Goal: Task Accomplishment & Management: Manage account settings

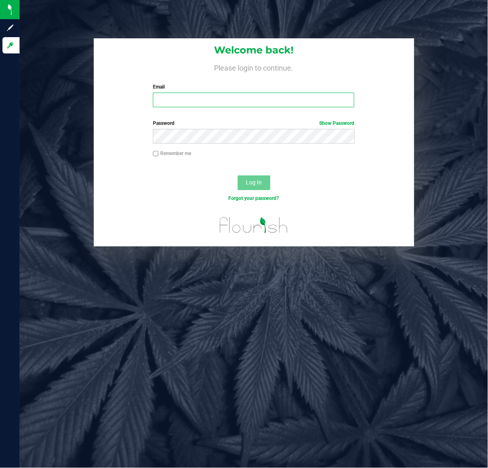
click at [190, 98] on input "Email" at bounding box center [253, 100] width 201 height 15
type input "[EMAIL_ADDRESS][DOMAIN_NAME]"
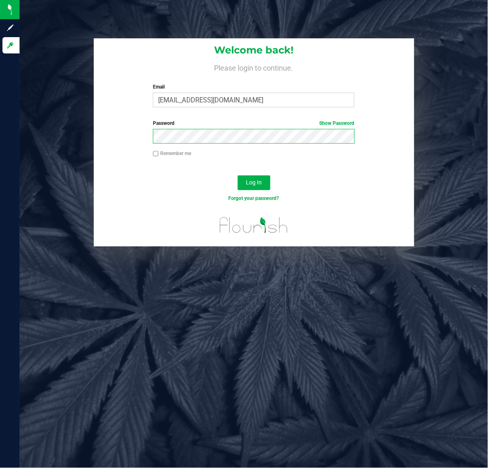
click at [238, 175] on button "Log In" at bounding box center [254, 182] width 33 height 15
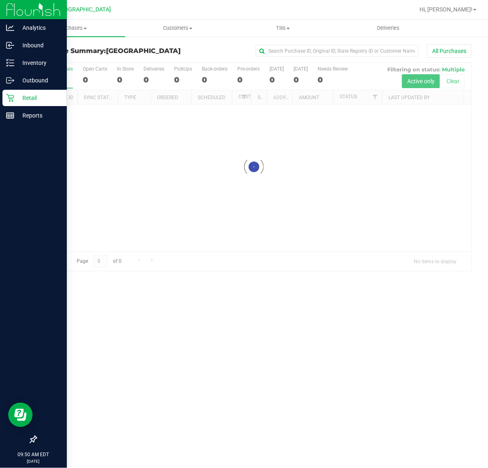
click at [31, 98] on p "Retail" at bounding box center [38, 98] width 49 height 10
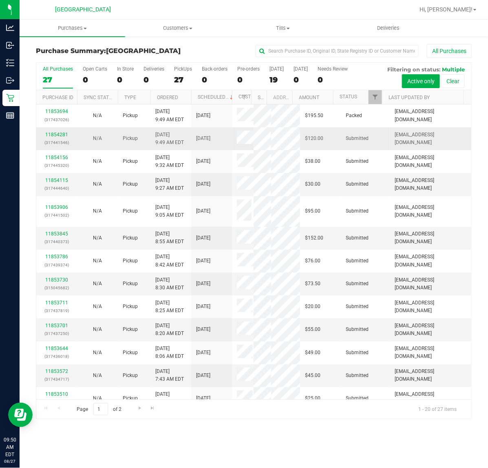
click at [50, 139] on p "(317441546)" at bounding box center [56, 143] width 31 height 8
click at [53, 133] on link "11854281" at bounding box center [56, 135] width 23 height 6
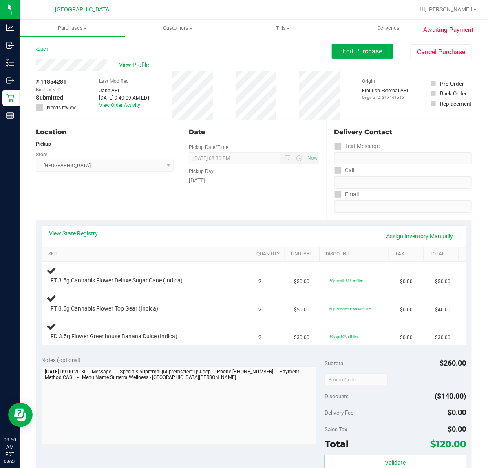
click at [110, 192] on div "Location Pickup Store Port St. Lucie WC Select Store Bonita Springs WC Boynton …" at bounding box center [108, 170] width 145 height 100
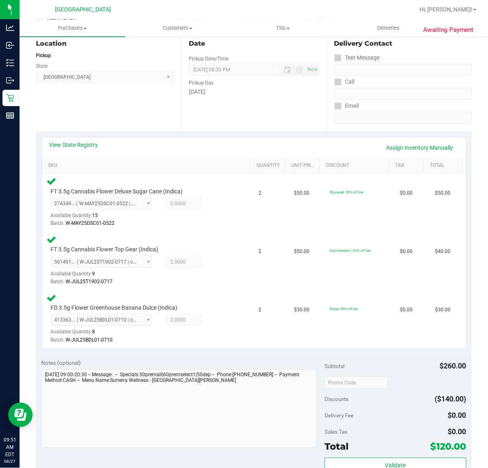
scroll to position [204, 0]
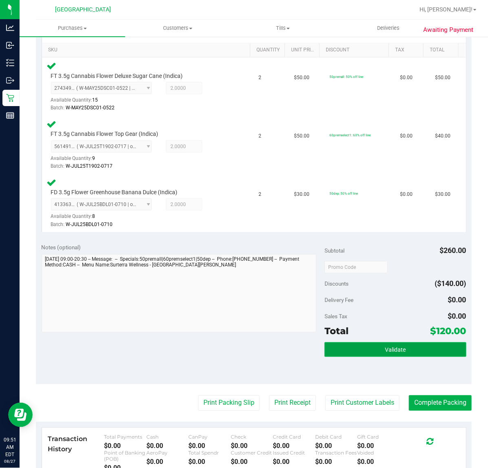
click at [385, 347] on span "Validate" at bounding box center [395, 350] width 21 height 7
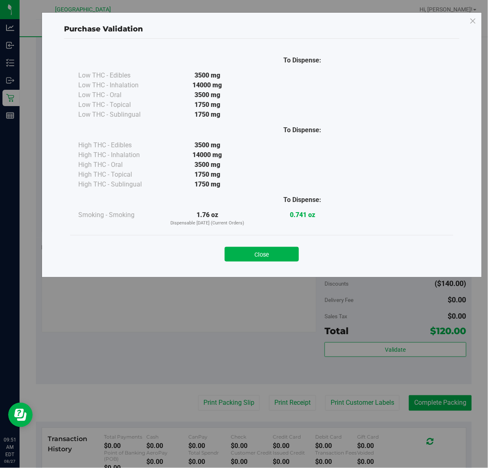
click at [256, 357] on div "Purchase Validation To Dispense: Low THC - Edibles 3500 mg" at bounding box center [247, 234] width 494 height 468
click at [266, 254] on button "Close" at bounding box center [262, 254] width 74 height 15
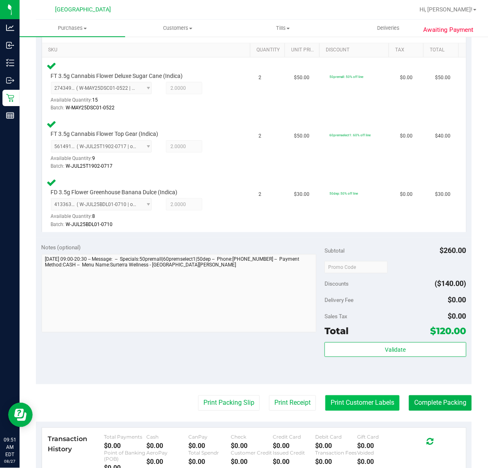
click at [358, 403] on button "Print Customer Labels" at bounding box center [362, 402] width 74 height 15
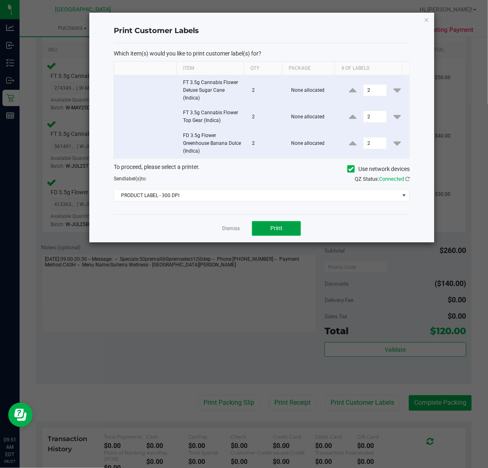
click at [265, 229] on button "Print" at bounding box center [276, 228] width 49 height 15
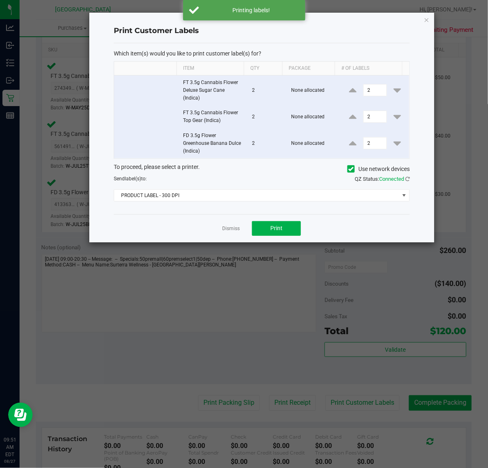
click at [208, 202] on div "Which item(s) would you like to print customer label(s) for? Item Qty Package #…" at bounding box center [262, 128] width 296 height 171
click at [207, 199] on span "PRODUCT LABEL - 300 DPI" at bounding box center [256, 195] width 285 height 11
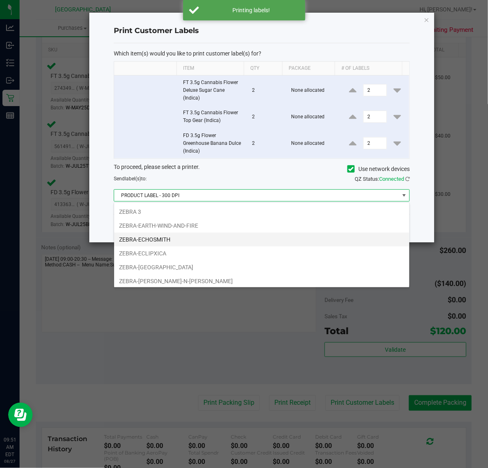
scroll to position [31, 0]
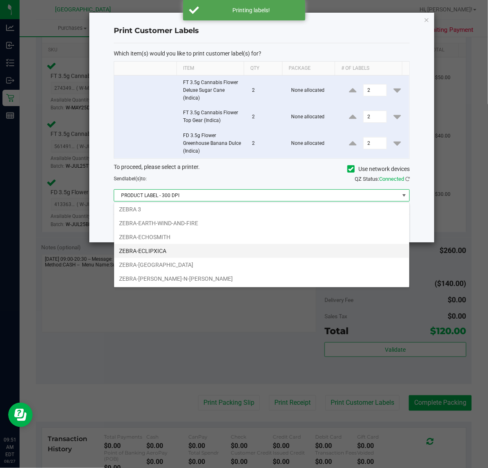
click at [184, 251] on li "ZEBRA-ECLIPXICA" at bounding box center [261, 251] width 295 height 14
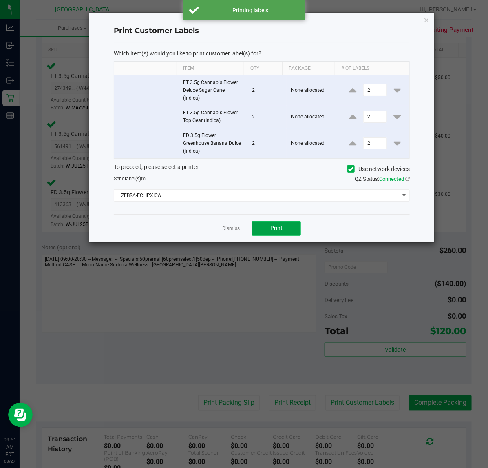
click at [268, 226] on button "Print" at bounding box center [276, 228] width 49 height 15
click at [230, 230] on link "Dismiss" at bounding box center [231, 228] width 18 height 7
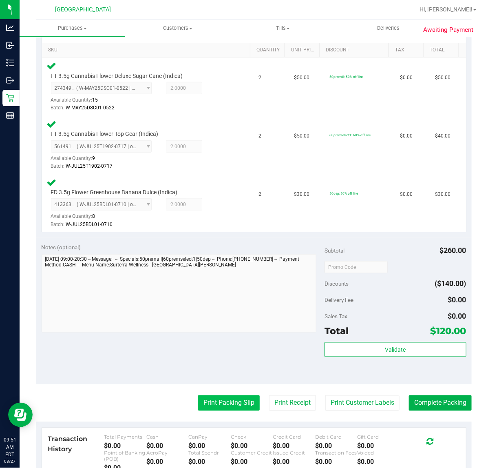
click at [239, 402] on button "Print Packing Slip" at bounding box center [229, 402] width 62 height 15
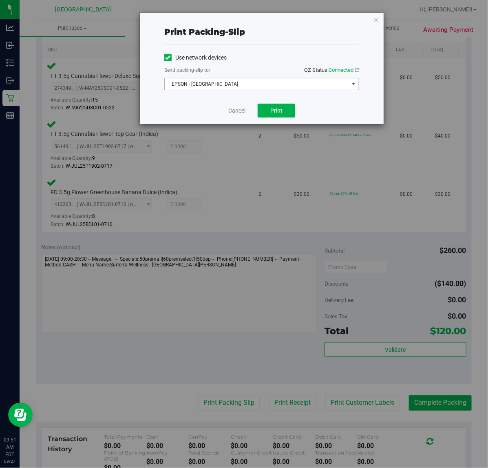
click at [221, 88] on span "EPSON - [GEOGRAPHIC_DATA]" at bounding box center [257, 83] width 184 height 11
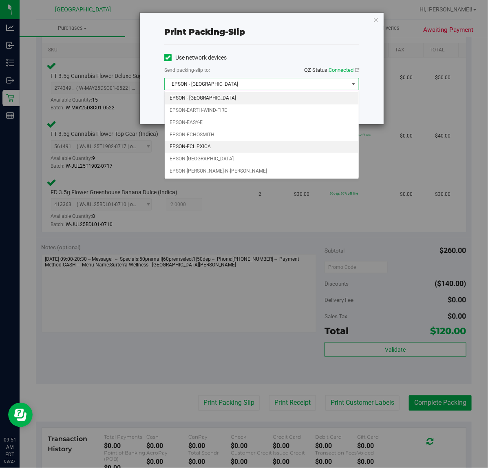
click at [229, 149] on li "EPSON-ECLIPXICA" at bounding box center [262, 147] width 194 height 12
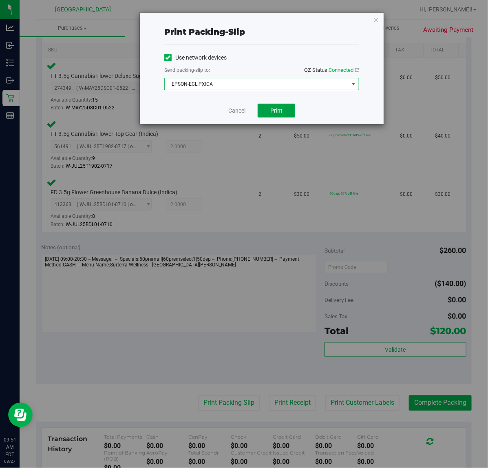
click at [286, 115] on button "Print" at bounding box center [277, 111] width 38 height 14
click at [343, 108] on div "Cancel Print" at bounding box center [261, 110] width 195 height 27
click at [237, 108] on link "Cancel" at bounding box center [236, 110] width 17 height 9
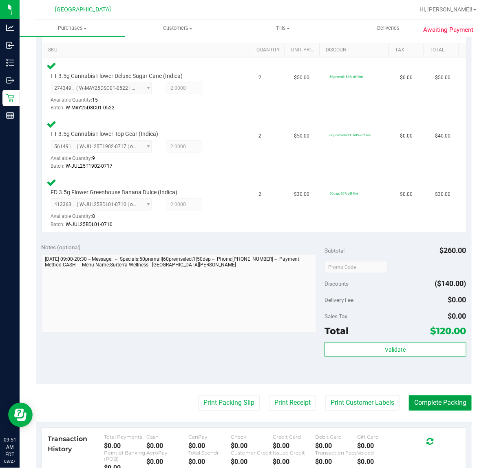
click at [431, 398] on button "Complete Packing" at bounding box center [440, 402] width 63 height 15
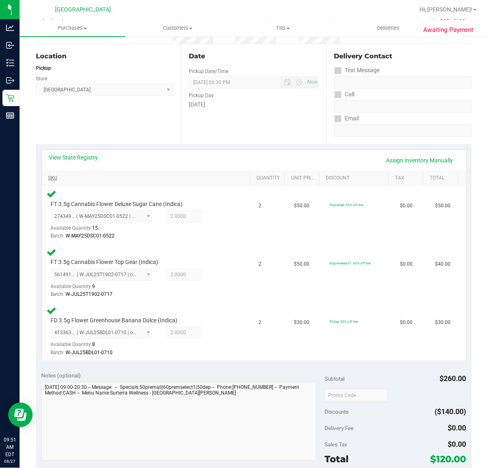
scroll to position [0, 0]
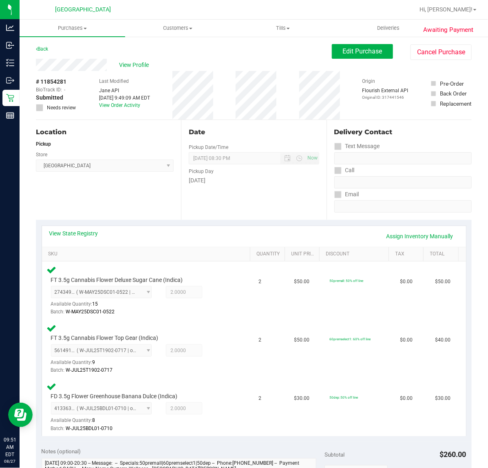
click at [239, 203] on div "Date Pickup Date/Time 08/27/2025 Now 08/27/2025 08:30 PM Now Pickup Day Wednesd…" at bounding box center [253, 170] width 145 height 100
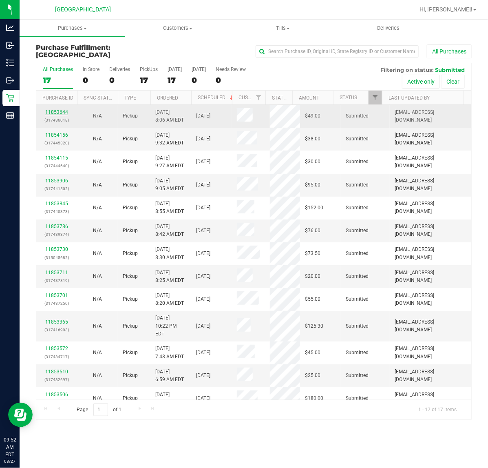
click at [62, 113] on link "11853644" at bounding box center [56, 112] width 23 height 6
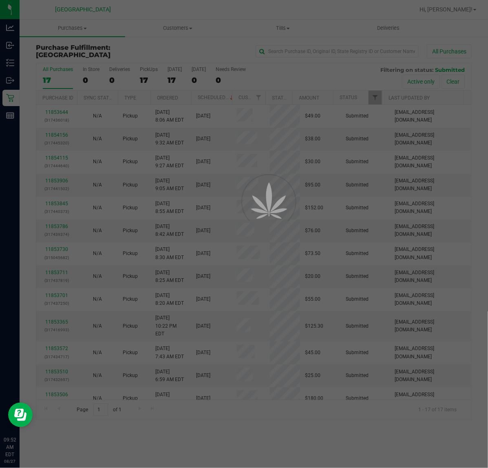
click at [129, 226] on div at bounding box center [244, 234] width 488 height 468
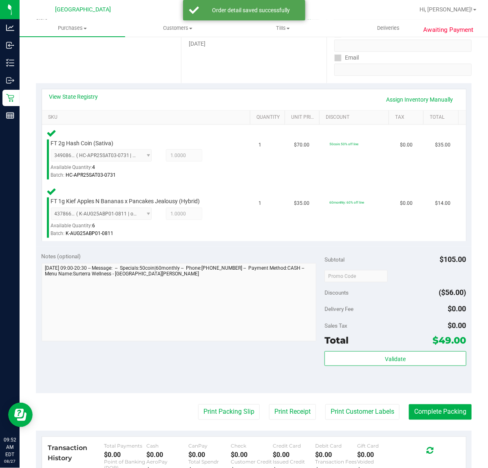
scroll to position [272, 0]
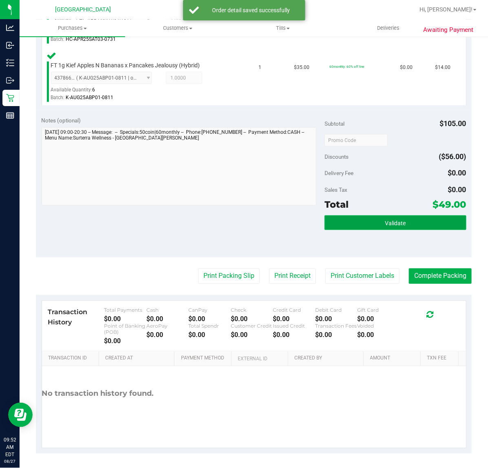
click at [365, 215] on button "Validate" at bounding box center [396, 222] width 142 height 15
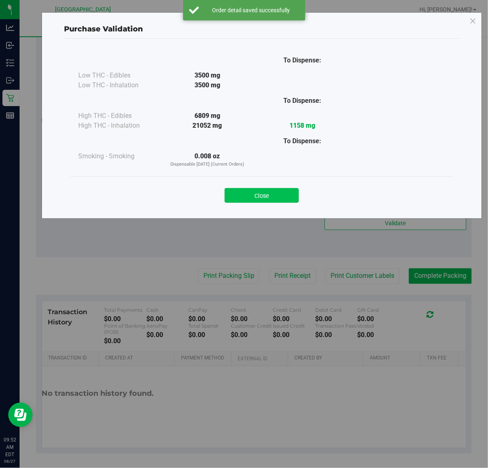
click at [262, 189] on button "Close" at bounding box center [262, 195] width 74 height 15
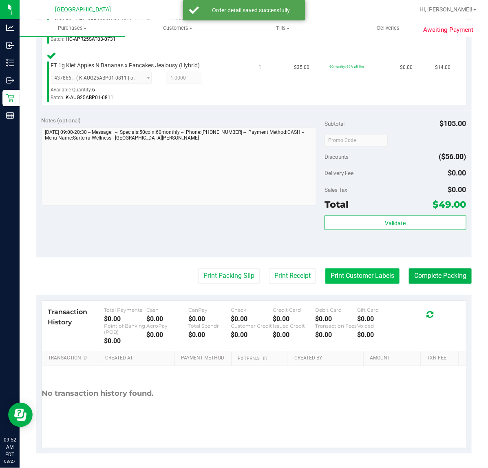
drag, startPoint x: 345, startPoint y: 285, endPoint x: 345, endPoint y: 271, distance: 14.3
click at [345, 286] on purchase-details "Back Edit Purchase Cancel Purchase View Profile # 11853644 BioTrack ID: - Submi…" at bounding box center [254, 113] width 436 height 682
click at [343, 267] on purchase-details "Back Edit Purchase Cancel Purchase View Profile # 11853644 BioTrack ID: - Submi…" at bounding box center [254, 113] width 436 height 682
click at [353, 282] on button "Print Customer Labels" at bounding box center [362, 275] width 74 height 15
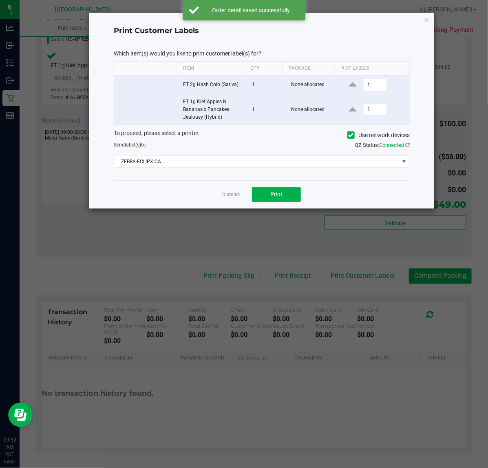
click at [272, 186] on div "Dismiss Print" at bounding box center [262, 194] width 296 height 28
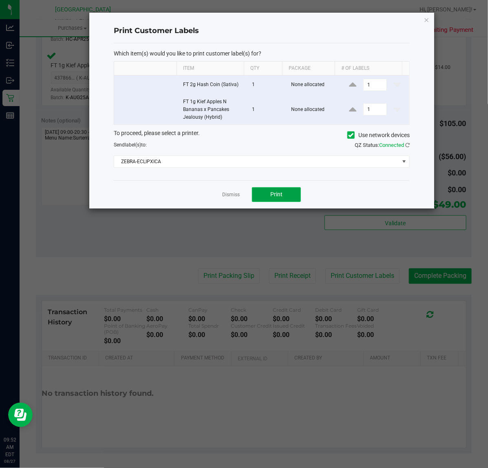
click at [270, 195] on button "Print" at bounding box center [276, 194] width 49 height 15
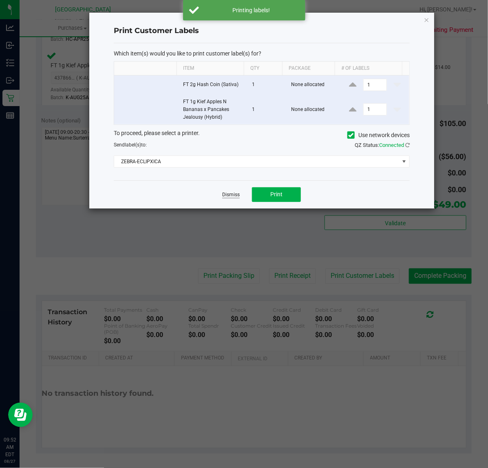
click at [225, 194] on link "Dismiss" at bounding box center [231, 194] width 18 height 7
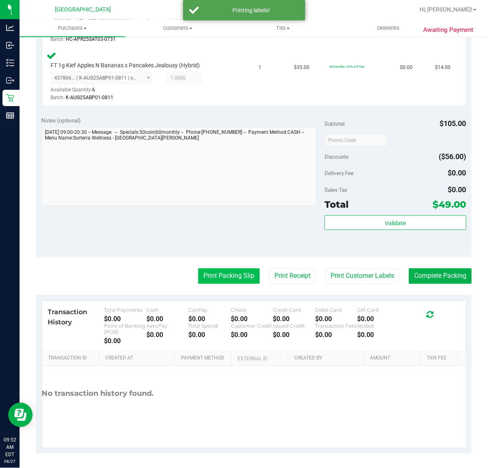
click at [230, 274] on button "Print Packing Slip" at bounding box center [229, 275] width 62 height 15
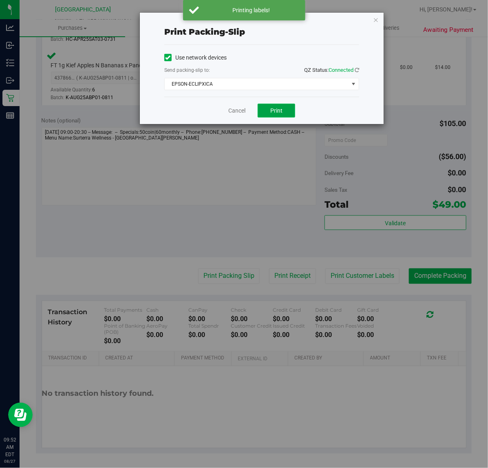
click at [274, 117] on button "Print" at bounding box center [277, 111] width 38 height 14
drag, startPoint x: 317, startPoint y: 108, endPoint x: 322, endPoint y: 105, distance: 5.9
click at [319, 107] on div "Cancel Print" at bounding box center [261, 110] width 195 height 27
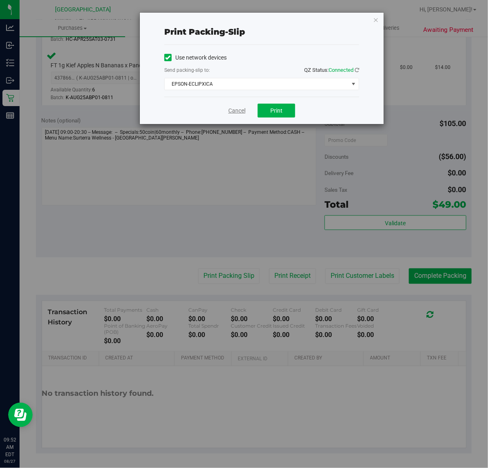
click at [235, 115] on link "Cancel" at bounding box center [236, 110] width 17 height 9
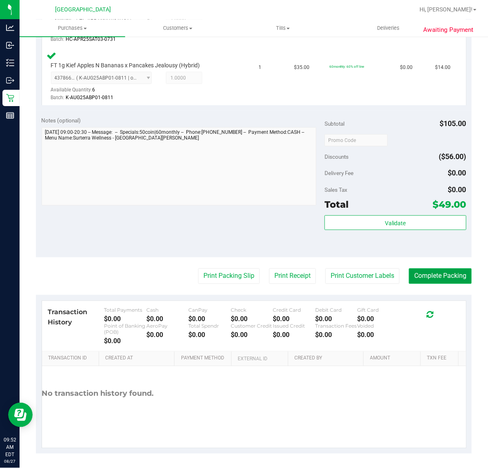
click at [412, 277] on button "Complete Packing" at bounding box center [440, 275] width 63 height 15
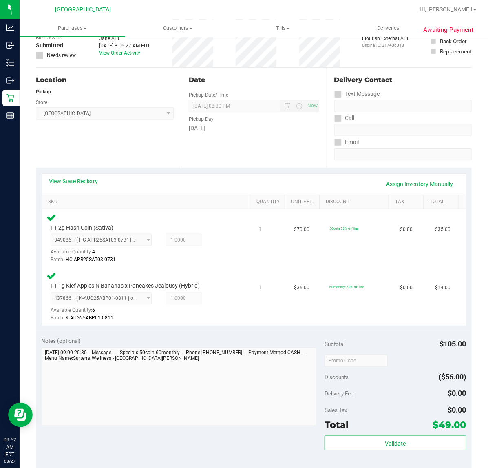
scroll to position [0, 0]
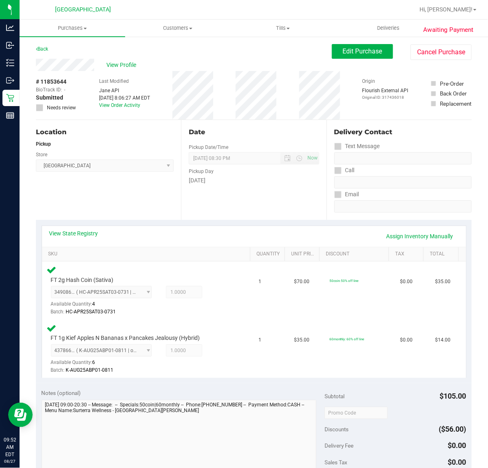
click at [279, 196] on div "Date Pickup Date/Time 08/27/2025 Now 08/27/2025 08:30 PM Now Pickup Day Wednesd…" at bounding box center [253, 170] width 145 height 100
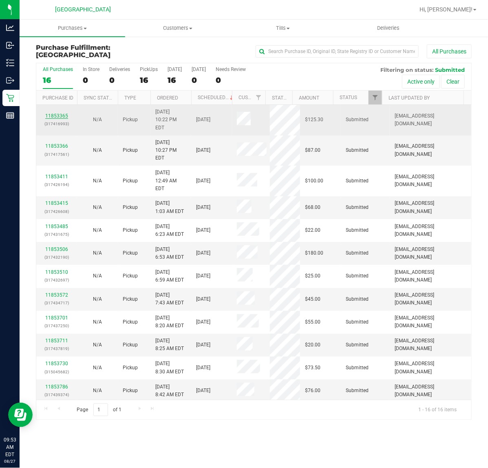
click at [55, 113] on link "11853365" at bounding box center [56, 116] width 23 height 6
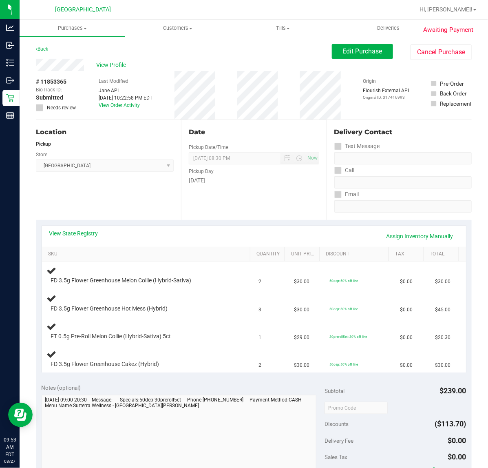
click at [164, 202] on div "Location Pickup Store [GEOGRAPHIC_DATA] WC Select Store [PERSON_NAME][GEOGRAPHI…" at bounding box center [108, 170] width 145 height 100
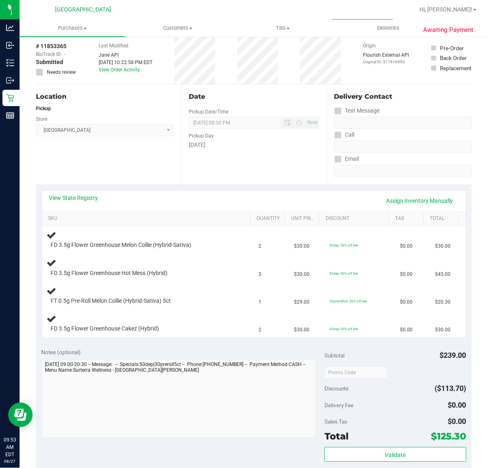
scroll to position [51, 0]
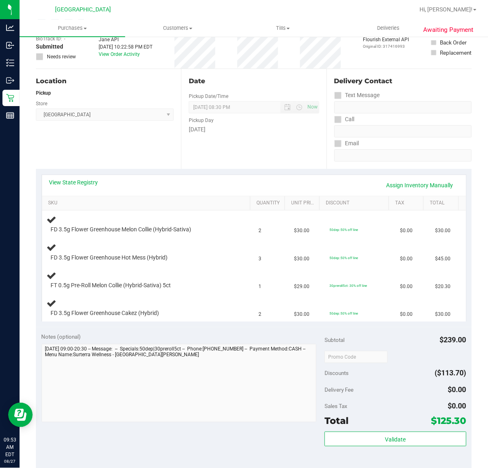
click at [186, 331] on div "Notes (optional) Subtotal $239.00 Discounts ($113.70) Delivery Fee $0.00 Sales …" at bounding box center [254, 400] width 436 height 147
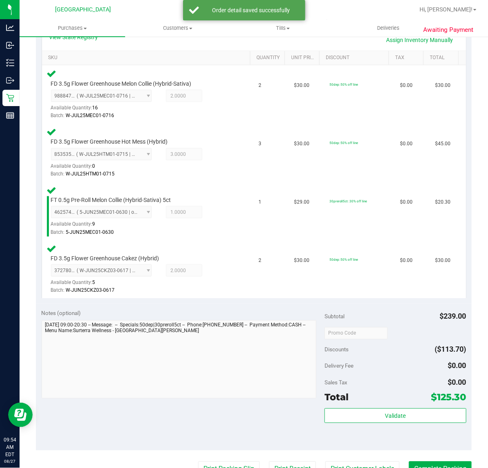
scroll to position [306, 0]
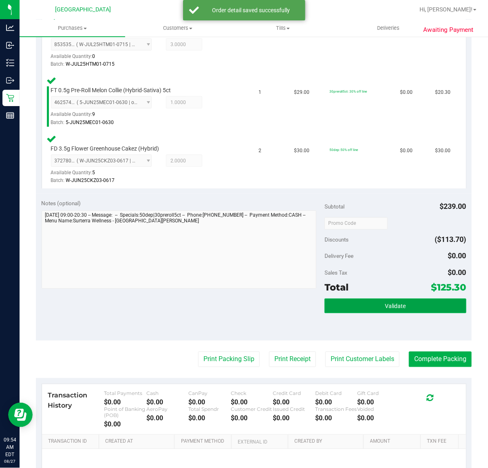
click at [347, 303] on button "Validate" at bounding box center [396, 306] width 142 height 15
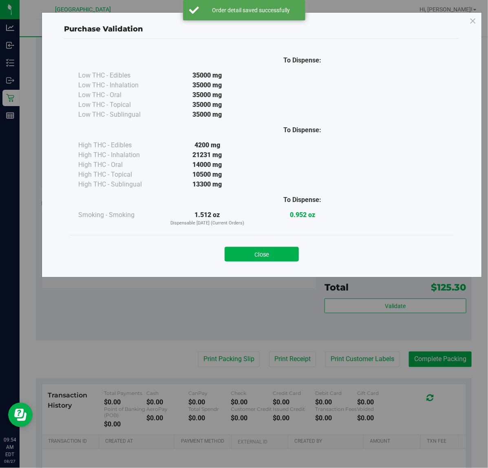
click at [238, 310] on div "Purchase Validation To Dispense: Low THC - Edibles 35000 mg" at bounding box center [247, 234] width 494 height 468
click at [277, 256] on button "Close" at bounding box center [262, 254] width 74 height 15
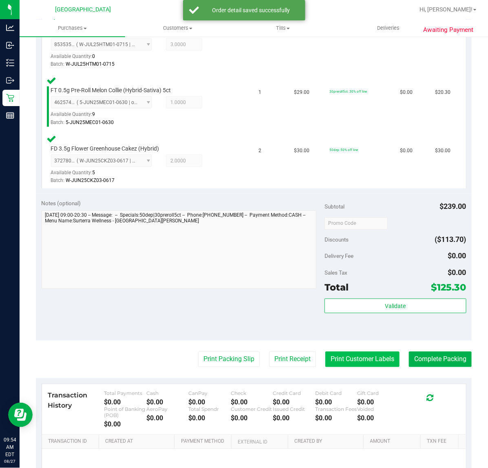
drag, startPoint x: 332, startPoint y: 345, endPoint x: 332, endPoint y: 353, distance: 7.7
click at [333, 349] on purchase-details "Back Edit Purchase Cancel Purchase View Profile # 11853365 BioTrack ID: - Submi…" at bounding box center [254, 137] width 436 height 798
click at [329, 357] on button "Print Customer Labels" at bounding box center [362, 359] width 74 height 15
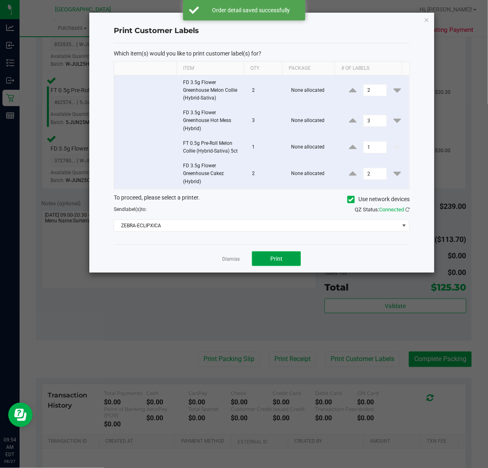
click at [277, 262] on span "Print" at bounding box center [276, 258] width 12 height 7
drag, startPoint x: 231, startPoint y: 260, endPoint x: 230, endPoint y: 331, distance: 71.0
click at [231, 260] on link "Dismiss" at bounding box center [231, 259] width 18 height 7
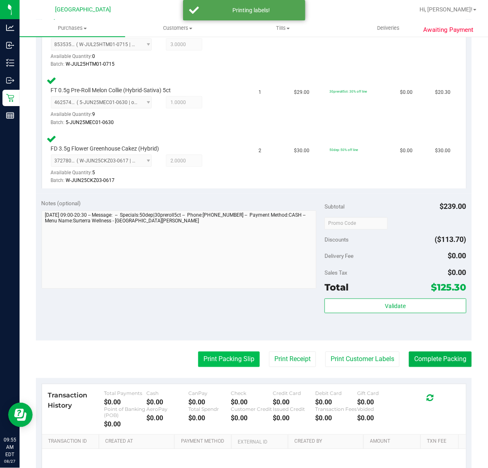
click at [226, 360] on button "Print Packing Slip" at bounding box center [229, 359] width 62 height 15
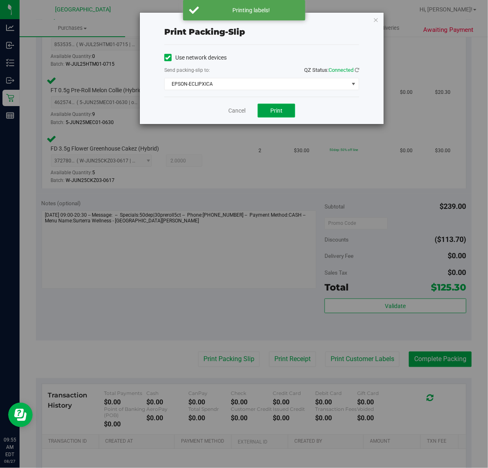
click at [281, 114] on span "Print" at bounding box center [276, 110] width 12 height 7
click at [318, 109] on div "Cancel Print" at bounding box center [261, 110] width 195 height 27
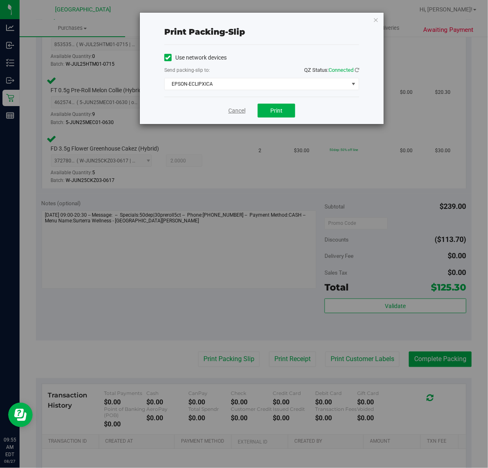
click at [234, 108] on link "Cancel" at bounding box center [236, 110] width 17 height 9
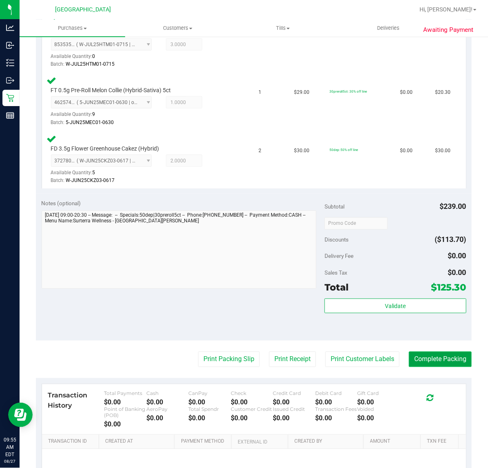
click at [444, 360] on button "Complete Packing" at bounding box center [440, 359] width 63 height 15
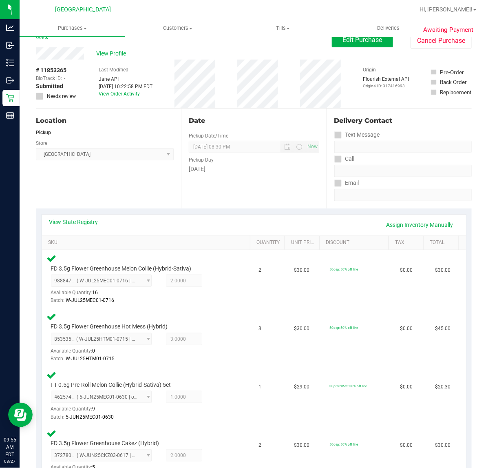
scroll to position [0, 0]
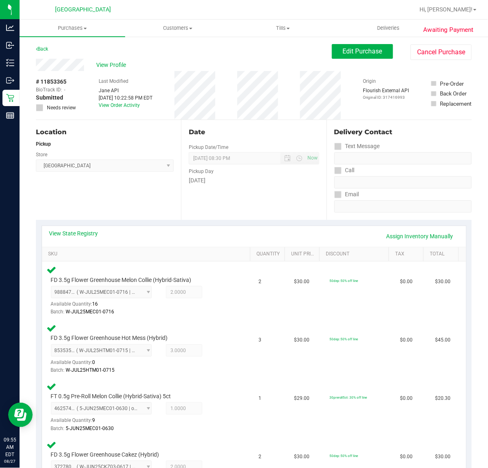
click at [258, 178] on div "[DATE]" at bounding box center [254, 180] width 130 height 9
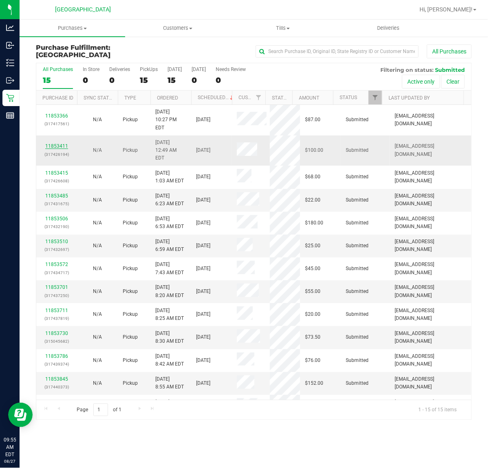
click at [55, 143] on link "11853411" at bounding box center [56, 146] width 23 height 6
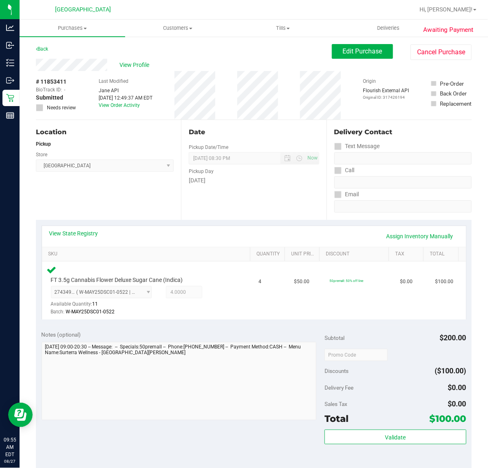
scroll to position [204, 0]
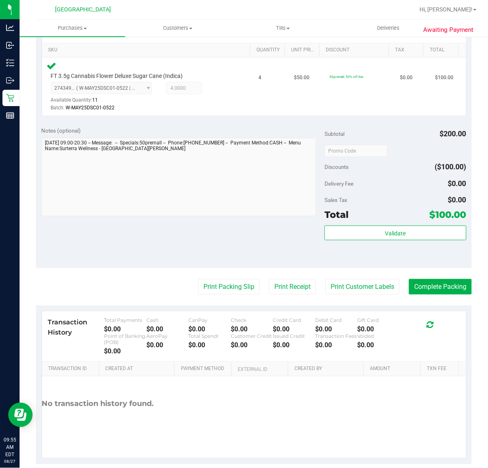
click at [374, 242] on div "Validate" at bounding box center [396, 244] width 142 height 37
click at [343, 233] on button "Validate" at bounding box center [396, 233] width 142 height 15
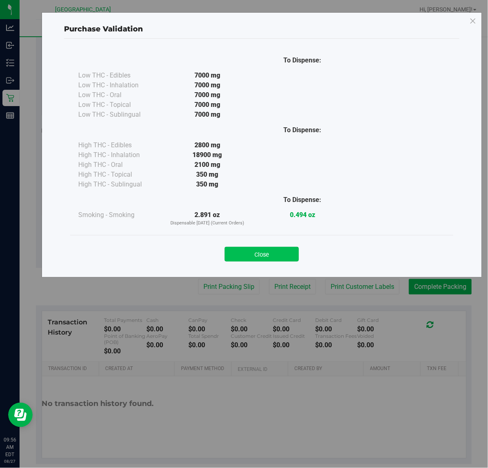
click at [241, 235] on div "Close" at bounding box center [261, 251] width 383 height 33
click at [257, 252] on button "Close" at bounding box center [262, 254] width 74 height 15
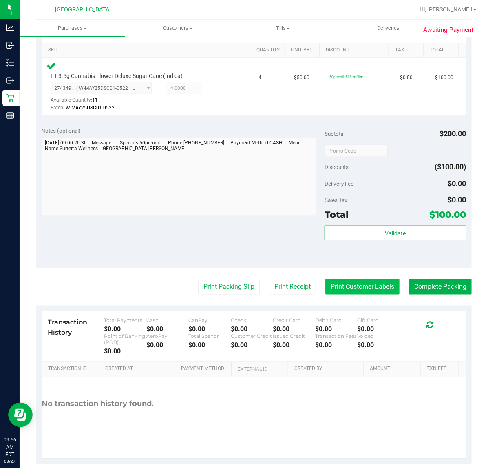
click at [370, 290] on button "Print Customer Labels" at bounding box center [362, 286] width 74 height 15
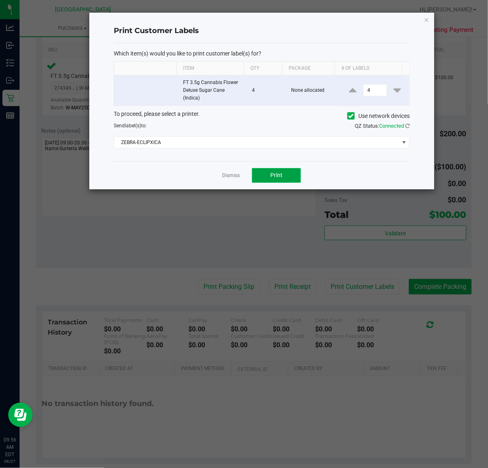
click at [281, 175] on span "Print" at bounding box center [276, 175] width 12 height 7
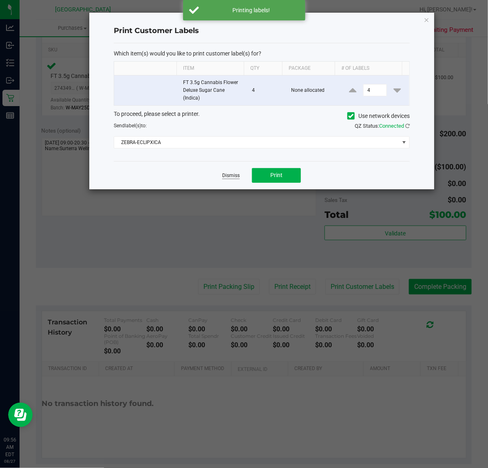
click at [235, 177] on link "Dismiss" at bounding box center [231, 175] width 18 height 7
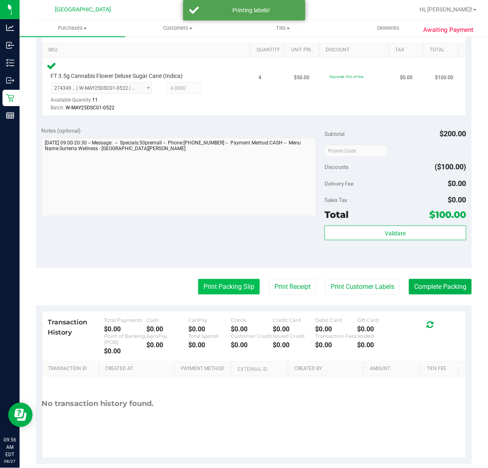
click at [222, 290] on button "Print Packing Slip" at bounding box center [229, 286] width 62 height 15
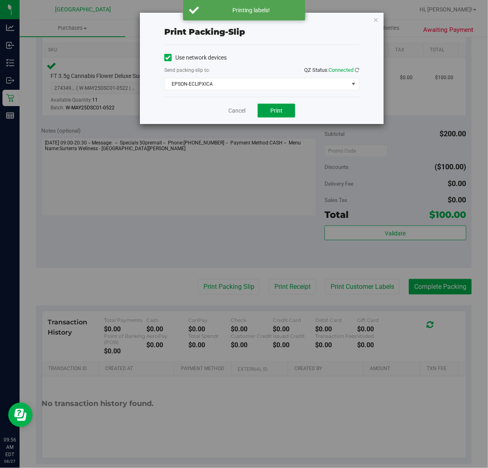
click at [276, 120] on div "Cancel Print" at bounding box center [261, 110] width 195 height 27
click at [276, 113] on span "Print" at bounding box center [276, 110] width 12 height 7
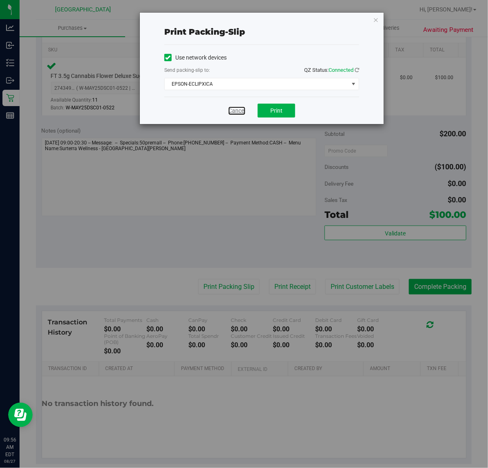
drag, startPoint x: 232, startPoint y: 113, endPoint x: 250, endPoint y: 125, distance: 20.8
click at [233, 113] on link "Cancel" at bounding box center [236, 110] width 17 height 9
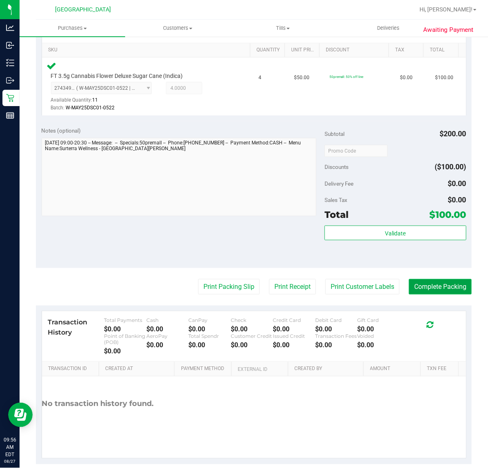
click at [437, 286] on button "Complete Packing" at bounding box center [440, 286] width 63 height 15
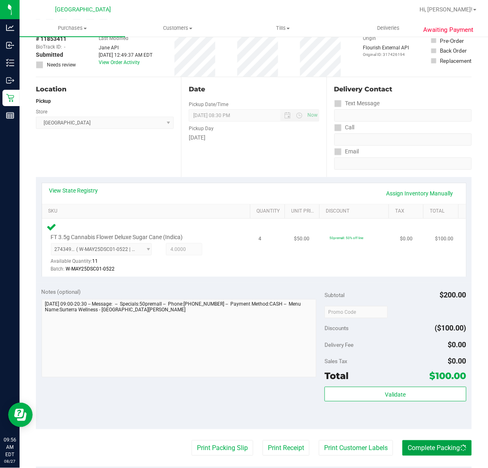
scroll to position [0, 0]
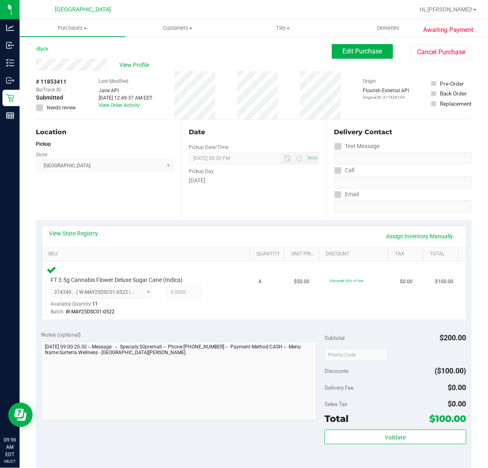
click at [280, 217] on div "Date Pickup Date/Time 08/27/2025 Now 08/27/2025 08:30 PM Now Pickup Day Wednesd…" at bounding box center [253, 170] width 145 height 100
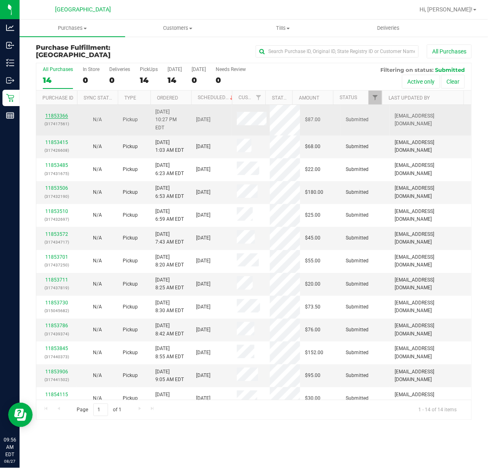
click at [62, 113] on link "11853366" at bounding box center [56, 116] width 23 height 6
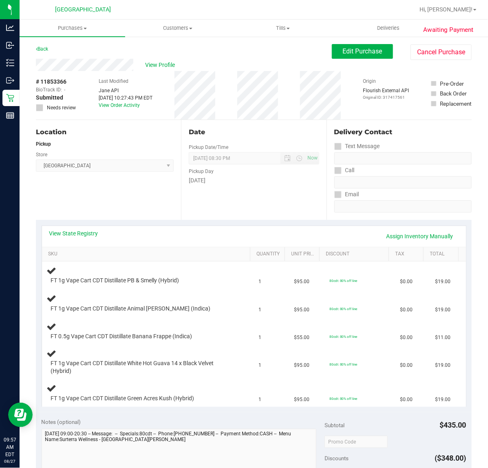
click at [207, 196] on div "Date Pickup Date/Time 08/27/2025 Now 08/27/2025 08:30 PM Now Pickup Day Wednesd…" at bounding box center [253, 170] width 145 height 100
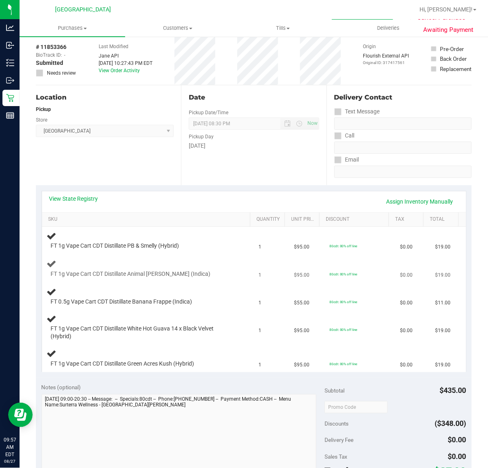
scroll to position [51, 0]
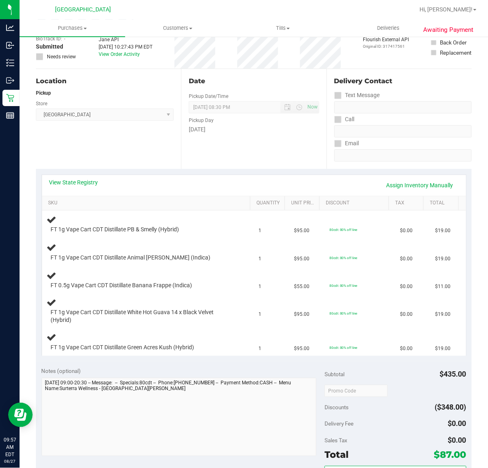
click at [206, 364] on div "Notes (optional) Subtotal $435.00 Discounts ($348.00) Delivery Fee $0.00 Sales …" at bounding box center [254, 434] width 436 height 147
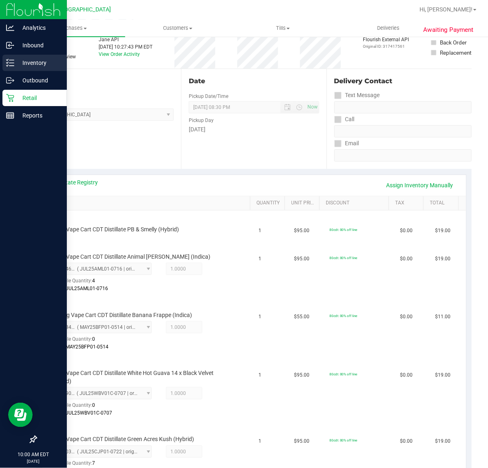
click at [15, 64] on p "Inventory" at bounding box center [38, 63] width 49 height 10
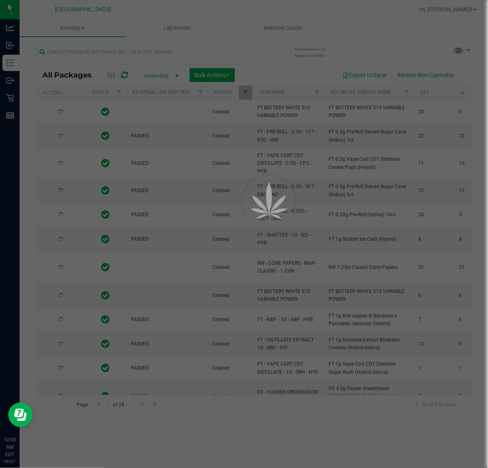
click at [47, 51] on div at bounding box center [244, 234] width 488 height 468
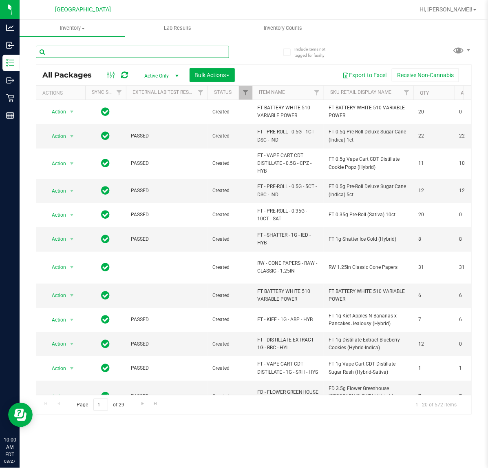
click at [59, 49] on input "text" at bounding box center [132, 52] width 193 height 12
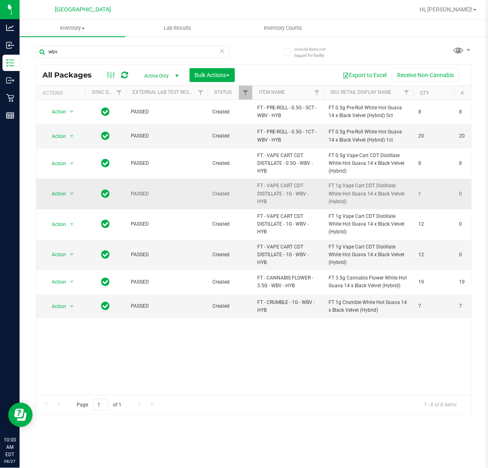
drag, startPoint x: 179, startPoint y: 136, endPoint x: 171, endPoint y: 201, distance: 65.7
drag, startPoint x: 171, startPoint y: 201, endPoint x: 66, endPoint y: 54, distance: 180.6
click at [66, 54] on input "wbv" at bounding box center [132, 52] width 193 height 12
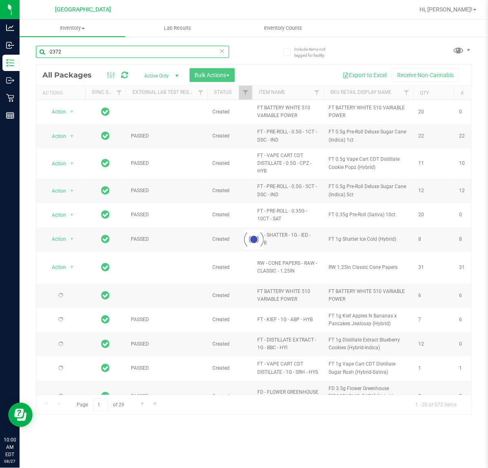
type input "-2372"
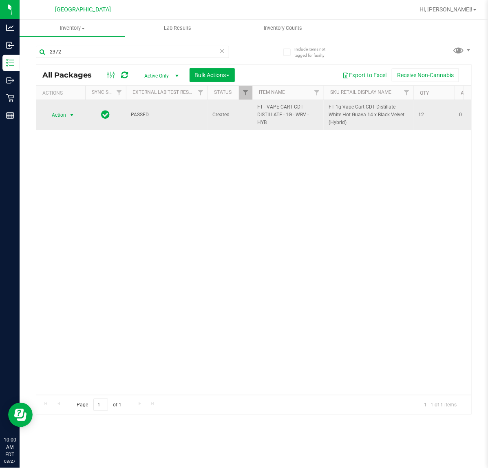
click at [60, 115] on span "Action" at bounding box center [55, 114] width 22 height 11
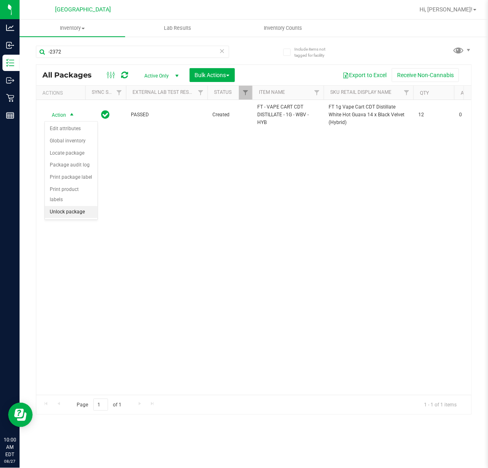
click at [76, 206] on li "Unlock package" at bounding box center [71, 212] width 53 height 12
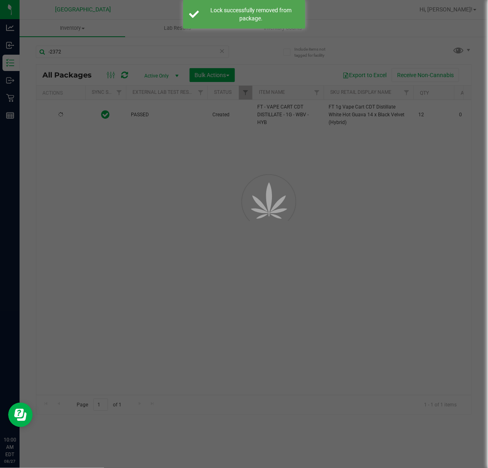
click at [198, 184] on div at bounding box center [244, 234] width 488 height 468
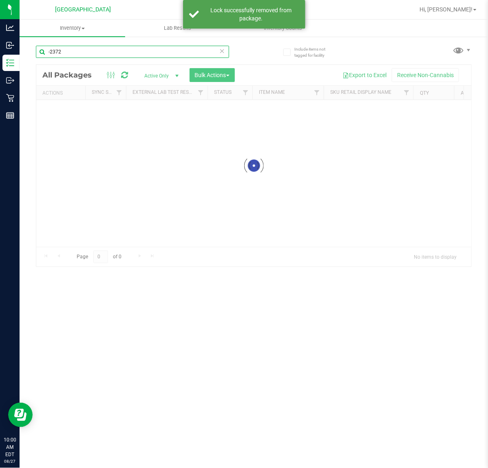
click at [69, 49] on input "-2372" at bounding box center [132, 52] width 193 height 12
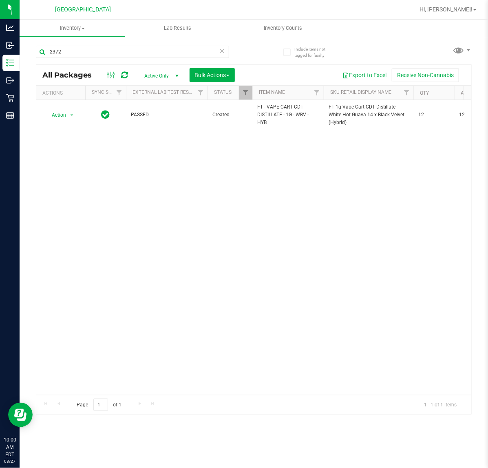
click at [146, 157] on div "Action Action Adjust qty Create package Edit attributes Global inventory Locate…" at bounding box center [253, 247] width 435 height 295
click at [72, 46] on input "-2372" at bounding box center [132, 52] width 193 height 12
click at [72, 48] on input "-2372" at bounding box center [132, 52] width 193 height 12
type input "-2936"
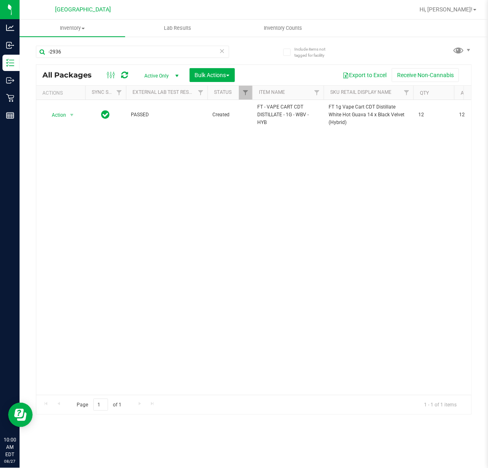
click at [177, 196] on div "Action Action Adjust qty Create package Edit attributes Global inventory Locate…" at bounding box center [253, 247] width 435 height 295
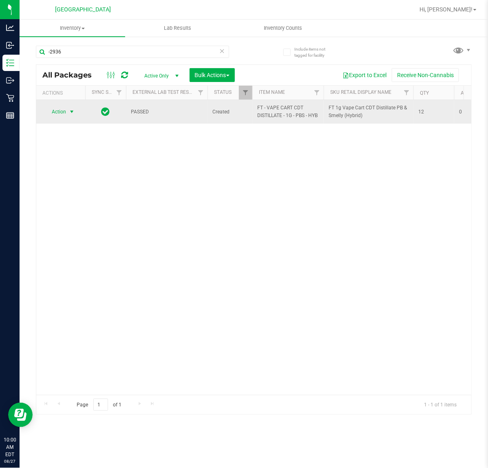
click at [64, 110] on span "Action" at bounding box center [55, 111] width 22 height 11
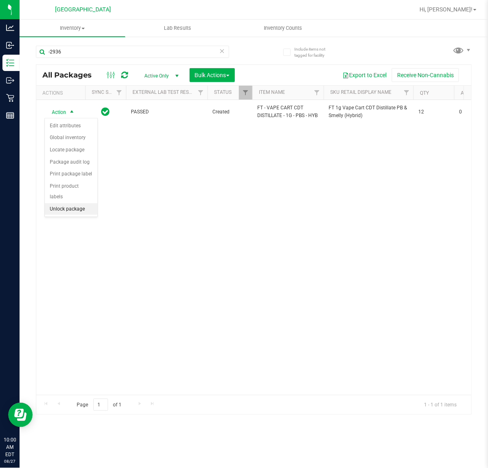
click at [80, 204] on li "Unlock package" at bounding box center [71, 209] width 53 height 12
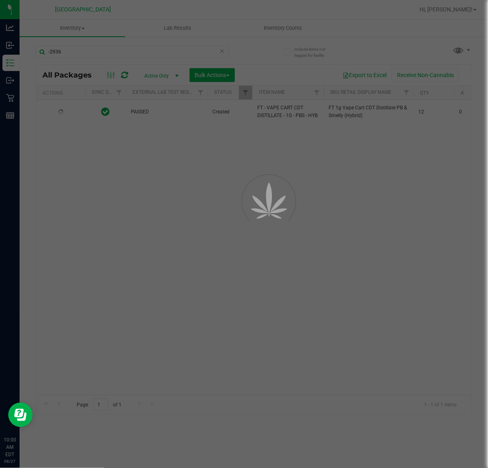
click at [178, 198] on div at bounding box center [244, 234] width 488 height 468
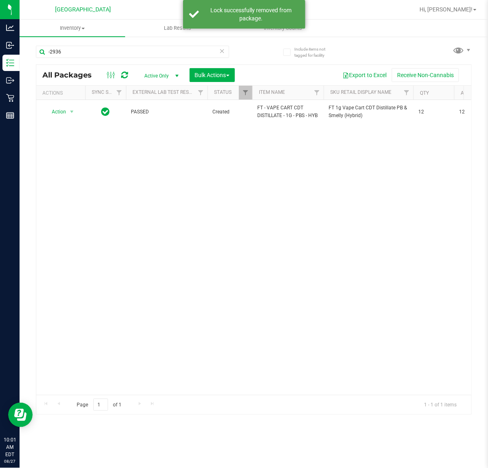
click at [218, 197] on div "Action Action Adjust qty Create package Edit attributes Global inventory Locate…" at bounding box center [253, 247] width 435 height 295
click at [81, 49] on input "-2936" at bounding box center [132, 52] width 193 height 12
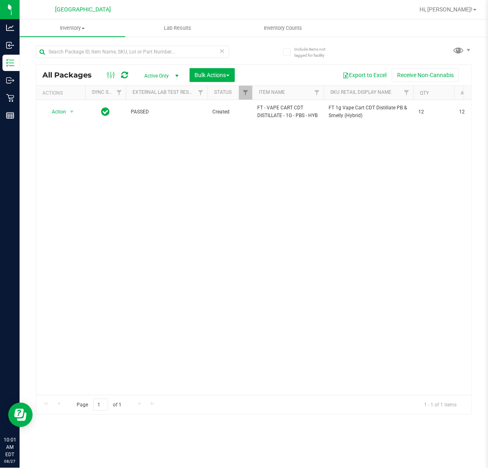
click at [209, 168] on div "Action Action Adjust qty Create package Edit attributes Global inventory Locate…" at bounding box center [253, 247] width 435 height 295
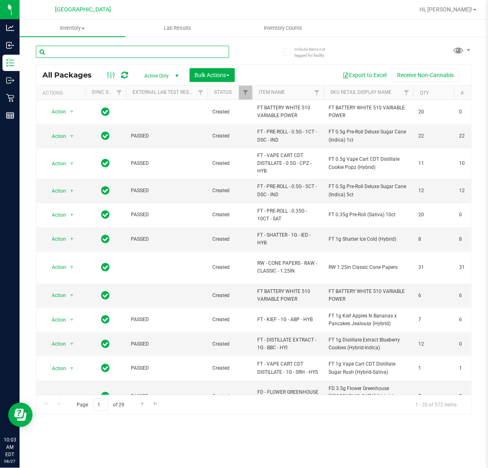
click at [126, 49] on input "text" at bounding box center [132, 52] width 193 height 12
type input "hash"
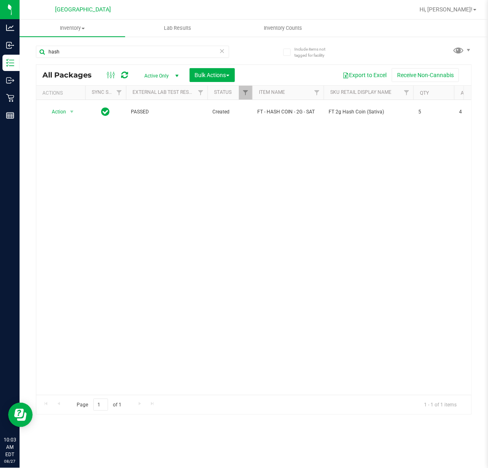
drag, startPoint x: 190, startPoint y: 137, endPoint x: 204, endPoint y: 135, distance: 14.1
click at [191, 137] on div "Action Action Adjust qty Create package Edit attributes Global inventory Locate…" at bounding box center [253, 247] width 435 height 295
click at [103, 166] on div "Action Action Adjust qty Create package Edit attributes Global inventory Locate…" at bounding box center [253, 247] width 435 height 295
click at [205, 130] on div "Action Action Adjust qty Create package Edit attributes Global inventory Locate…" at bounding box center [253, 247] width 435 height 295
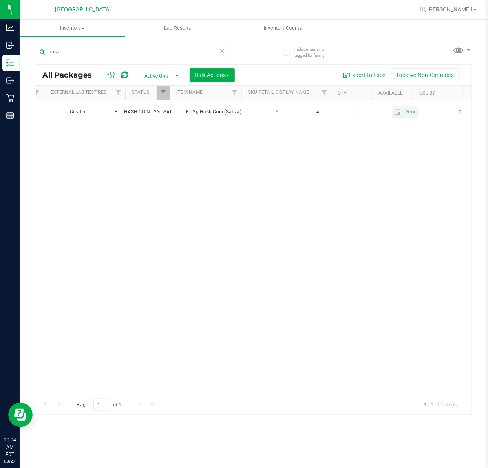
scroll to position [0, 143]
click at [125, 75] on icon at bounding box center [125, 75] width 7 height 8
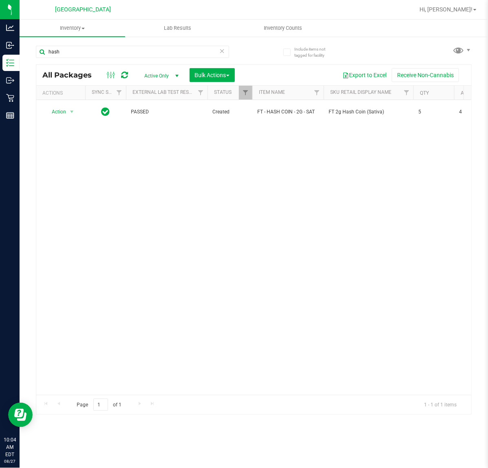
click at [218, 143] on div "Action Action Adjust qty Create package Edit attributes Global inventory Locate…" at bounding box center [253, 247] width 435 height 295
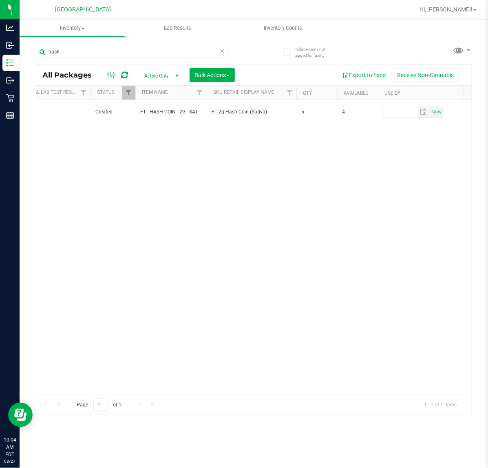
scroll to position [0, 126]
click at [207, 252] on div "Action Action Adjust qty Create package Edit attributes Global inventory Locate…" at bounding box center [253, 247] width 435 height 295
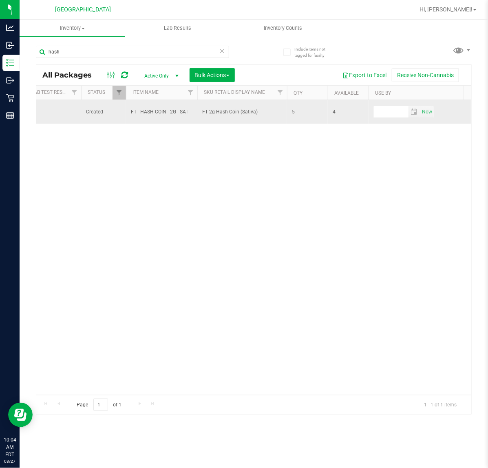
drag, startPoint x: 333, startPoint y: 114, endPoint x: 349, endPoint y: 113, distance: 15.5
click at [349, 113] on span "4" at bounding box center [348, 112] width 31 height 8
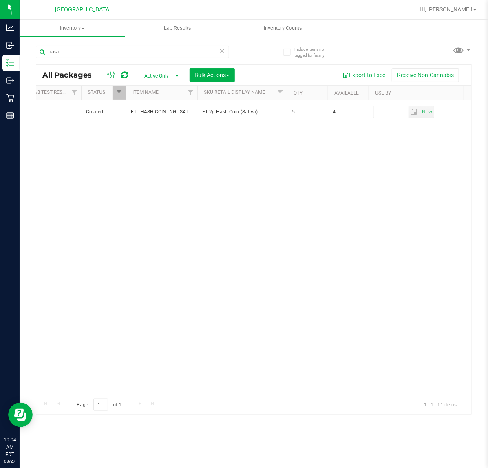
click at [349, 127] on div "Action Action Adjust qty Create package Edit attributes Global inventory Locate…" at bounding box center [253, 247] width 435 height 295
click at [335, 156] on div "Action Action Adjust qty Create package Edit attributes Global inventory Locate…" at bounding box center [253, 247] width 435 height 295
click at [180, 183] on div "Action Action Adjust qty Create package Edit attributes Global inventory Locate…" at bounding box center [253, 247] width 435 height 295
click at [310, 134] on div "Action Action Adjust qty Create package Edit attributes Global inventory Locate…" at bounding box center [253, 247] width 435 height 295
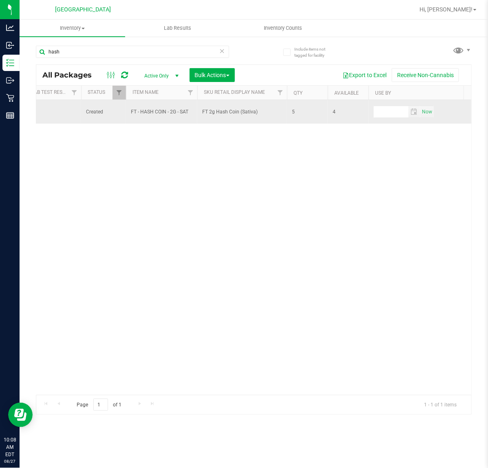
click at [309, 112] on span "5" at bounding box center [307, 112] width 31 height 8
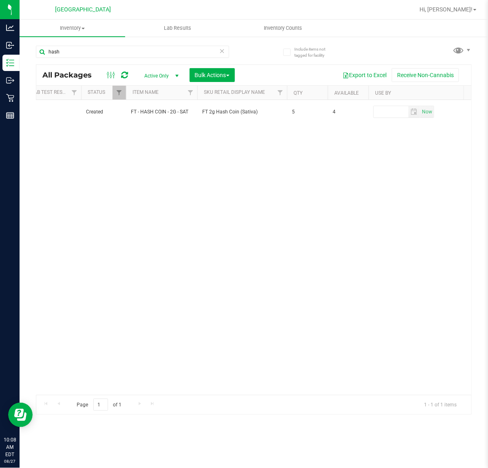
click at [312, 144] on div "Action Action Adjust qty Create package Edit attributes Global inventory Locate…" at bounding box center [253, 247] width 435 height 295
click at [347, 128] on div "Action Action Adjust qty Create package Edit attributes Global inventory Locate…" at bounding box center [253, 247] width 435 height 295
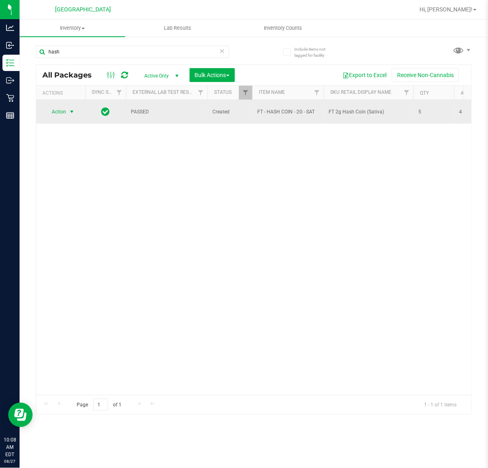
click at [61, 111] on span "Action" at bounding box center [55, 111] width 22 height 11
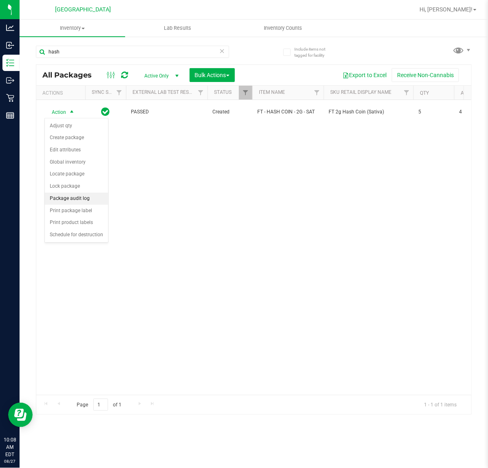
click at [95, 196] on li "Package audit log" at bounding box center [76, 198] width 63 height 12
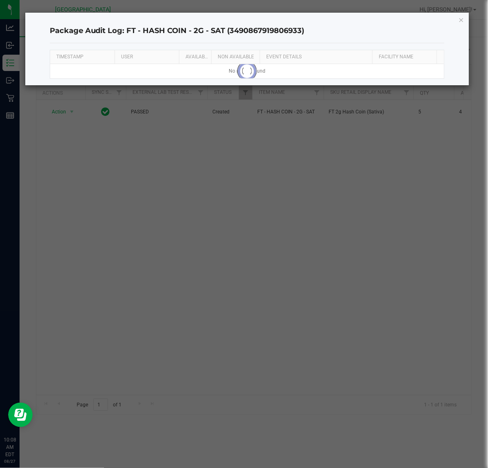
click at [302, 24] on div "Package Audit Log: FT - HASH COIN - 2G - SAT (3490867919806933)" at bounding box center [247, 31] width 395 height 24
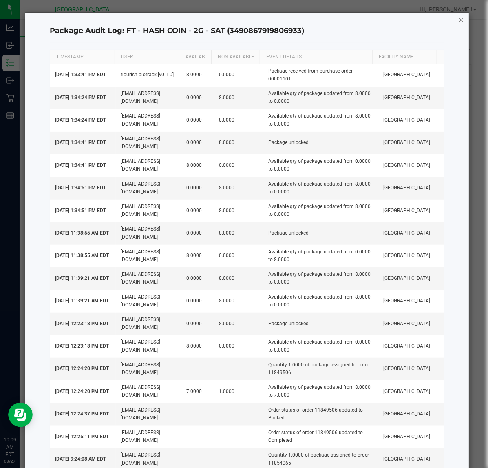
click at [459, 19] on icon "button" at bounding box center [462, 20] width 6 height 10
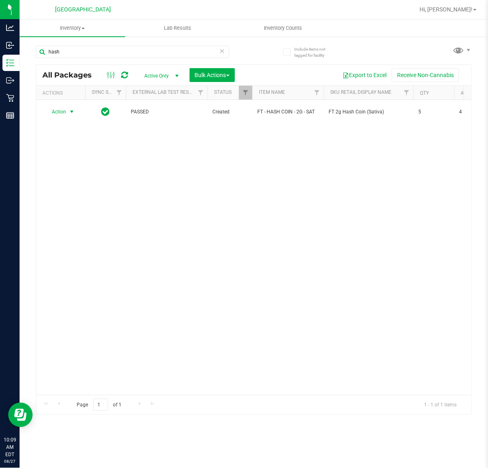
click at [287, 276] on div "Action Action Adjust qty Create package Edit attributes Global inventory Locate…" at bounding box center [253, 247] width 435 height 295
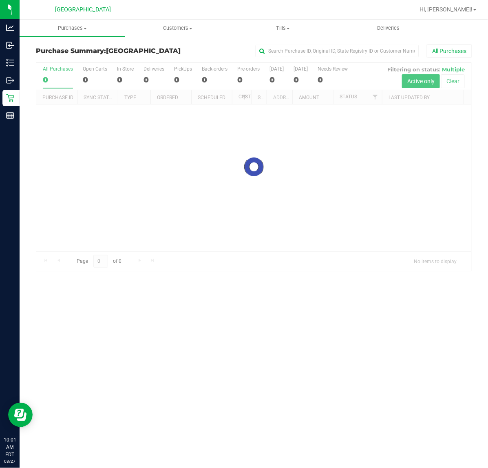
click at [88, 159] on div at bounding box center [253, 167] width 435 height 208
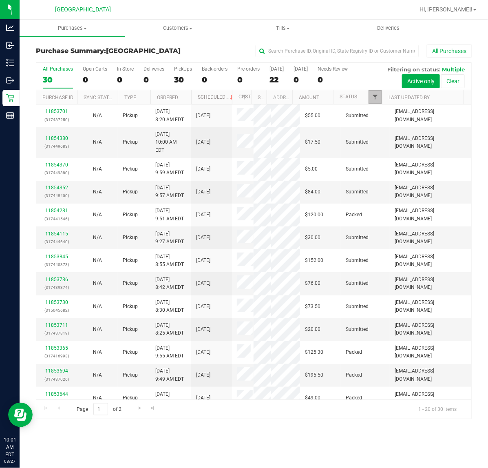
click at [376, 99] on span "Filter" at bounding box center [375, 97] width 7 height 7
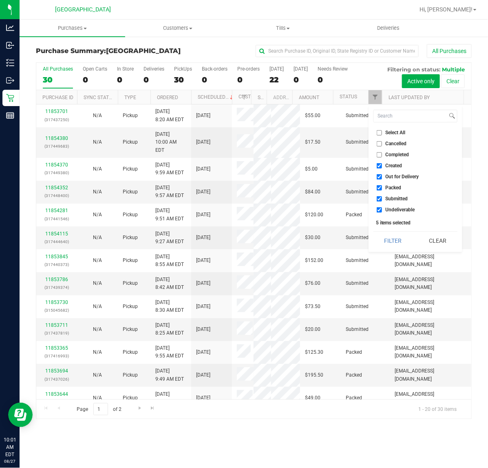
click at [396, 187] on span "Packed" at bounding box center [394, 187] width 16 height 5
click at [382, 187] on input "Packed" at bounding box center [379, 187] width 5 height 5
checkbox input "false"
click at [391, 239] on button "Filter" at bounding box center [393, 241] width 39 height 18
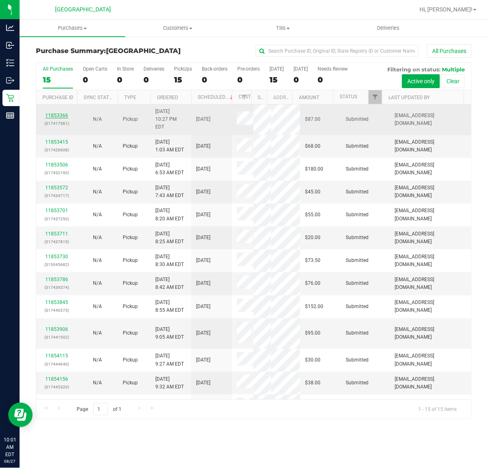
click at [57, 113] on link "11853366" at bounding box center [56, 116] width 23 height 6
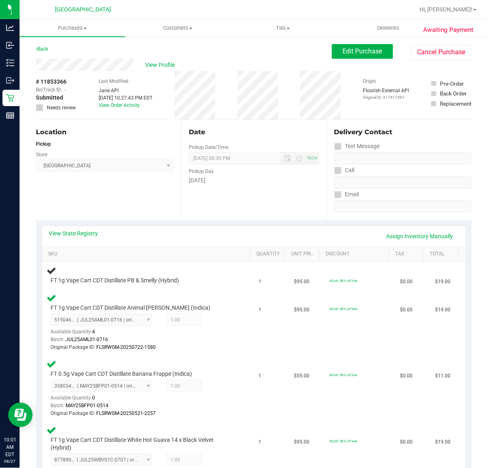
click at [206, 191] on div "Date Pickup Date/Time 08/27/2025 Now 08/27/2025 08:30 PM Now Pickup Day Wednesd…" at bounding box center [253, 170] width 145 height 100
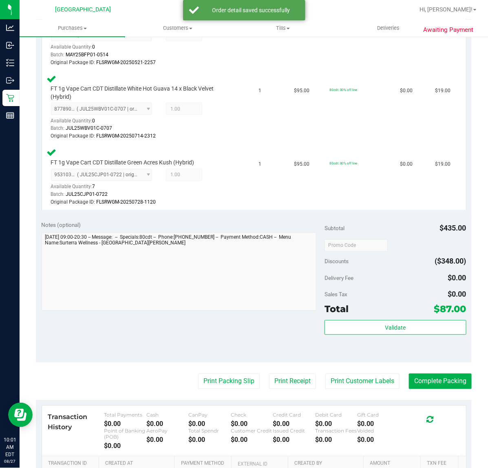
scroll to position [485, 0]
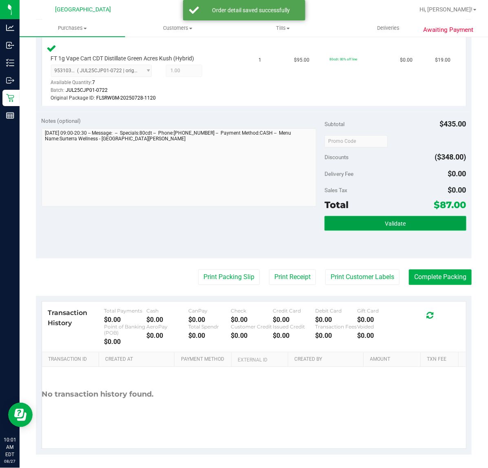
click at [385, 221] on span "Validate" at bounding box center [395, 224] width 21 height 7
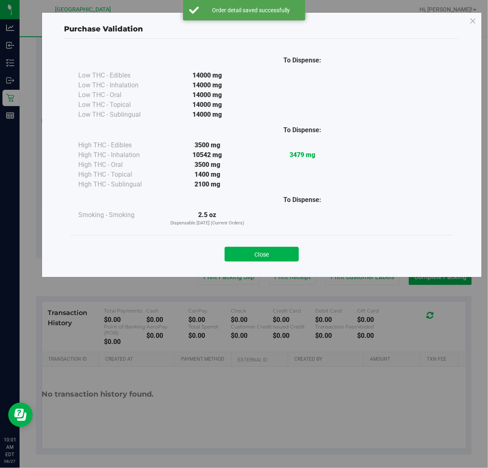
click at [284, 235] on div "Purchase Validation To Dispense: Low THC - Edibles 14000 mg" at bounding box center [247, 234] width 494 height 468
click at [281, 254] on button "Close" at bounding box center [262, 254] width 74 height 15
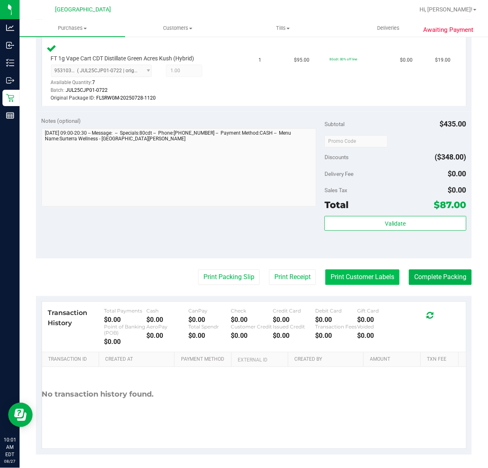
click at [351, 273] on button "Print Customer Labels" at bounding box center [362, 277] width 74 height 15
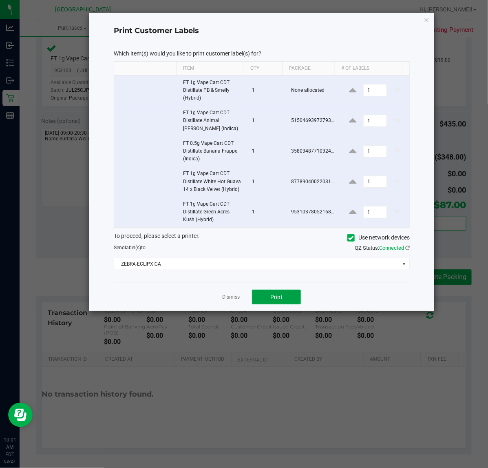
click at [276, 294] on span "Print" at bounding box center [276, 297] width 12 height 7
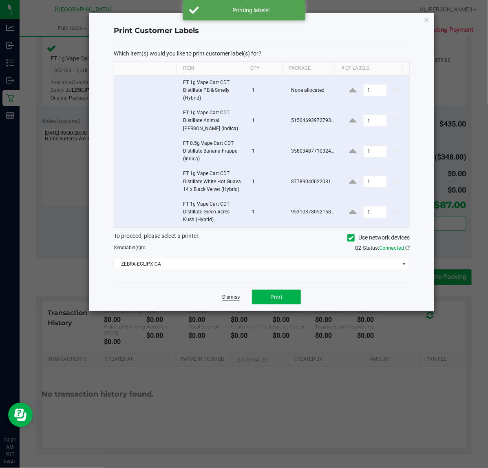
click at [239, 301] on link "Dismiss" at bounding box center [231, 297] width 18 height 7
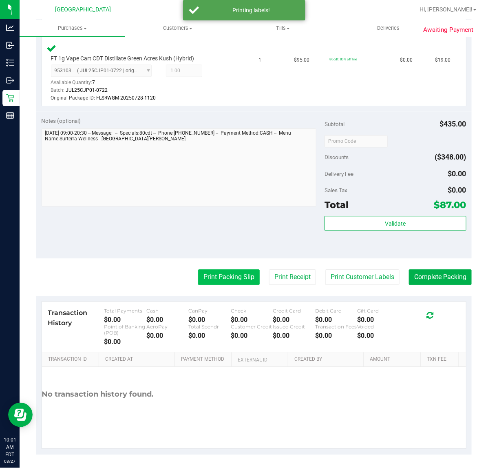
click at [233, 275] on button "Print Packing Slip" at bounding box center [229, 277] width 62 height 15
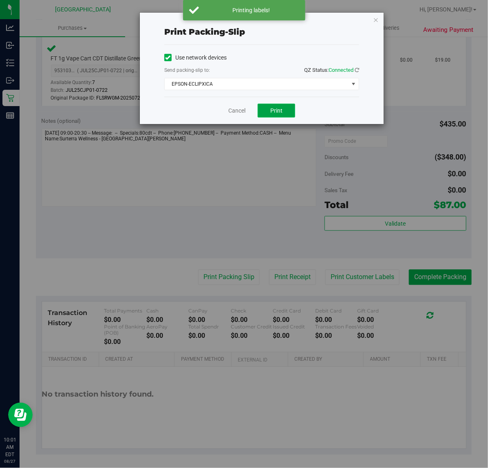
click at [275, 113] on span "Print" at bounding box center [276, 110] width 12 height 7
click at [309, 111] on div "Cancel Print" at bounding box center [261, 110] width 195 height 27
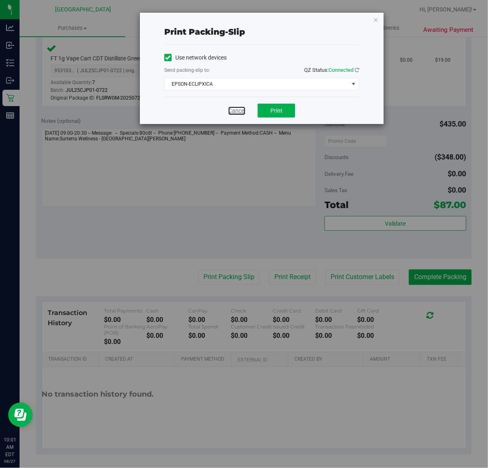
click at [233, 111] on link "Cancel" at bounding box center [236, 110] width 17 height 9
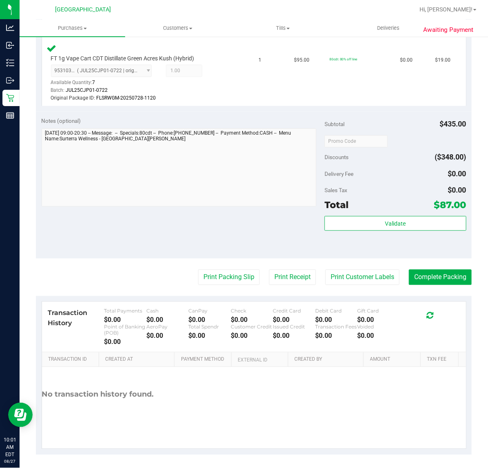
click at [233, 112] on div "Notes (optional) Subtotal $435.00 Discounts ($348.00) Delivery Fee $0.00 Sales …" at bounding box center [254, 185] width 436 height 147
click at [415, 278] on button "Complete Packing" at bounding box center [440, 277] width 63 height 15
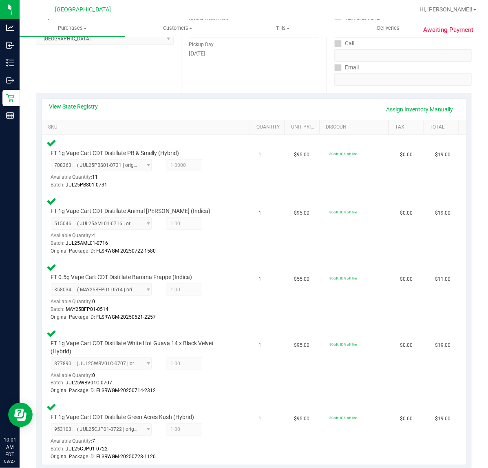
scroll to position [77, 0]
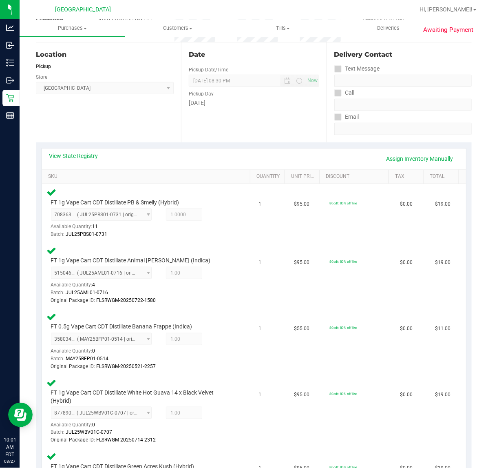
click at [216, 154] on div "View State Registry Assign Inventory Manually" at bounding box center [253, 159] width 409 height 14
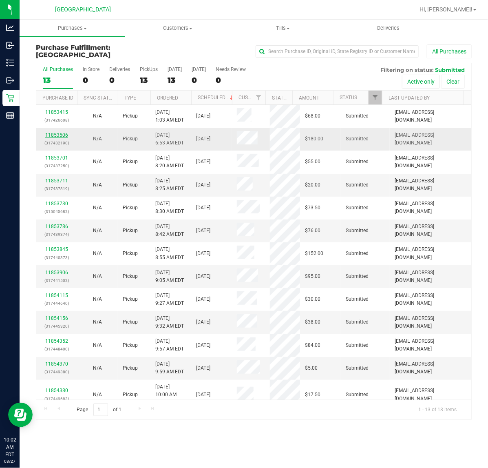
click at [62, 135] on link "11853506" at bounding box center [56, 135] width 23 height 6
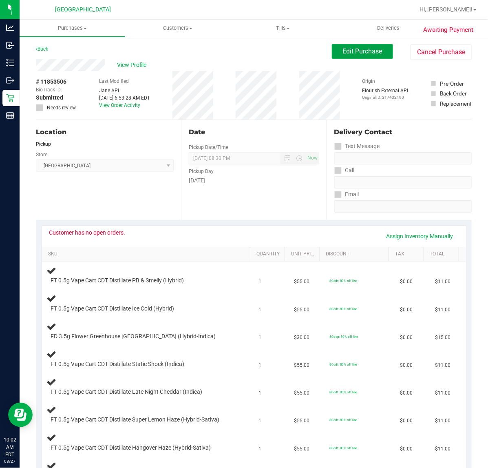
click at [353, 50] on span "Edit Purchase" at bounding box center [363, 51] width 40 height 8
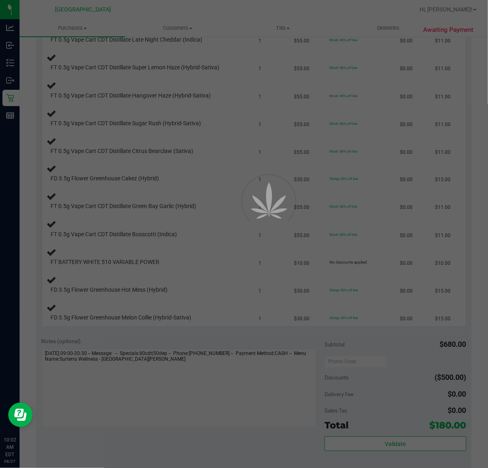
scroll to position [357, 0]
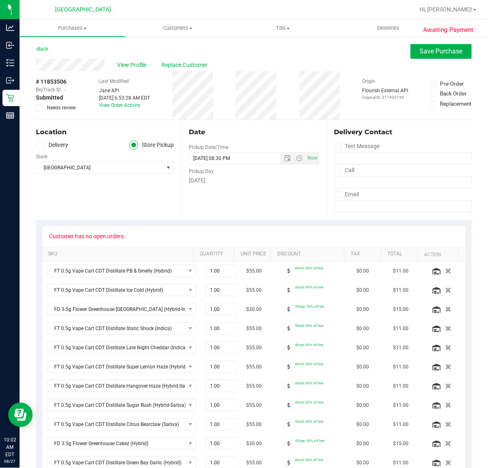
click at [41, 108] on icon at bounding box center [39, 108] width 5 height 0
click at [0, 0] on input "Needs review" at bounding box center [0, 0] width 0 height 0
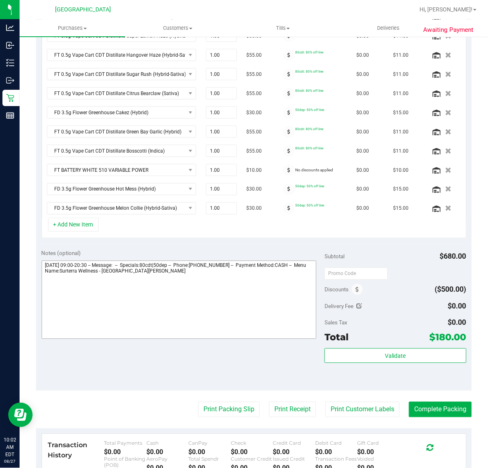
scroll to position [408, 0]
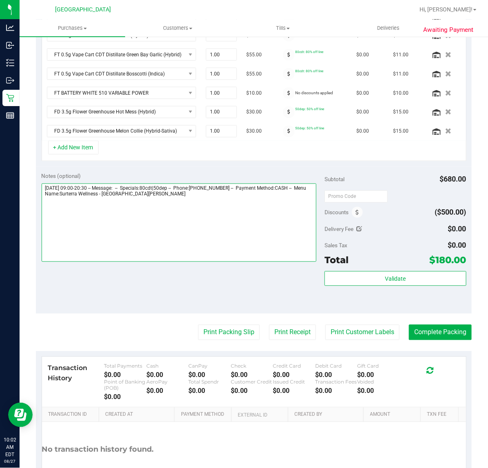
drag, startPoint x: 292, startPoint y: 212, endPoint x: 286, endPoint y: 212, distance: 6.1
click at [290, 211] on textarea at bounding box center [179, 223] width 275 height 78
click at [257, 208] on textarea at bounding box center [179, 223] width 275 height 78
type textarea "Wednesday 08/27/2025 09:00-20:30 -- Message: -- Specials:80cdt|50dep -- Phone:7…"
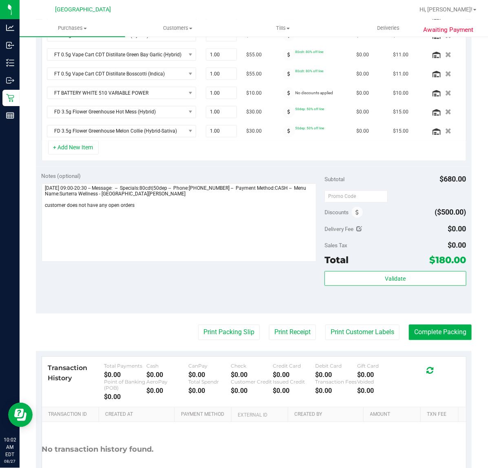
click at [234, 296] on div "Notes (optional) Subtotal $680.00 Discounts ($500.00) Delivery Fee $0.00 Sales …" at bounding box center [254, 240] width 436 height 147
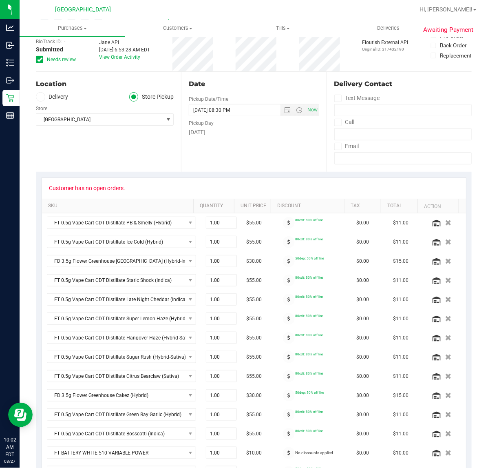
scroll to position [0, 0]
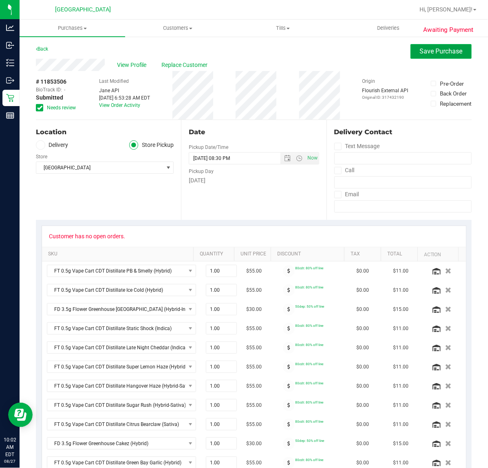
click at [420, 55] on span "Save Purchase" at bounding box center [441, 51] width 43 height 8
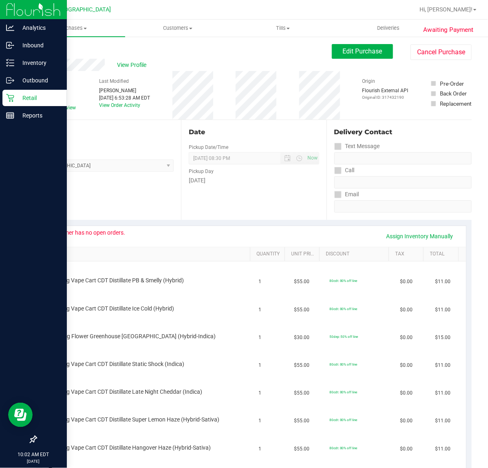
click at [10, 99] on icon at bounding box center [10, 98] width 8 height 8
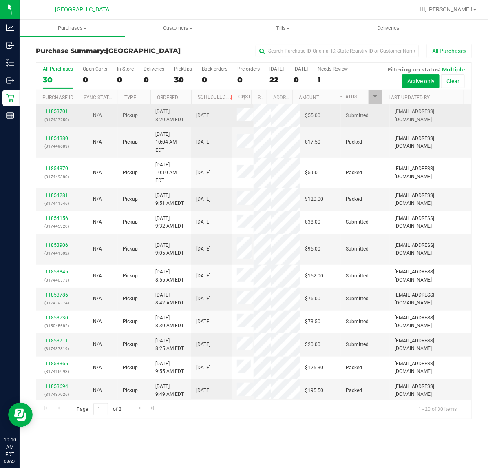
click at [56, 113] on link "11853701" at bounding box center [56, 111] width 23 height 6
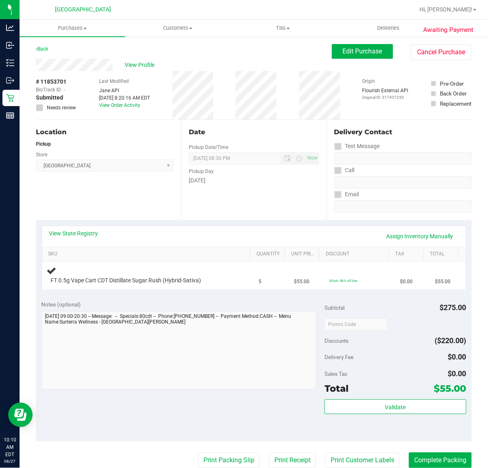
click at [144, 191] on div "Location Pickup Store [GEOGRAPHIC_DATA] WC Select Store [PERSON_NAME][GEOGRAPHI…" at bounding box center [108, 170] width 145 height 100
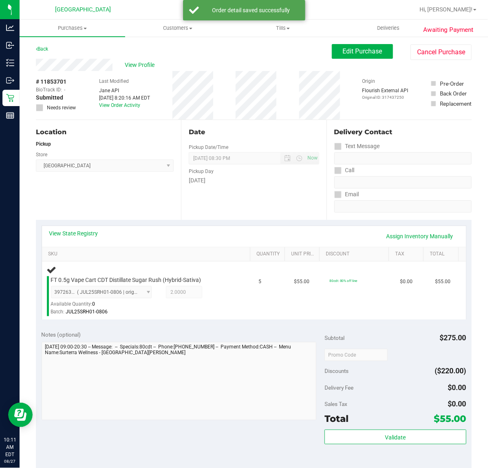
click at [180, 220] on div "View State Registry Assign Inventory Manually SKU Quantity Unit Price Discount …" at bounding box center [254, 272] width 436 height 105
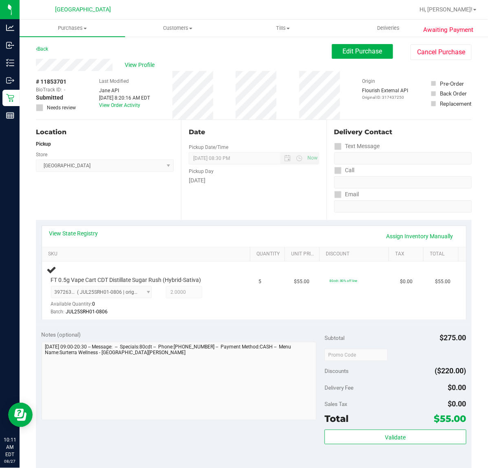
click at [290, 194] on div "Date Pickup Date/Time 08/27/2025 Now 08/27/2025 08:30 PM Now Pickup Day Wednesd…" at bounding box center [253, 170] width 145 height 100
click at [354, 53] on span "Edit Purchase" at bounding box center [363, 51] width 40 height 8
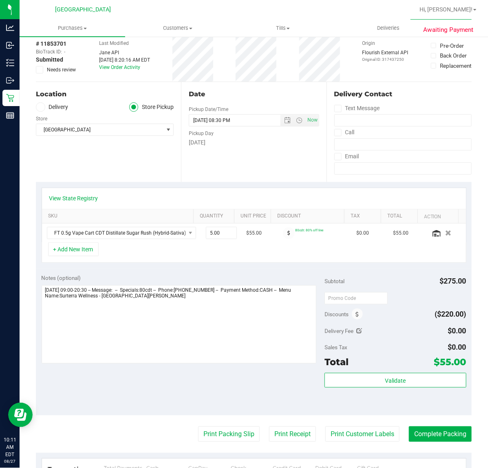
scroll to position [102, 0]
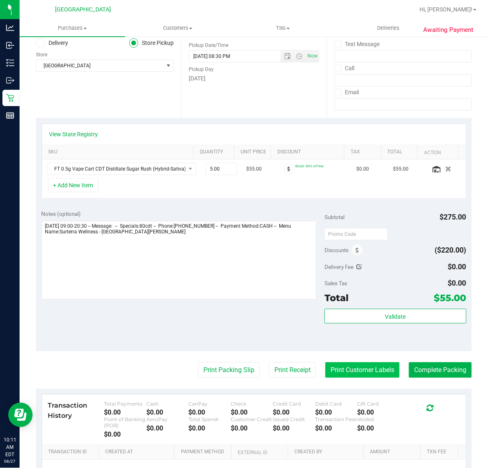
click at [356, 367] on button "Print Customer Labels" at bounding box center [362, 369] width 74 height 15
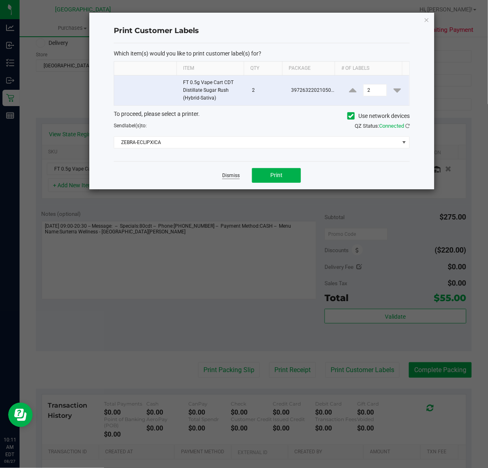
click at [236, 175] on link "Dismiss" at bounding box center [231, 175] width 18 height 7
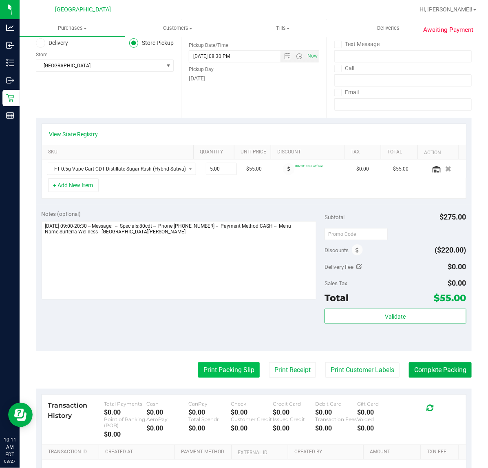
click at [224, 376] on button "Print Packing Slip" at bounding box center [229, 369] width 62 height 15
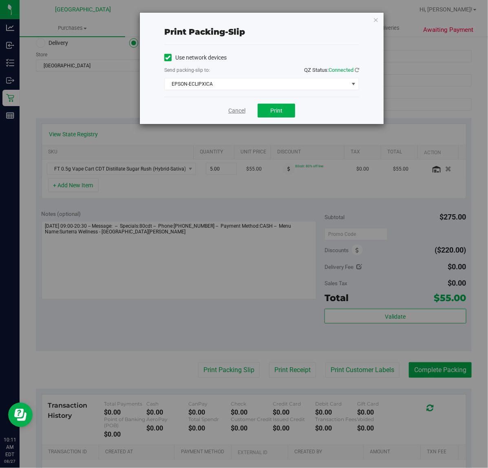
click at [232, 107] on link "Cancel" at bounding box center [236, 110] width 17 height 9
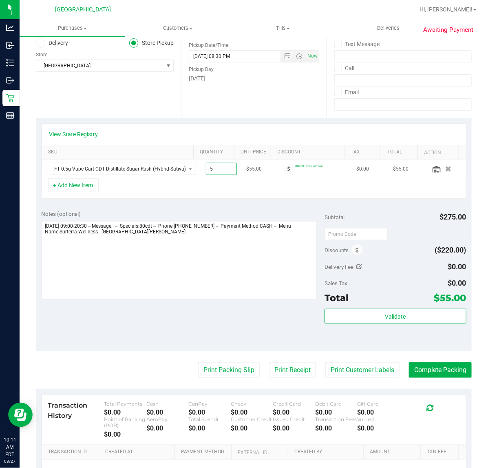
click at [206, 168] on span "5.00 5" at bounding box center [221, 169] width 31 height 12
type input "3"
type input "3.00"
click at [231, 208] on div "Notes (optional) Subtotal $275.00 Discounts ($220.00) Delivery Fee $0.00 Sales …" at bounding box center [254, 277] width 436 height 147
click at [206, 169] on span "3.00 3" at bounding box center [221, 169] width 31 height 12
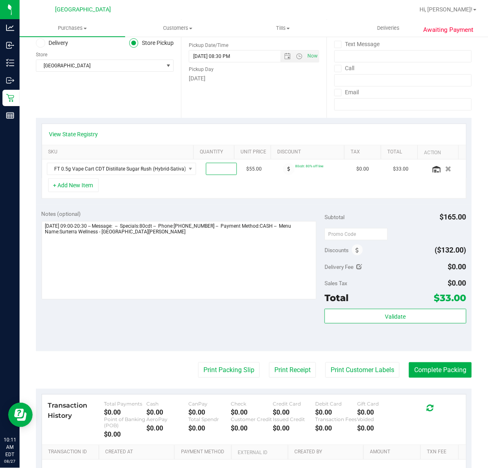
type input "2"
type input "2.00"
click at [203, 199] on div "+ Add New Item" at bounding box center [254, 188] width 425 height 20
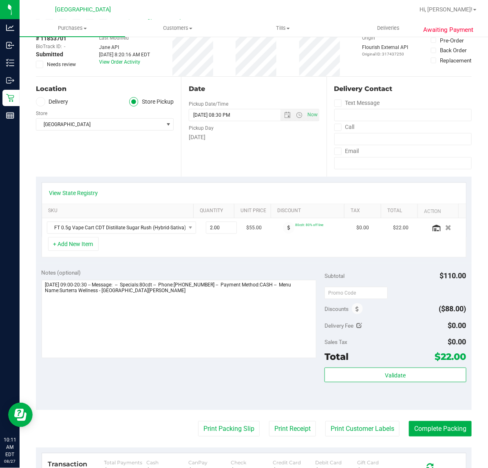
scroll to position [0, 0]
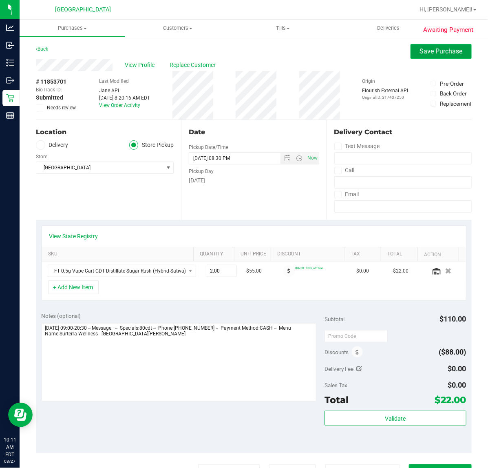
click at [434, 57] on button "Save Purchase" at bounding box center [441, 51] width 61 height 15
click at [356, 59] on div "View Profile Replace Customer" at bounding box center [254, 65] width 436 height 12
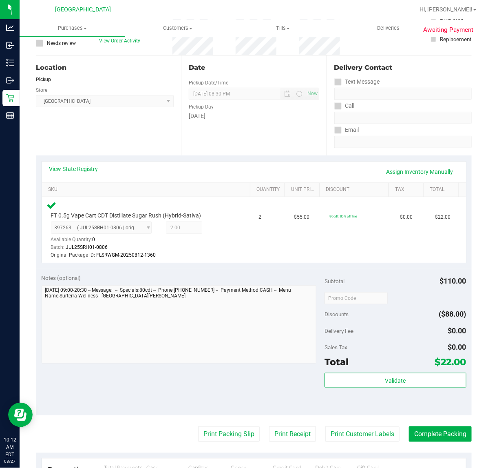
scroll to position [102, 0]
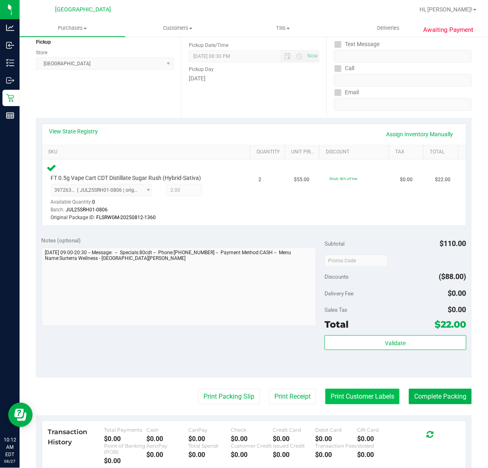
click at [359, 396] on button "Print Customer Labels" at bounding box center [362, 396] width 74 height 15
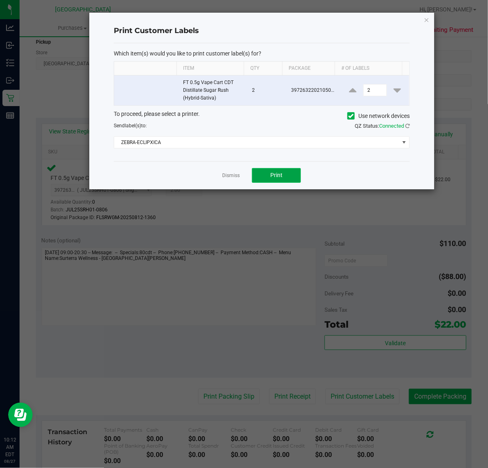
click at [288, 182] on button "Print" at bounding box center [276, 175] width 49 height 15
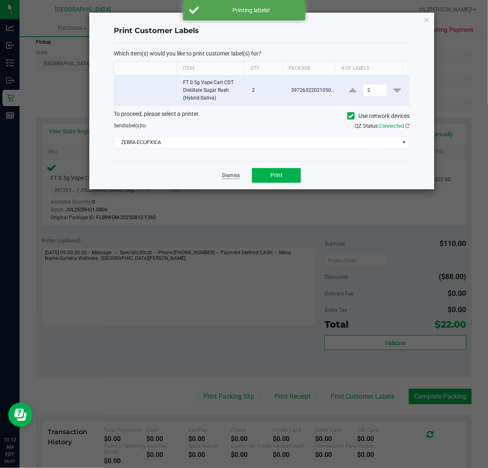
click at [229, 177] on link "Dismiss" at bounding box center [231, 175] width 18 height 7
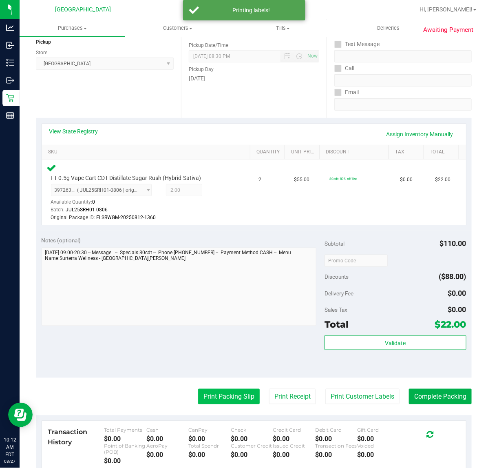
click at [228, 394] on button "Print Packing Slip" at bounding box center [229, 396] width 62 height 15
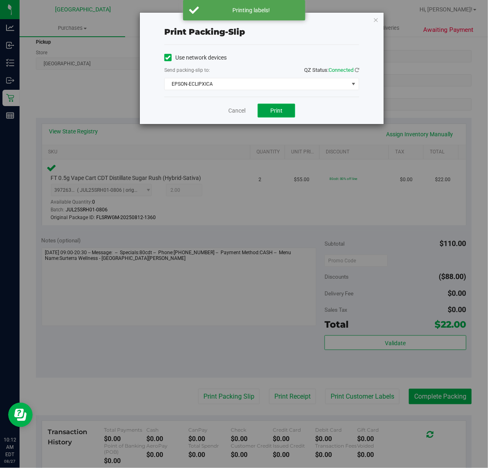
click at [280, 109] on span "Print" at bounding box center [276, 110] width 12 height 7
click at [327, 109] on div "Cancel Print" at bounding box center [261, 110] width 195 height 27
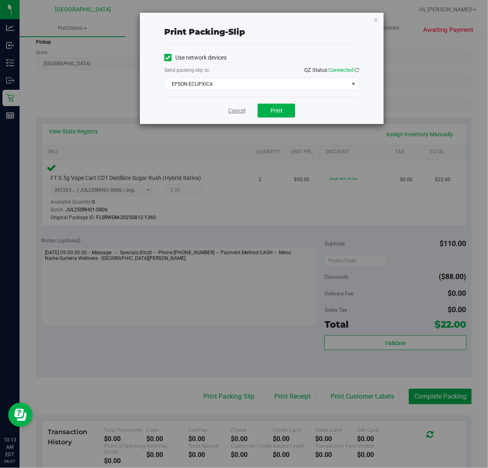
click at [244, 112] on link "Cancel" at bounding box center [236, 110] width 17 height 9
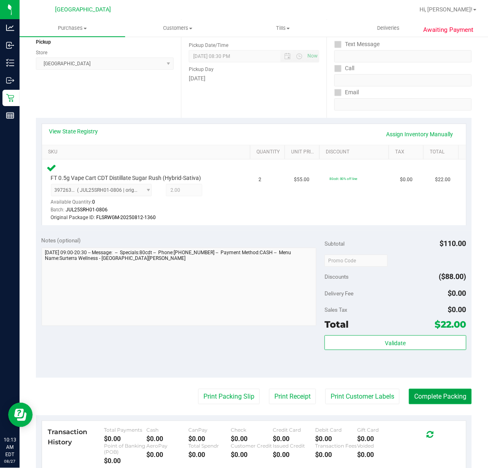
click at [429, 402] on button "Complete Packing" at bounding box center [440, 396] width 63 height 15
click at [282, 364] on div "Notes (optional) Subtotal $110.00 Discounts ($88.00) Delivery Fee $0.00 Sales T…" at bounding box center [254, 304] width 436 height 147
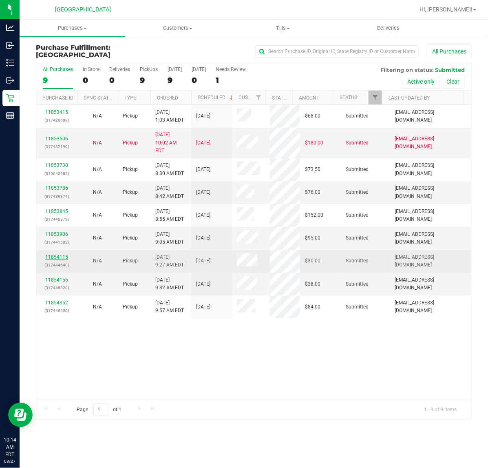
click at [61, 254] on link "11854115" at bounding box center [56, 257] width 23 height 6
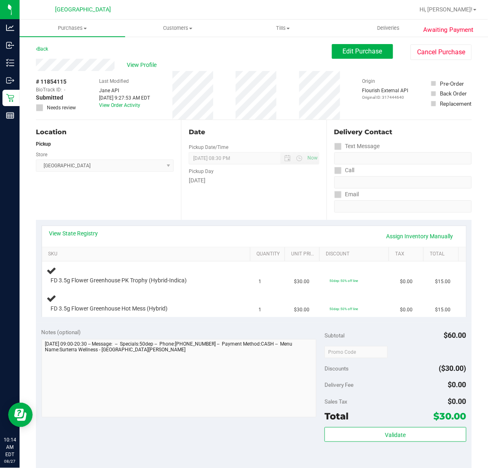
click at [119, 190] on div "Location Pickup Store [GEOGRAPHIC_DATA] WC Select Store [PERSON_NAME][GEOGRAPHI…" at bounding box center [108, 170] width 145 height 100
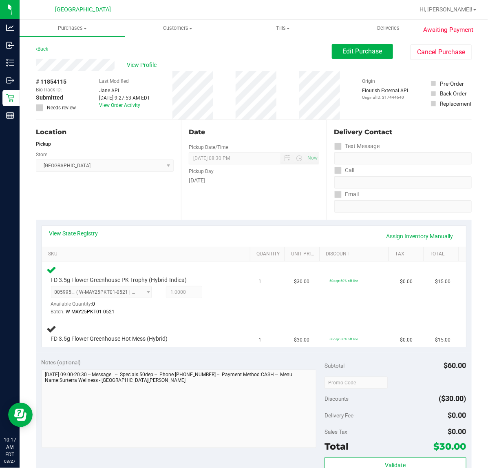
click at [143, 199] on div "Location Pickup Store [GEOGRAPHIC_DATA] WC Select Store [PERSON_NAME][GEOGRAPHI…" at bounding box center [108, 170] width 145 height 100
click at [248, 200] on div "Date Pickup Date/Time 08/27/2025 Now 08/27/2025 08:30 PM Now Pickup Day Wednesd…" at bounding box center [253, 170] width 145 height 100
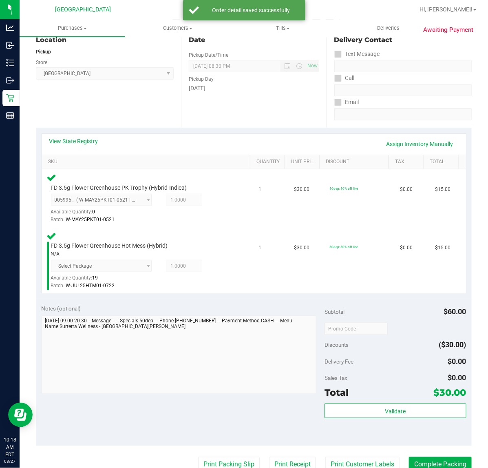
scroll to position [255, 0]
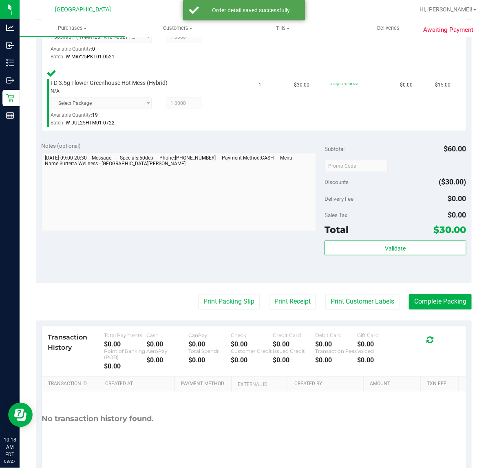
click at [379, 259] on div "Validate" at bounding box center [396, 259] width 142 height 37
click at [367, 248] on button "Validate" at bounding box center [396, 248] width 142 height 15
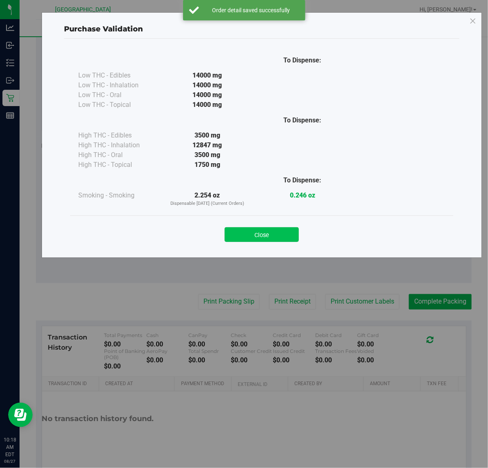
click at [263, 238] on button "Close" at bounding box center [262, 234] width 74 height 15
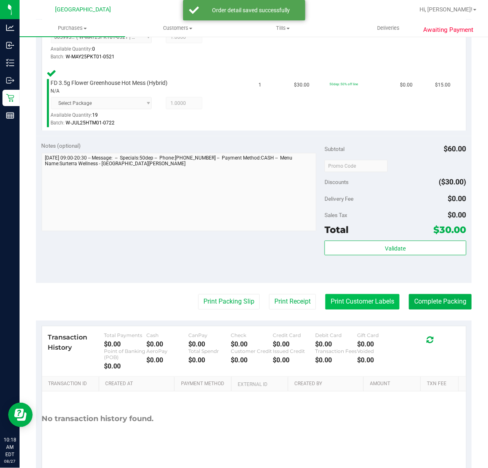
click at [343, 298] on button "Print Customer Labels" at bounding box center [362, 301] width 74 height 15
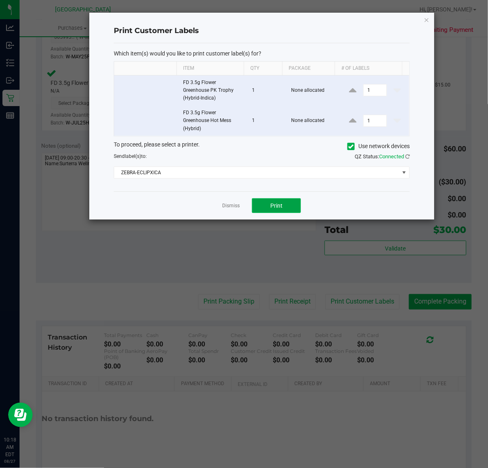
click at [282, 205] on span "Print" at bounding box center [276, 205] width 12 height 7
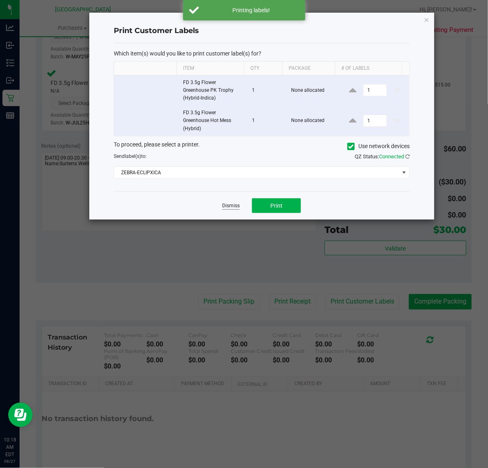
click at [230, 207] on link "Dismiss" at bounding box center [231, 205] width 18 height 7
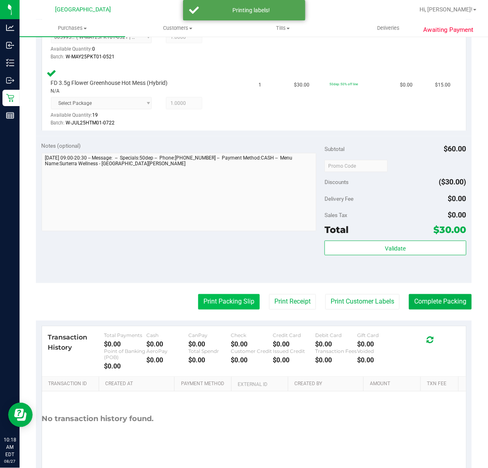
click at [214, 302] on button "Print Packing Slip" at bounding box center [229, 301] width 62 height 15
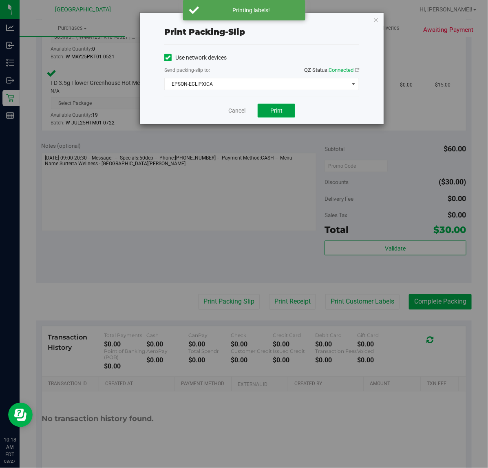
click at [274, 108] on span "Print" at bounding box center [276, 110] width 12 height 7
click at [316, 108] on div "Cancel Print" at bounding box center [261, 110] width 195 height 27
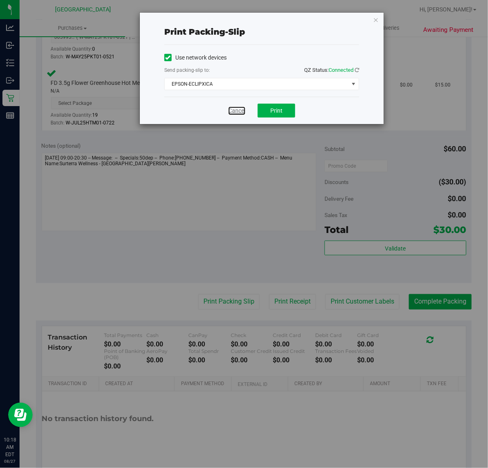
drag, startPoint x: 229, startPoint y: 113, endPoint x: 281, endPoint y: 146, distance: 61.9
click at [229, 113] on link "Cancel" at bounding box center [236, 110] width 17 height 9
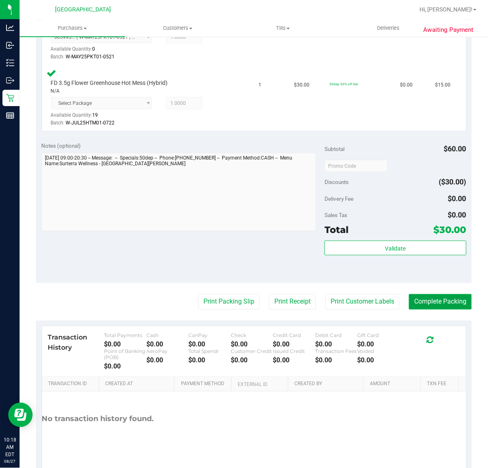
click at [421, 294] on button "Complete Packing" at bounding box center [440, 301] width 63 height 15
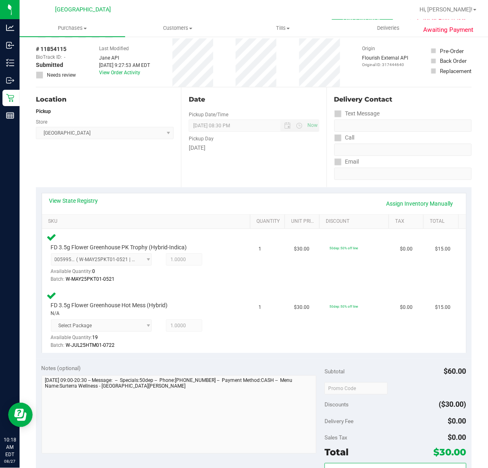
scroll to position [0, 0]
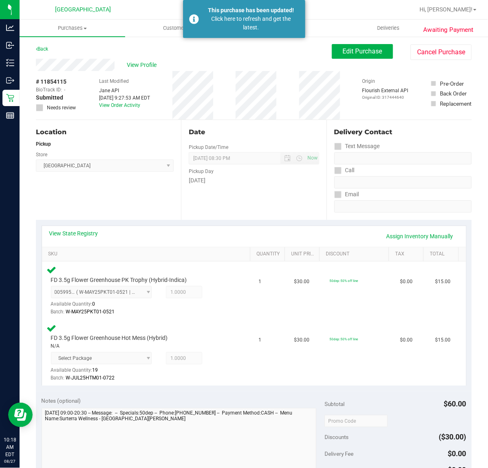
click at [209, 200] on div "Date Pickup Date/Time 08/27/2025 Now 08/27/2025 08:30 PM Now Pickup Day Wednesd…" at bounding box center [253, 170] width 145 height 100
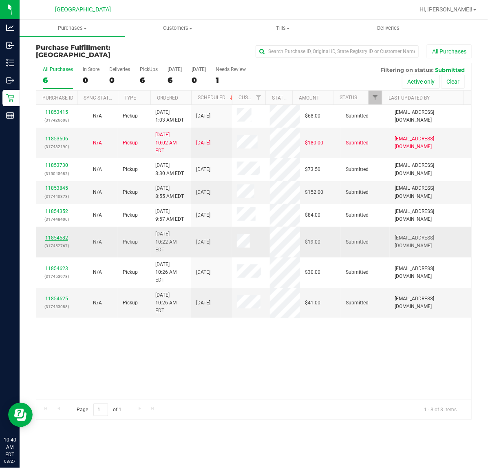
click at [62, 235] on link "11854582" at bounding box center [56, 238] width 23 height 6
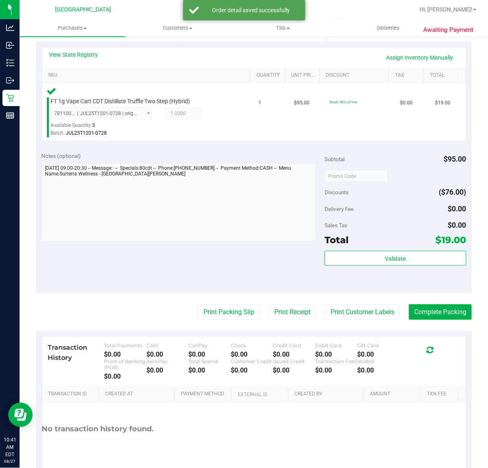
scroll to position [215, 0]
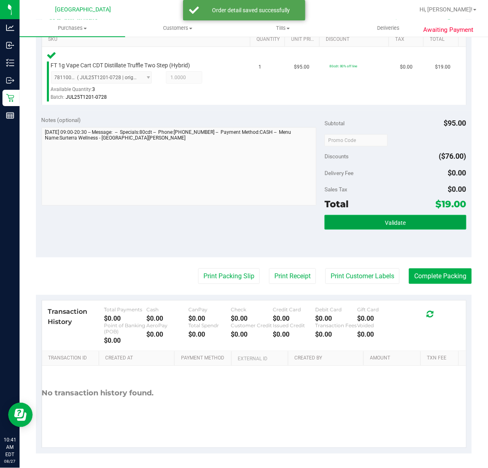
click at [378, 219] on button "Validate" at bounding box center [396, 222] width 142 height 15
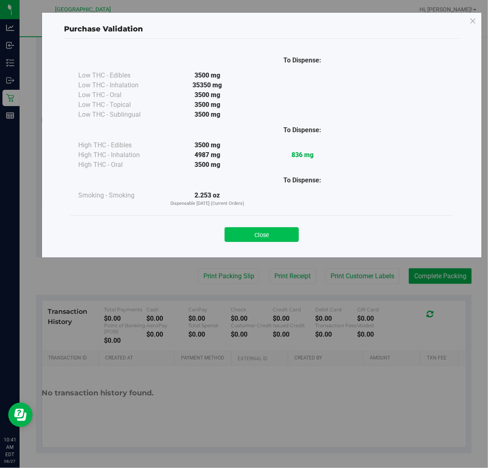
click at [292, 237] on button "Close" at bounding box center [262, 234] width 74 height 15
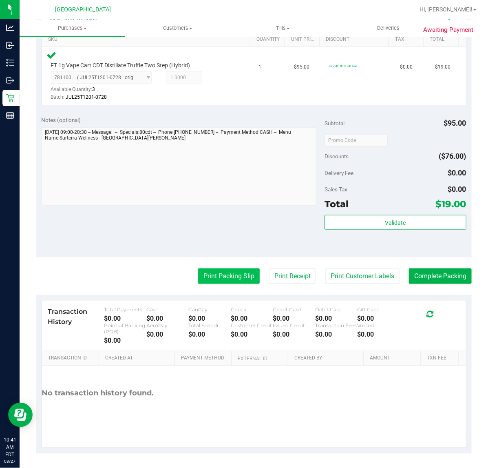
click at [231, 277] on button "Print Packing Slip" at bounding box center [229, 275] width 62 height 15
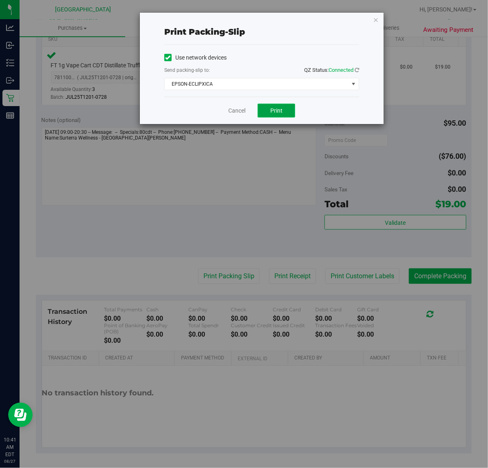
click at [286, 110] on button "Print" at bounding box center [277, 111] width 38 height 14
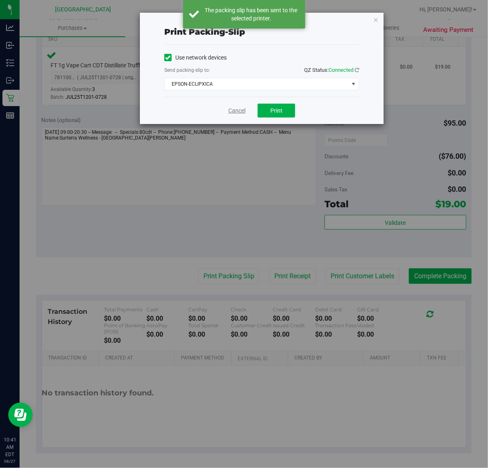
click at [239, 111] on link "Cancel" at bounding box center [236, 110] width 17 height 9
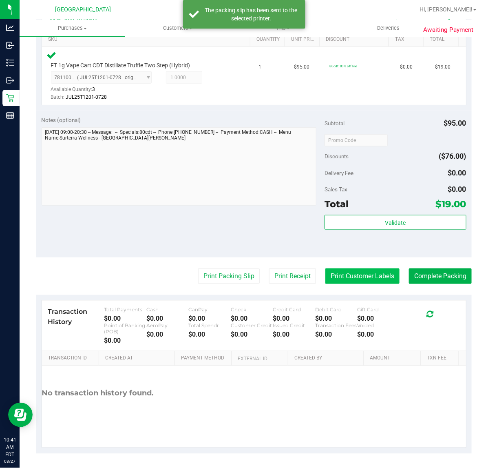
click at [354, 279] on button "Print Customer Labels" at bounding box center [362, 275] width 74 height 15
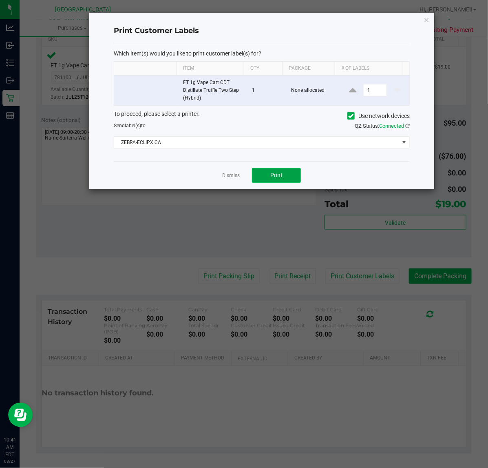
click at [270, 175] on span "Print" at bounding box center [276, 175] width 12 height 7
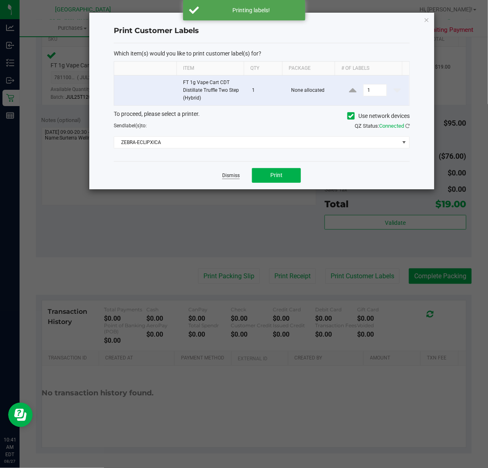
click at [235, 177] on link "Dismiss" at bounding box center [231, 175] width 18 height 7
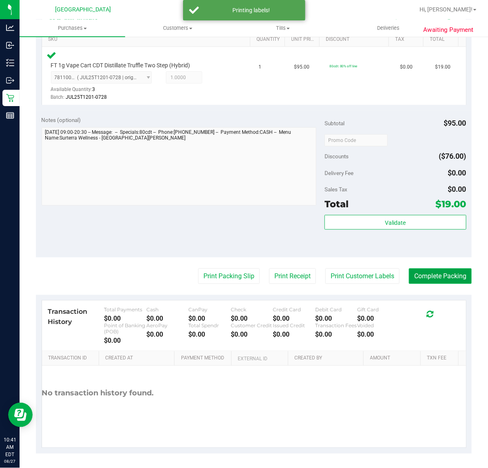
click at [425, 278] on button "Complete Packing" at bounding box center [440, 275] width 63 height 15
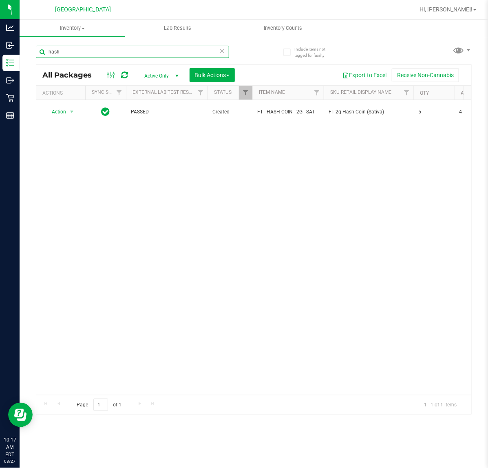
click at [100, 50] on input "hash" at bounding box center [132, 52] width 193 height 12
click at [99, 51] on input "hash" at bounding box center [132, 52] width 193 height 12
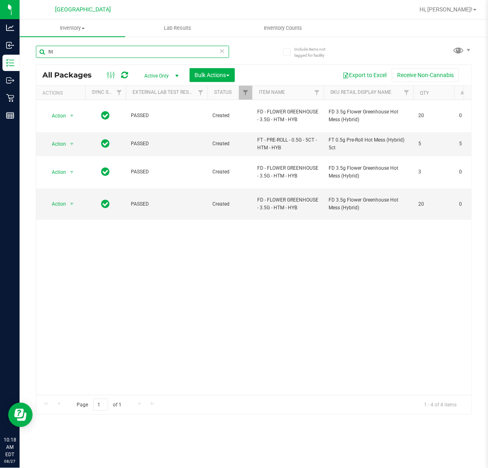
type input "h"
type input "-409"
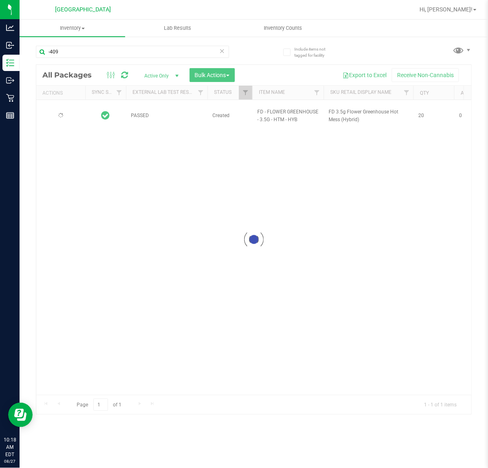
click at [254, 264] on div at bounding box center [253, 239] width 435 height 349
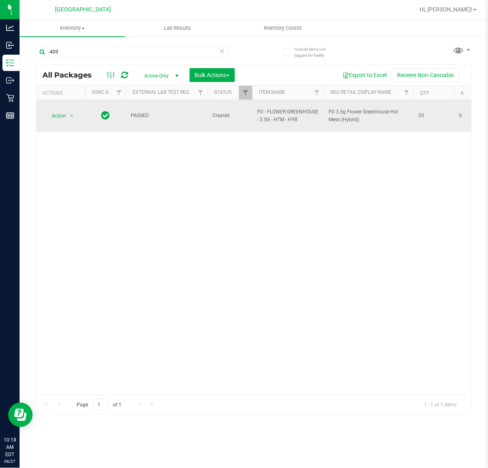
click at [62, 100] on td "Action Action Edit attributes Global inventory Locate package Package audit log…" at bounding box center [60, 116] width 49 height 32
click at [58, 110] on span "Action" at bounding box center [55, 115] width 22 height 11
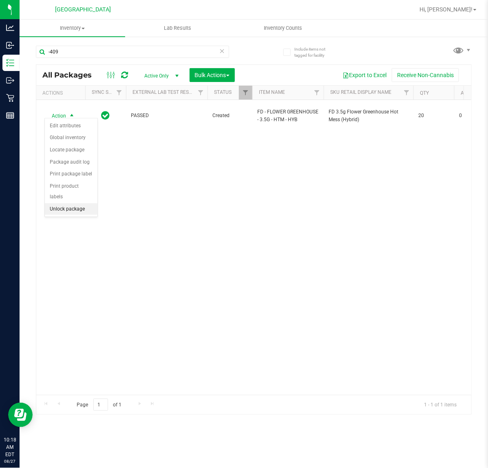
click at [71, 205] on li "Unlock package" at bounding box center [71, 209] width 53 height 12
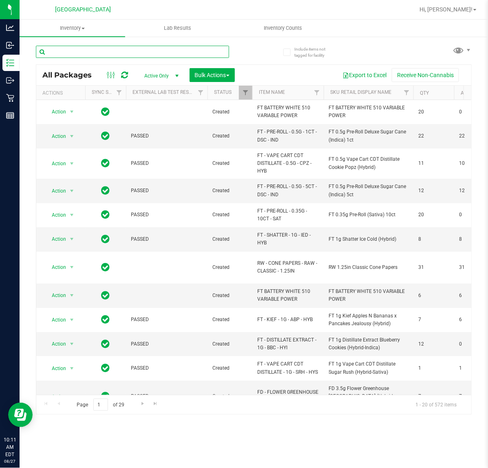
click at [154, 52] on input "text" at bounding box center [132, 52] width 193 height 12
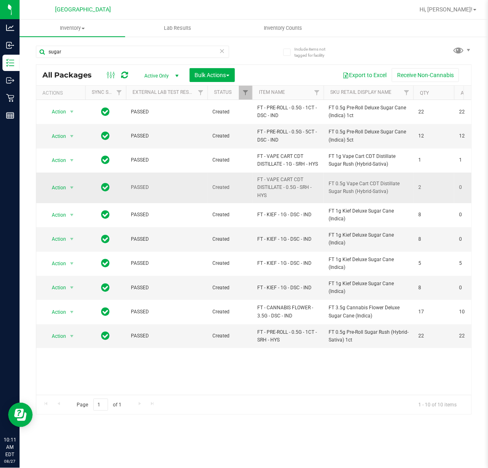
drag, startPoint x: 283, startPoint y: 203, endPoint x: 245, endPoint y: 199, distance: 38.2
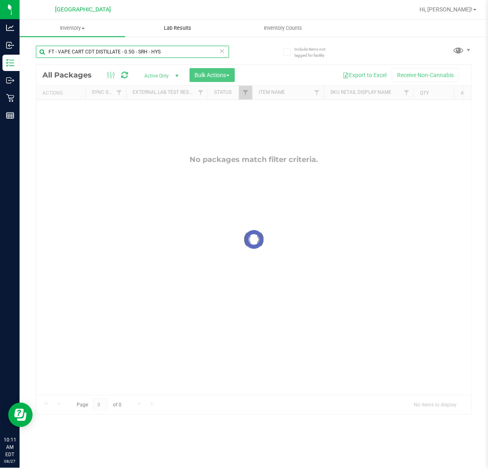
type input "FT - VAPE CART CDT DISTILLATE - 0.5G - SRH - HYS"
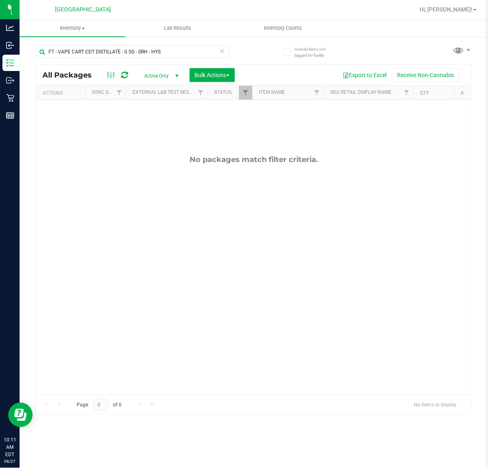
click at [194, 129] on div "No packages match filter criteria." at bounding box center [253, 275] width 435 height 350
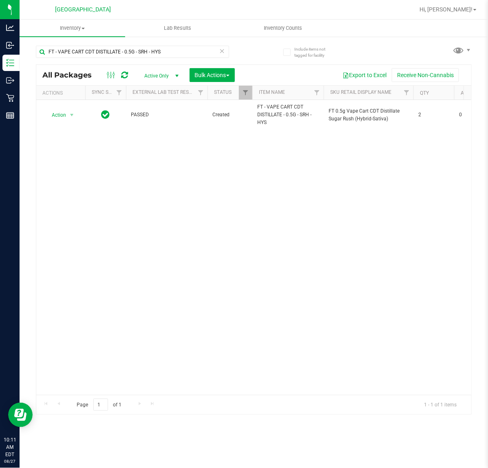
drag, startPoint x: 221, startPoint y: 156, endPoint x: 177, endPoint y: 7, distance: 155.1
click at [222, 156] on div "Action Action Adjust qty Create package Edit attributes Global inventory Locate…" at bounding box center [253, 247] width 435 height 295
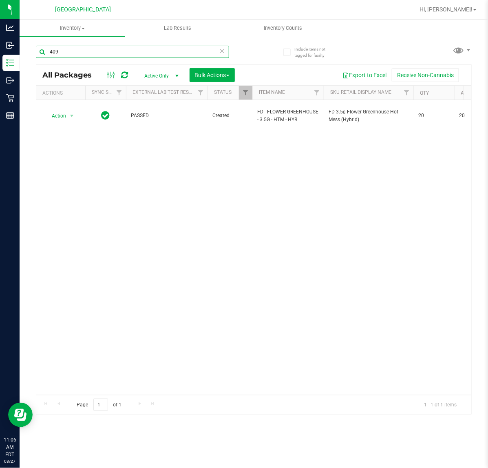
drag, startPoint x: 69, startPoint y: 50, endPoint x: 44, endPoint y: 51, distance: 25.7
click at [44, 51] on input "-409" at bounding box center [132, 52] width 193 height 12
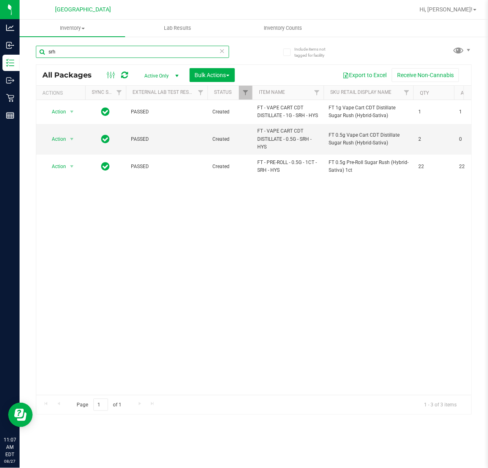
type input "srh"
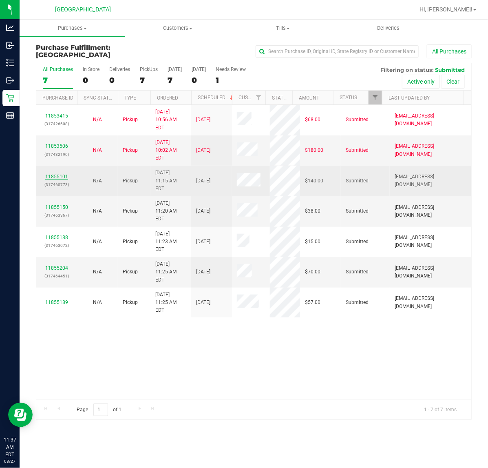
click at [60, 174] on link "11855101" at bounding box center [56, 177] width 23 height 6
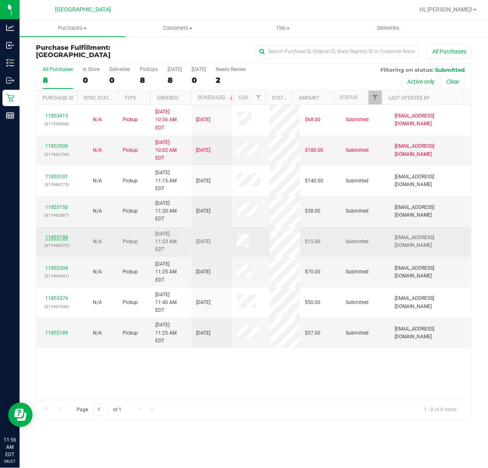
click at [58, 234] on link "11855188" at bounding box center [56, 237] width 23 height 6
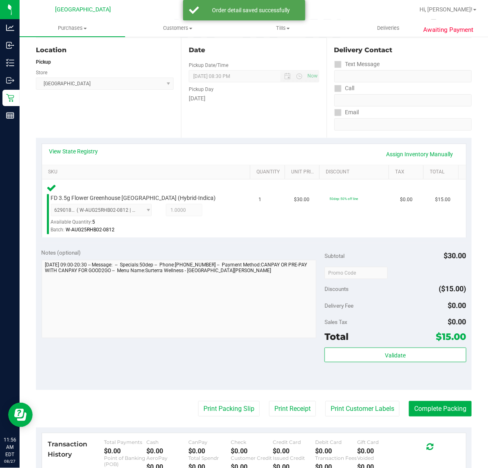
scroll to position [102, 0]
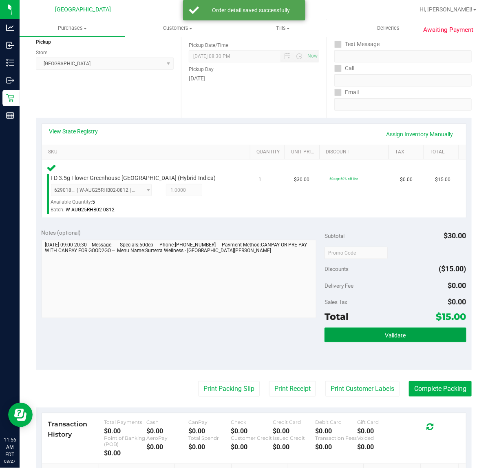
click at [374, 335] on button "Validate" at bounding box center [396, 334] width 142 height 15
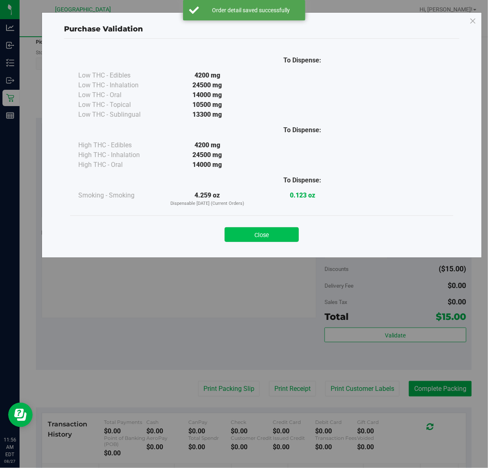
click at [276, 235] on button "Close" at bounding box center [262, 234] width 74 height 15
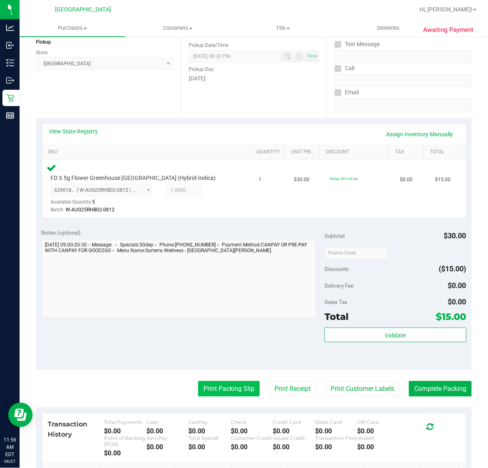
click at [223, 390] on button "Print Packing Slip" at bounding box center [229, 388] width 62 height 15
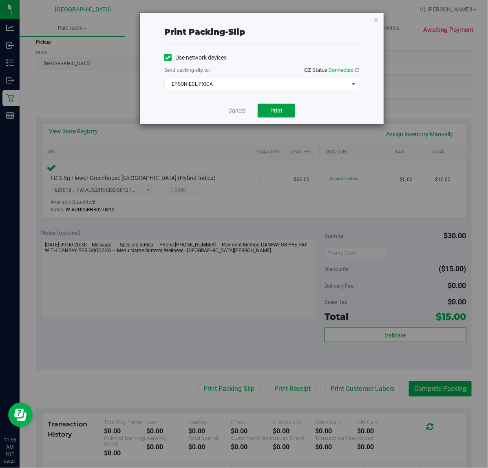
click at [292, 111] on button "Print" at bounding box center [277, 111] width 38 height 14
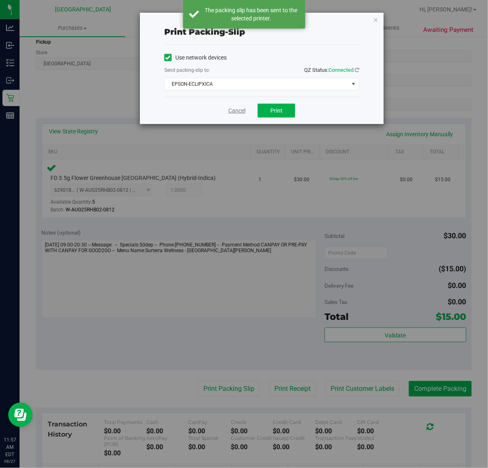
click at [238, 111] on link "Cancel" at bounding box center [236, 110] width 17 height 9
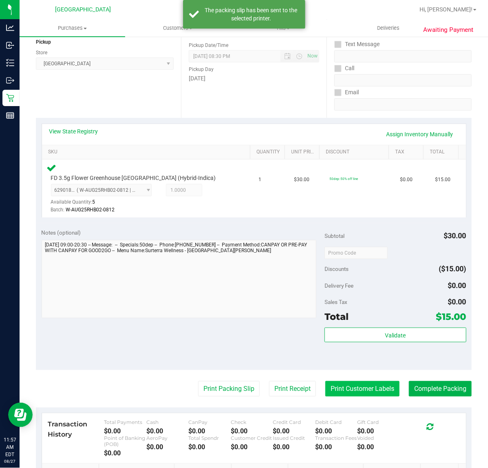
click at [351, 392] on button "Print Customer Labels" at bounding box center [362, 388] width 74 height 15
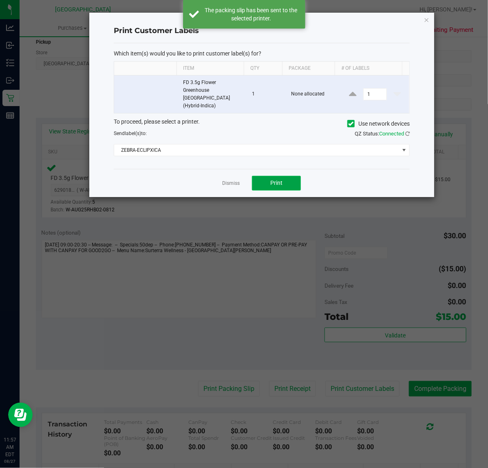
click at [279, 176] on button "Print" at bounding box center [276, 183] width 49 height 15
click at [233, 180] on link "Dismiss" at bounding box center [231, 183] width 18 height 7
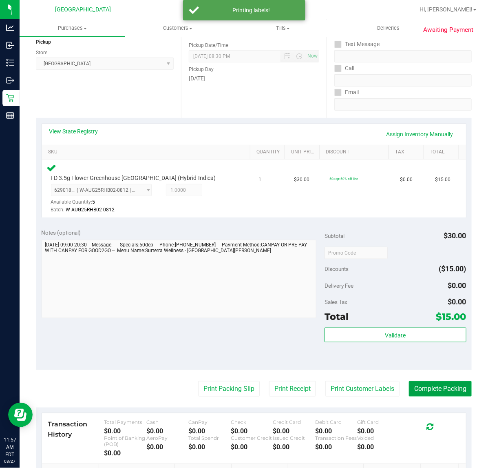
click at [430, 388] on button "Complete Packing" at bounding box center [440, 388] width 63 height 15
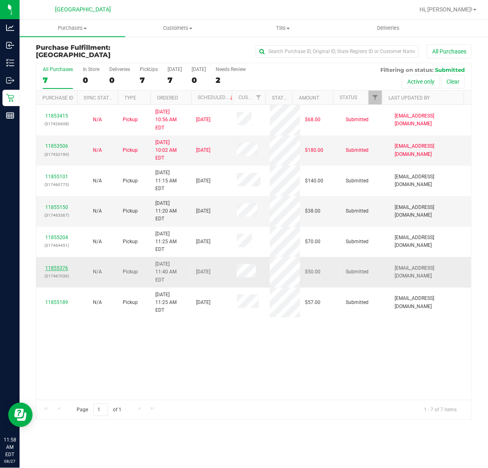
click at [62, 265] on link "11855376" at bounding box center [56, 268] width 23 height 6
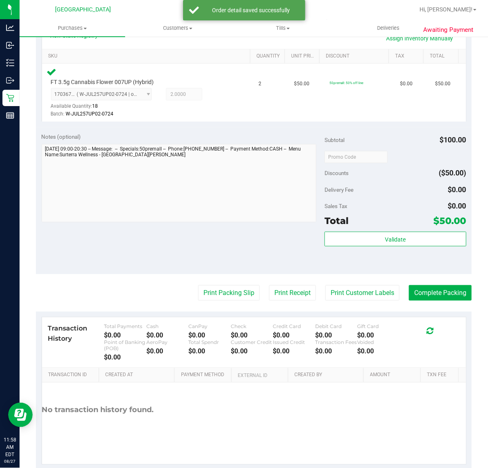
scroll to position [204, 0]
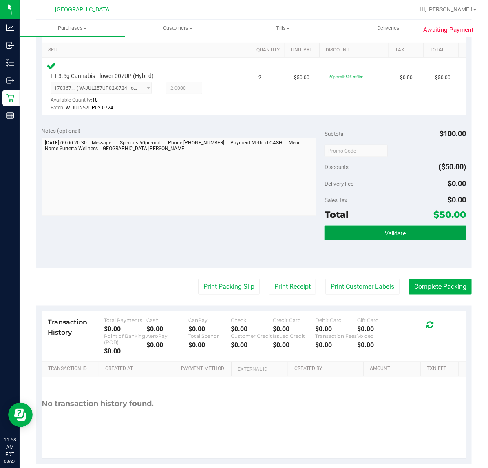
click at [385, 232] on span "Validate" at bounding box center [395, 233] width 21 height 7
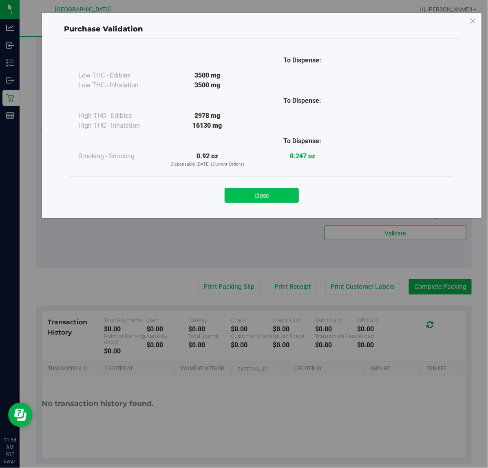
click at [283, 197] on button "Close" at bounding box center [262, 195] width 74 height 15
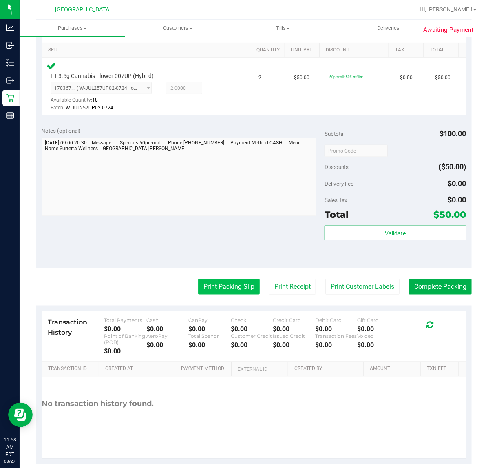
click at [226, 290] on button "Print Packing Slip" at bounding box center [229, 286] width 62 height 15
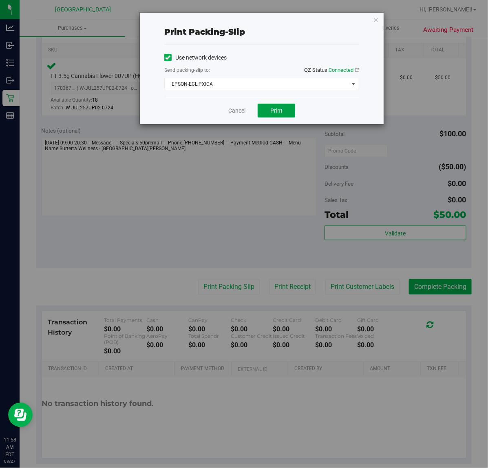
click at [279, 113] on span "Print" at bounding box center [276, 110] width 12 height 7
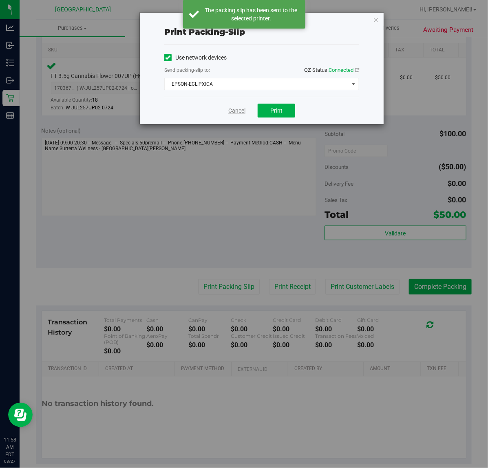
click at [237, 112] on link "Cancel" at bounding box center [236, 110] width 17 height 9
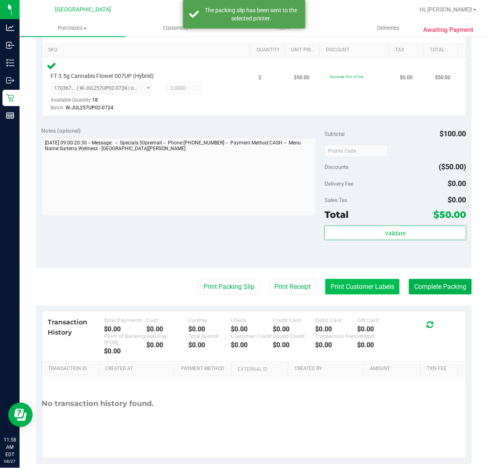
click at [338, 288] on button "Print Customer Labels" at bounding box center [362, 286] width 74 height 15
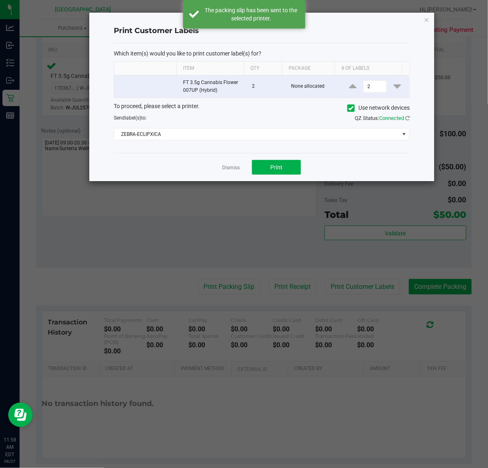
click at [261, 159] on div "Dismiss Print" at bounding box center [262, 167] width 296 height 28
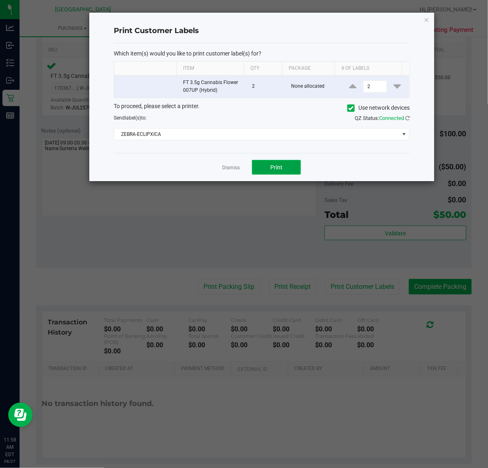
click at [270, 173] on button "Print" at bounding box center [276, 167] width 49 height 15
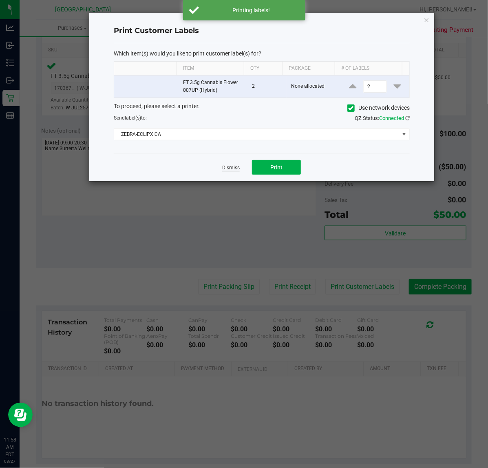
click at [232, 168] on link "Dismiss" at bounding box center [231, 167] width 18 height 7
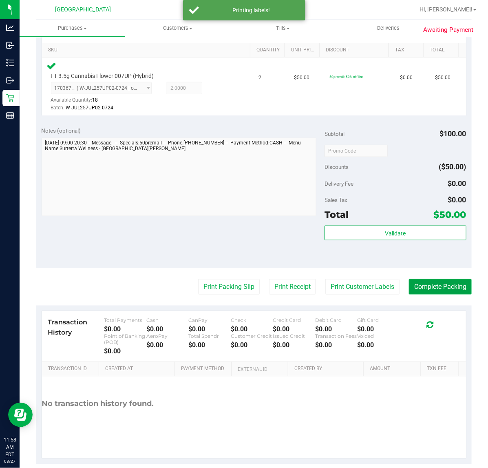
click at [425, 291] on button "Complete Packing" at bounding box center [440, 286] width 63 height 15
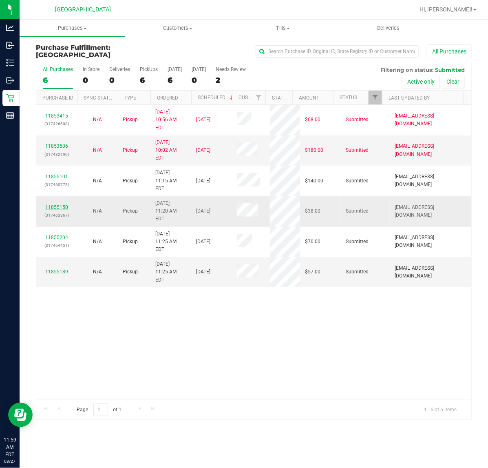
click at [59, 204] on link "11855150" at bounding box center [56, 207] width 23 height 6
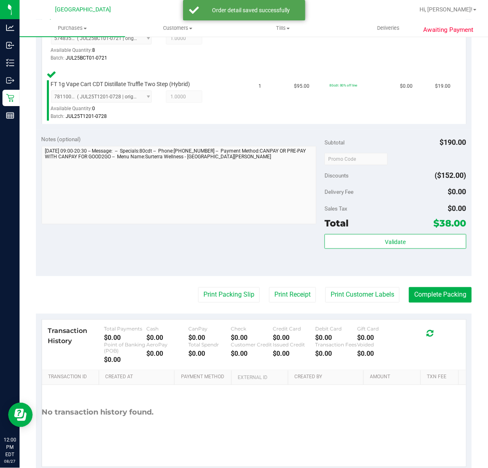
scroll to position [255, 0]
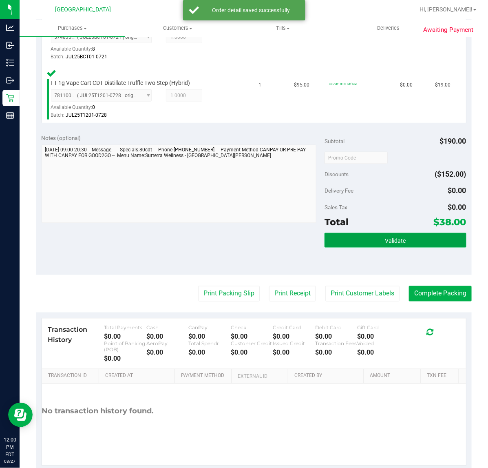
click at [386, 239] on span "Validate" at bounding box center [395, 240] width 21 height 7
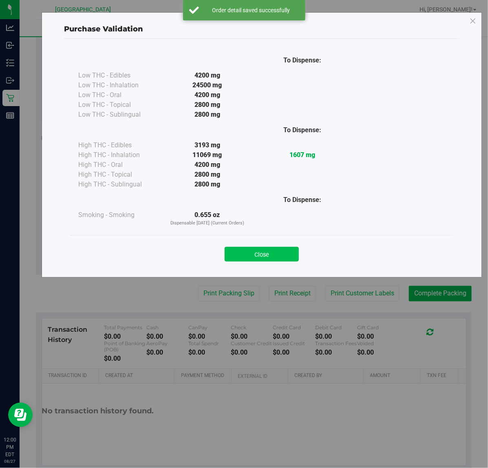
click at [277, 252] on button "Close" at bounding box center [262, 254] width 74 height 15
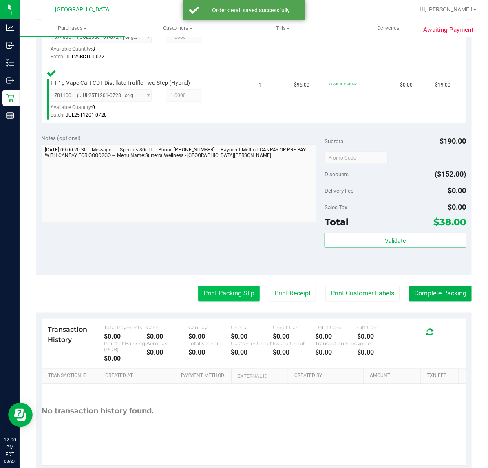
click at [241, 294] on button "Print Packing Slip" at bounding box center [229, 293] width 62 height 15
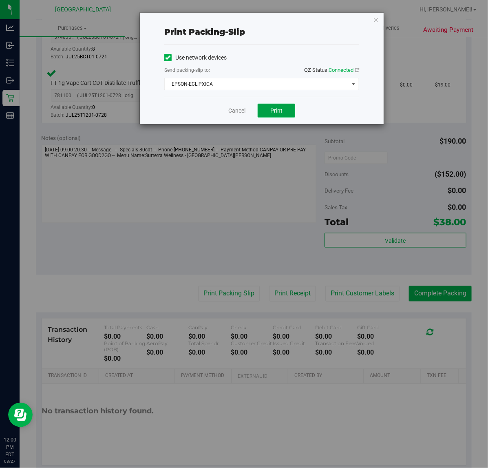
click at [274, 113] on span "Print" at bounding box center [276, 110] width 12 height 7
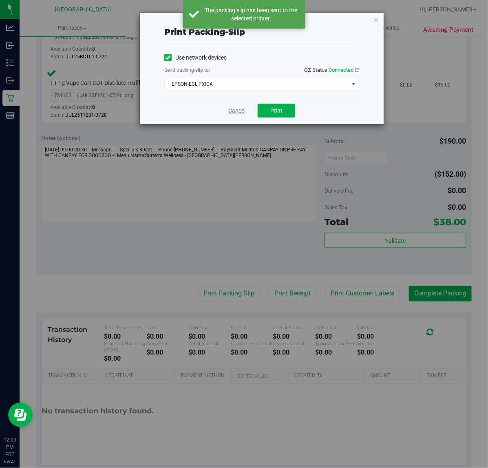
click at [237, 112] on link "Cancel" at bounding box center [236, 110] width 17 height 9
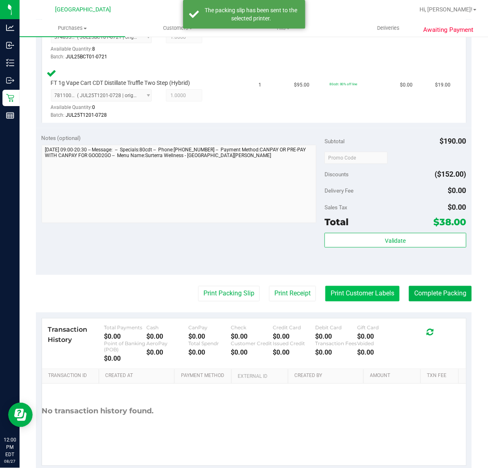
click at [351, 296] on button "Print Customer Labels" at bounding box center [362, 293] width 74 height 15
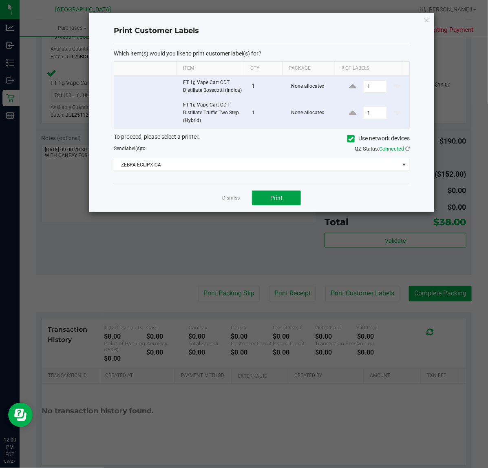
click at [287, 205] on button "Print" at bounding box center [276, 197] width 49 height 15
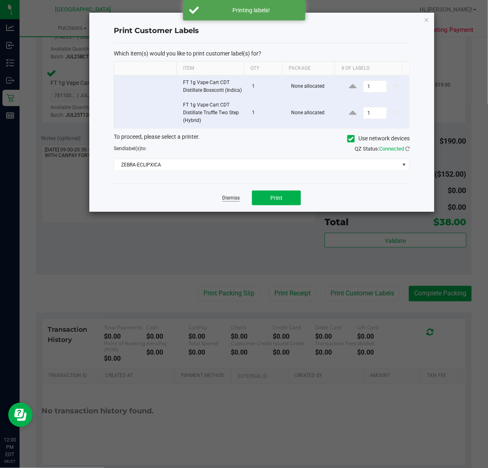
click at [235, 201] on link "Dismiss" at bounding box center [231, 198] width 18 height 7
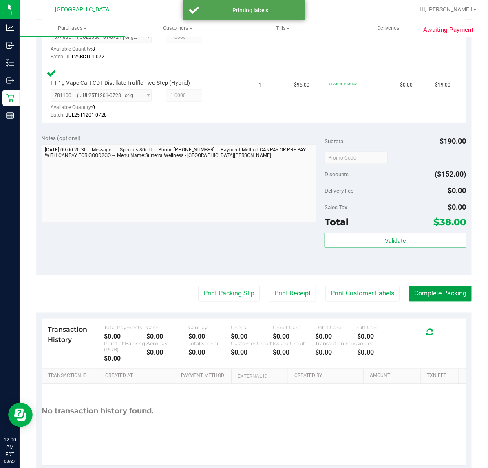
click at [433, 294] on button "Complete Packing" at bounding box center [440, 293] width 63 height 15
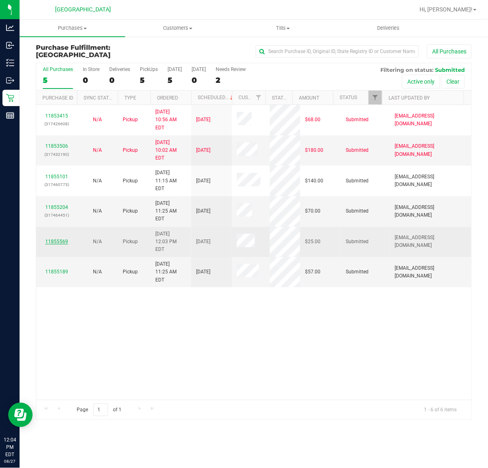
click at [62, 239] on link "11855569" at bounding box center [56, 242] width 23 height 6
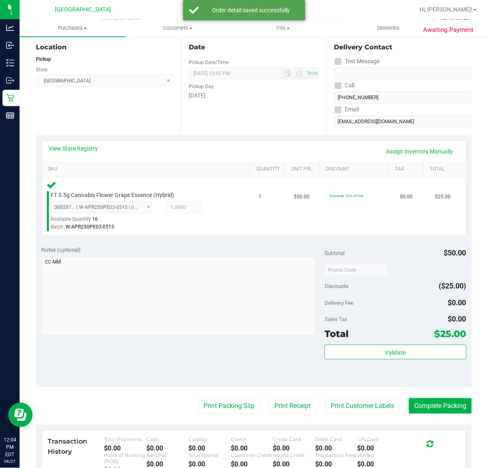
scroll to position [102, 0]
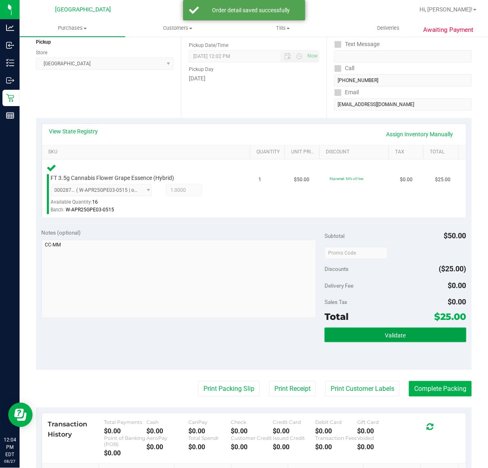
click at [396, 337] on span "Validate" at bounding box center [395, 335] width 21 height 7
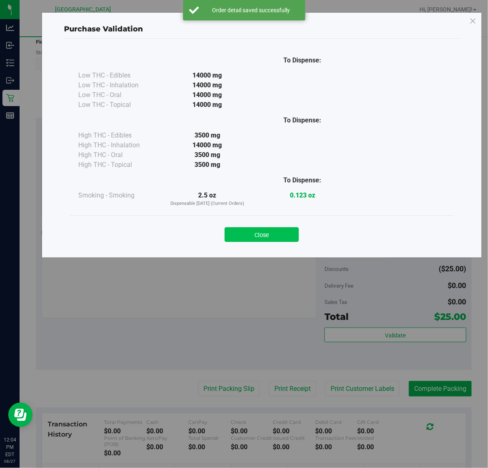
click at [273, 232] on button "Close" at bounding box center [262, 234] width 74 height 15
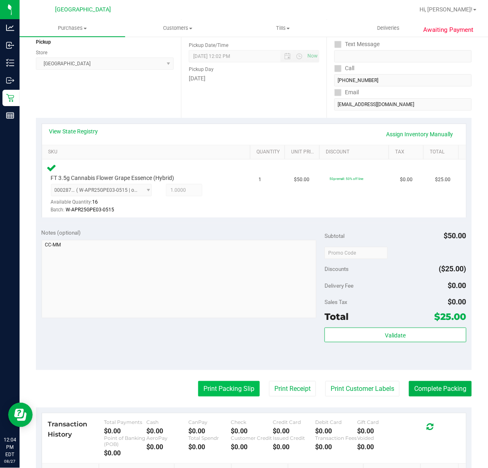
click at [218, 387] on button "Print Packing Slip" at bounding box center [229, 388] width 62 height 15
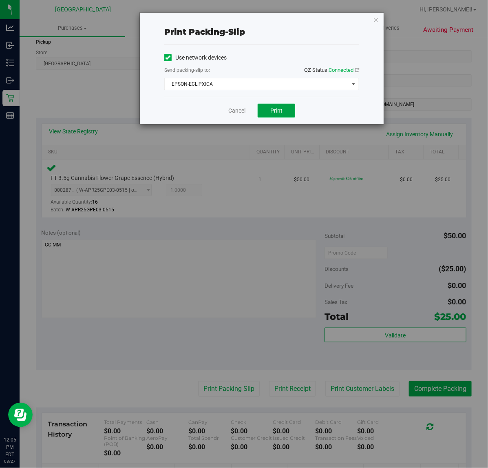
click at [291, 111] on button "Print" at bounding box center [277, 111] width 38 height 14
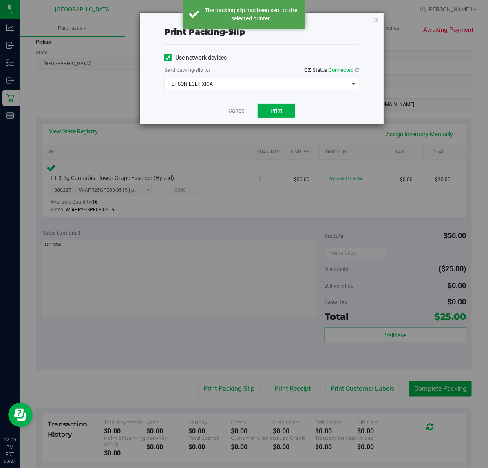
click at [237, 111] on link "Cancel" at bounding box center [236, 110] width 17 height 9
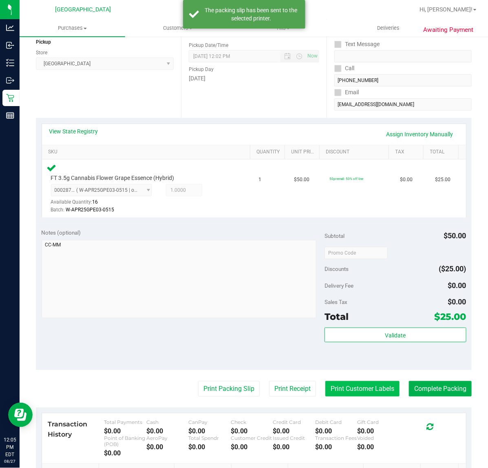
click at [340, 389] on button "Print Customer Labels" at bounding box center [362, 388] width 74 height 15
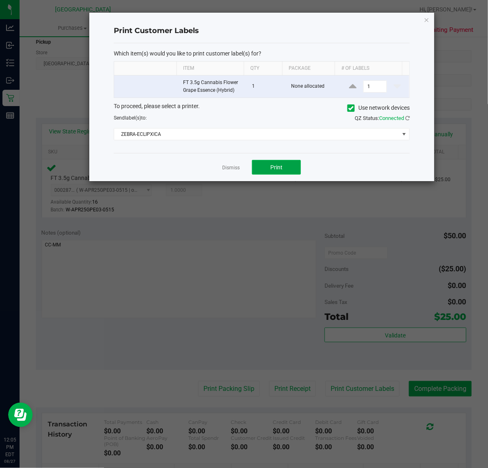
click at [281, 163] on button "Print" at bounding box center [276, 167] width 49 height 15
click at [235, 168] on link "Dismiss" at bounding box center [231, 167] width 18 height 7
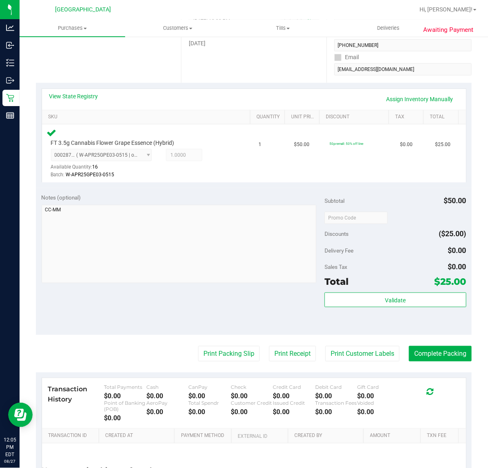
scroll to position [204, 0]
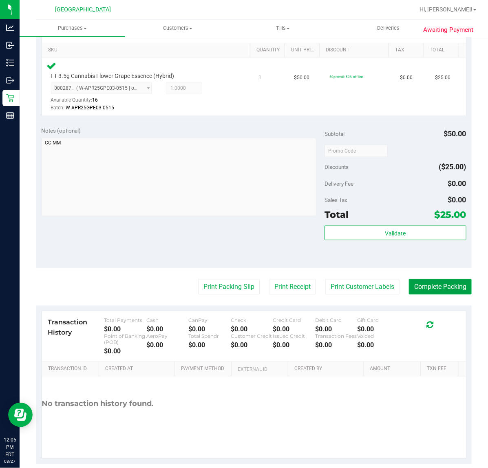
click at [424, 287] on button "Complete Packing" at bounding box center [440, 286] width 63 height 15
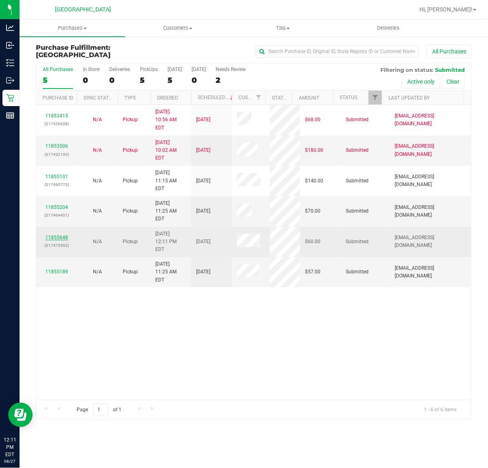
click at [56, 234] on link "11855648" at bounding box center [56, 237] width 23 height 6
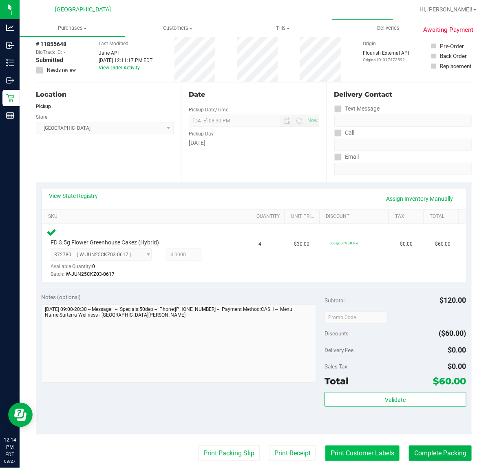
scroll to position [102, 0]
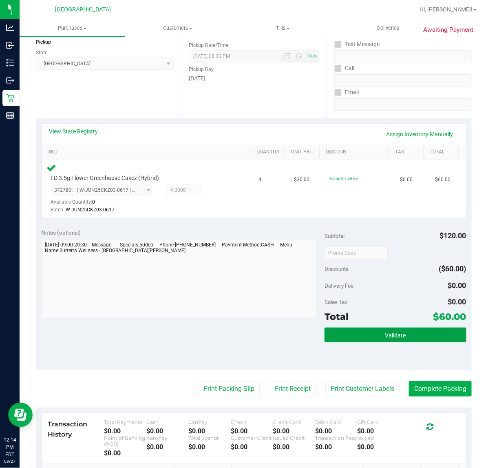
click at [371, 333] on button "Validate" at bounding box center [396, 334] width 142 height 15
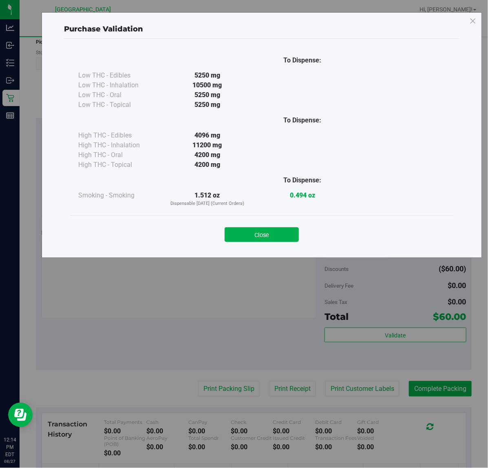
click at [251, 231] on button "Close" at bounding box center [262, 234] width 74 height 15
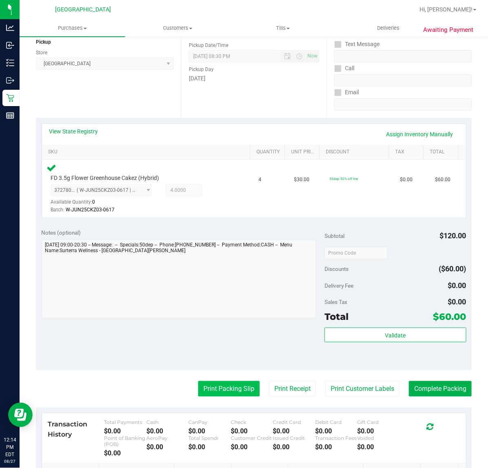
click at [224, 387] on button "Print Packing Slip" at bounding box center [229, 388] width 62 height 15
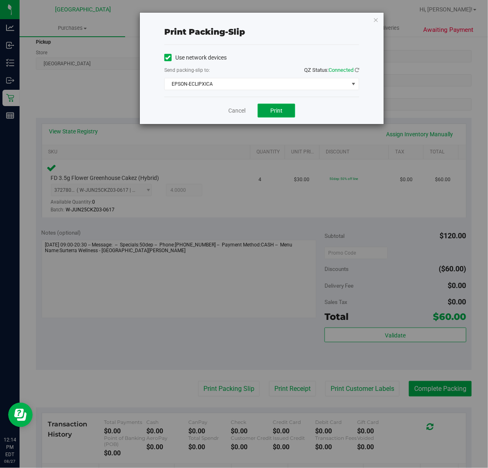
click at [275, 107] on span "Print" at bounding box center [276, 110] width 12 height 7
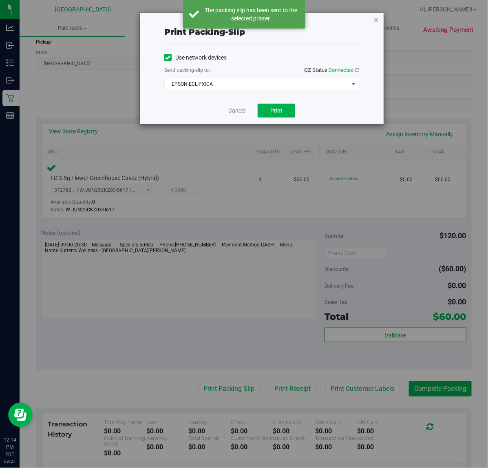
click at [374, 18] on icon "button" at bounding box center [376, 20] width 6 height 10
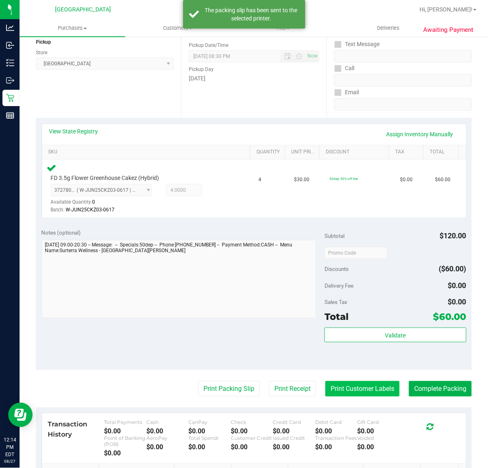
click at [366, 386] on button "Print Customer Labels" at bounding box center [362, 388] width 74 height 15
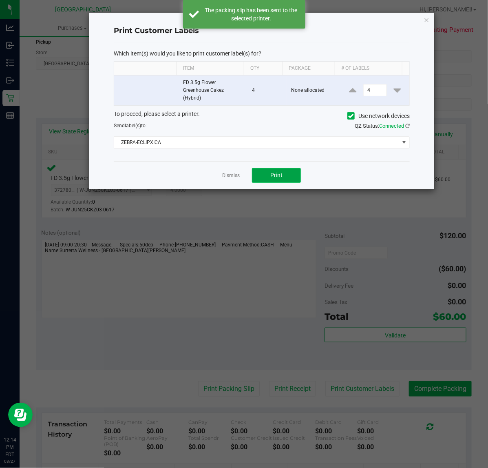
click at [294, 172] on button "Print" at bounding box center [276, 175] width 49 height 15
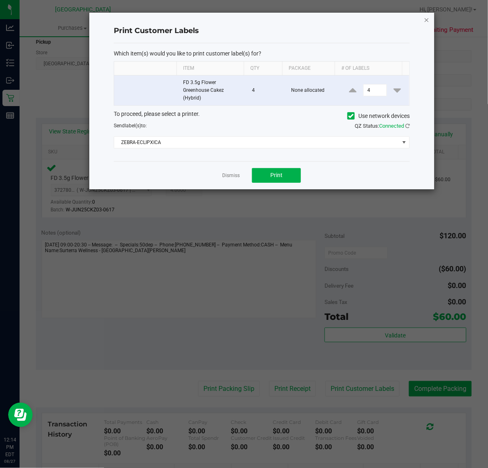
click at [425, 21] on icon "button" at bounding box center [427, 20] width 6 height 10
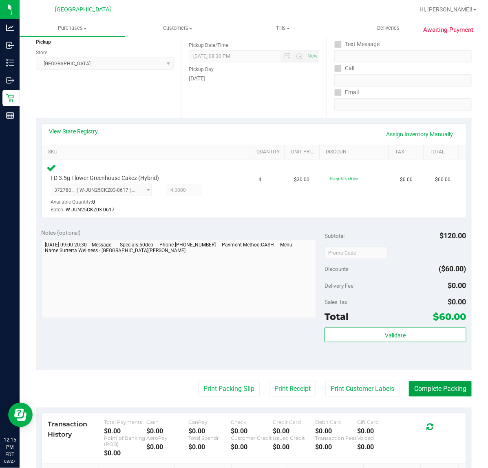
click at [451, 388] on button "Complete Packing" at bounding box center [440, 388] width 63 height 15
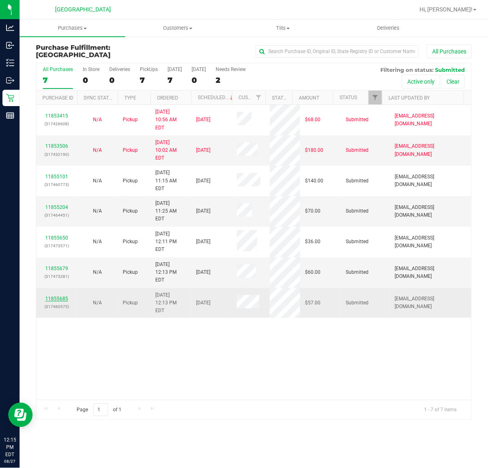
click at [59, 296] on link "11855685" at bounding box center [56, 299] width 23 height 6
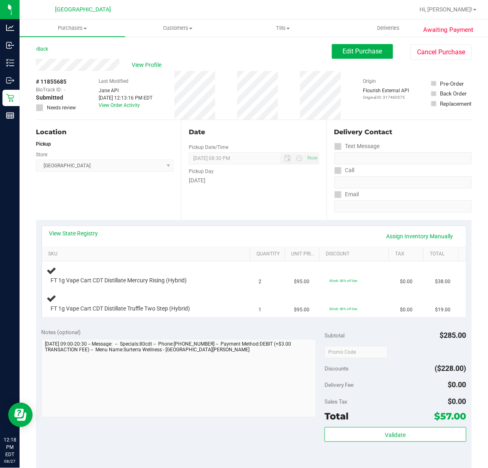
click at [45, 44] on div "Back" at bounding box center [42, 49] width 12 height 10
click at [45, 51] on link "Back" at bounding box center [42, 49] width 12 height 6
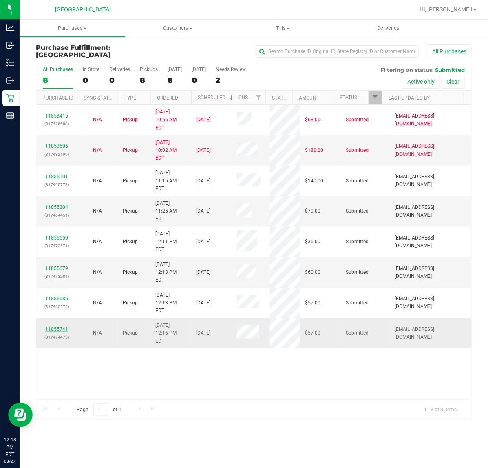
click at [60, 326] on link "11855741" at bounding box center [56, 329] width 23 height 6
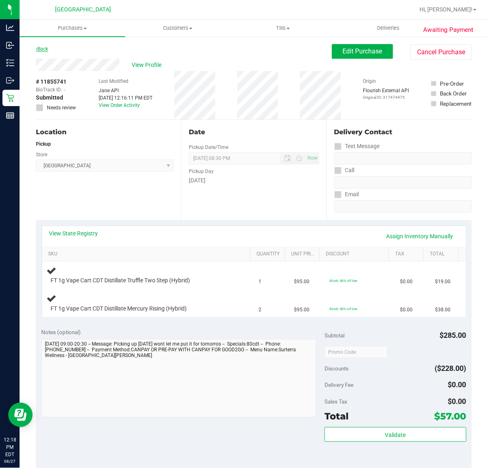
click at [48, 47] on link "Back" at bounding box center [42, 49] width 12 height 6
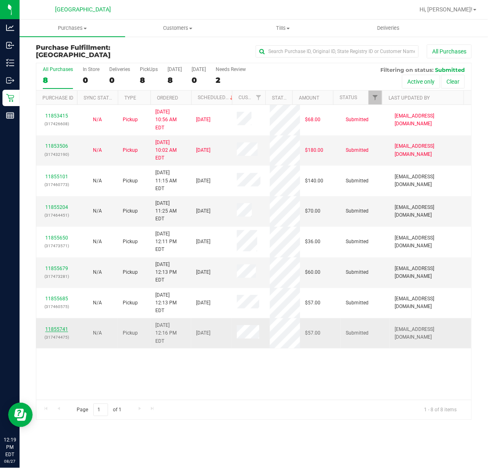
click at [58, 326] on link "11855741" at bounding box center [56, 329] width 23 height 6
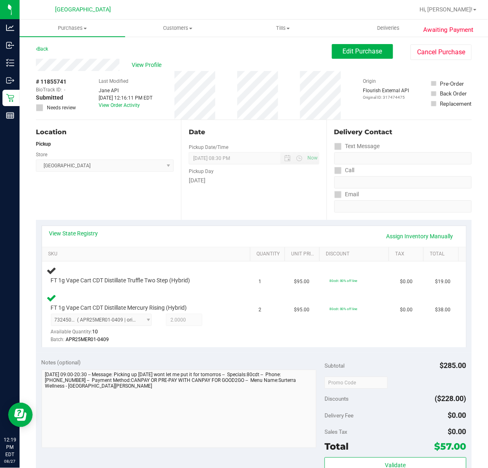
click at [152, 226] on div "View State Registry Assign Inventory Manually" at bounding box center [254, 236] width 424 height 21
click at [389, 237] on link "Assign Inventory Manually" at bounding box center [419, 236] width 77 height 14
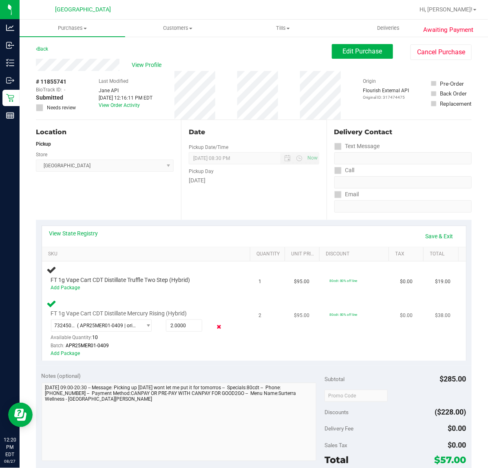
click at [215, 325] on icon at bounding box center [219, 326] width 9 height 9
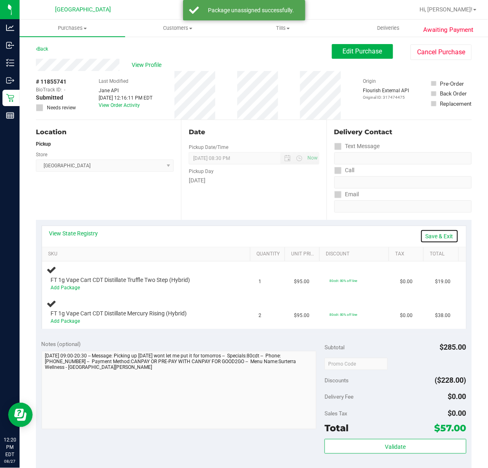
click at [434, 235] on link "Save & Exit" at bounding box center [439, 236] width 38 height 14
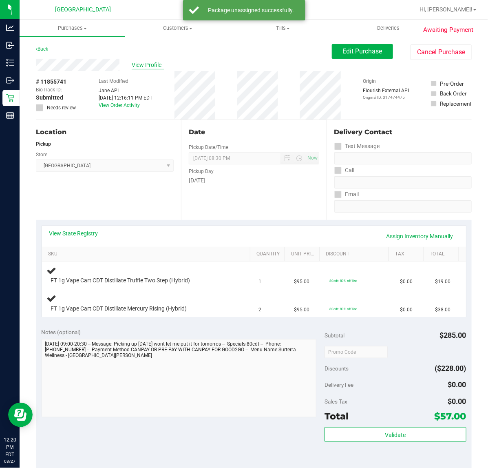
click at [152, 62] on span "View Profile" at bounding box center [148, 65] width 33 height 9
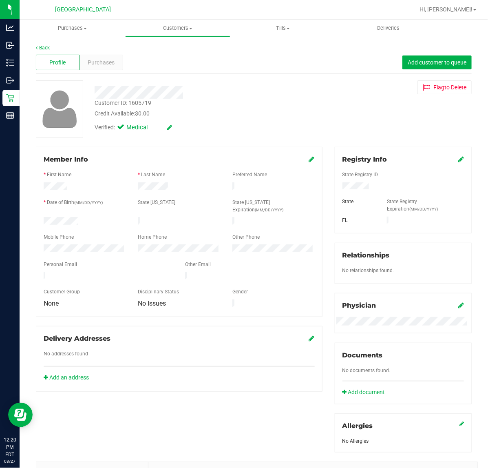
click at [45, 49] on link "Back" at bounding box center [43, 48] width 14 height 6
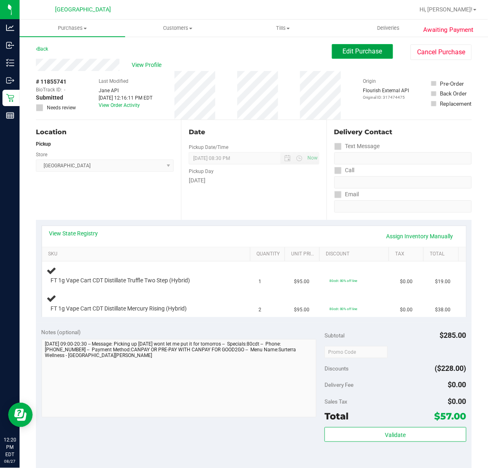
click at [372, 53] on span "Edit Purchase" at bounding box center [363, 51] width 40 height 8
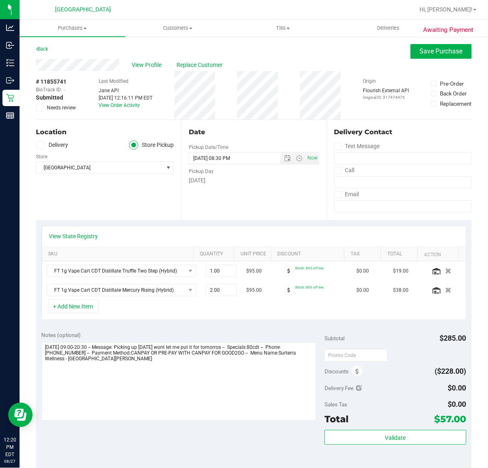
click at [37, 108] on icon at bounding box center [39, 108] width 5 height 0
click at [0, 0] on input "Needs review" at bounding box center [0, 0] width 0 height 0
click at [420, 53] on span "Save Purchase" at bounding box center [441, 51] width 43 height 8
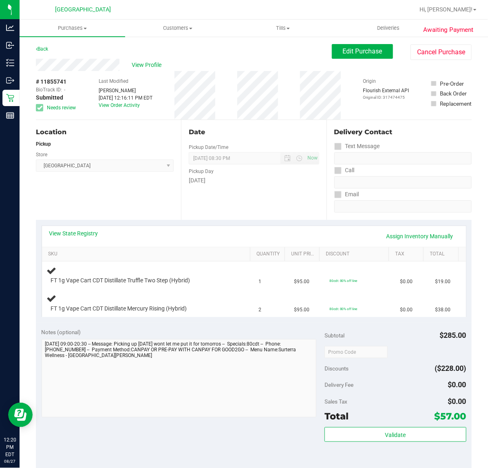
click at [42, 45] on div "Back" at bounding box center [42, 49] width 12 height 10
click at [42, 50] on link "Back" at bounding box center [42, 49] width 12 height 6
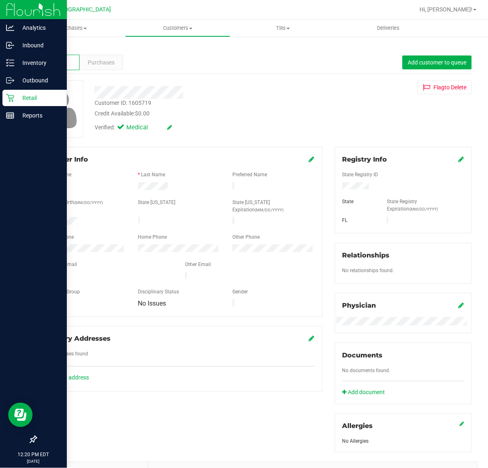
click at [10, 100] on icon at bounding box center [10, 98] width 8 height 8
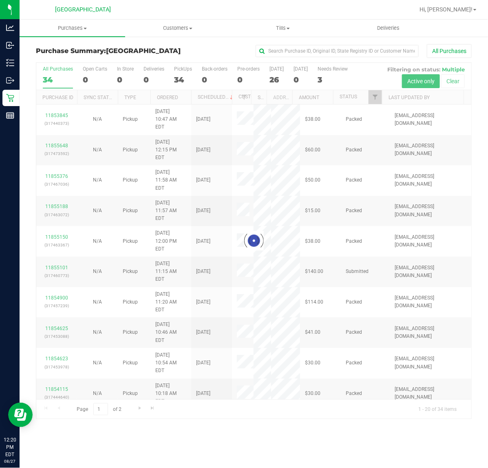
click at [374, 100] on div at bounding box center [253, 241] width 435 height 356
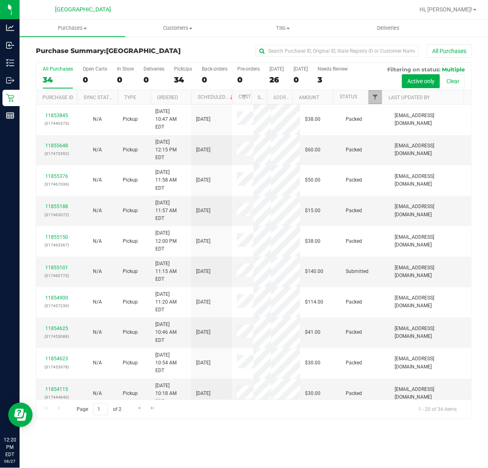
click at [372, 98] on span "Filter" at bounding box center [375, 97] width 7 height 7
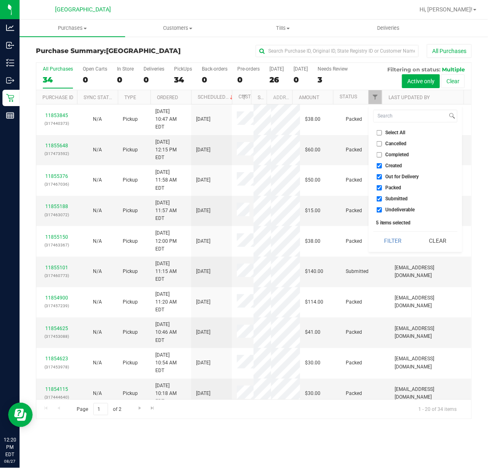
click at [398, 164] on span "Created" at bounding box center [394, 165] width 17 height 5
click at [382, 164] on input "Created" at bounding box center [379, 165] width 5 height 5
checkbox input "false"
click at [400, 175] on span "Out for Delivery" at bounding box center [402, 176] width 33 height 5
click at [382, 175] on input "Out for Delivery" at bounding box center [379, 176] width 5 height 5
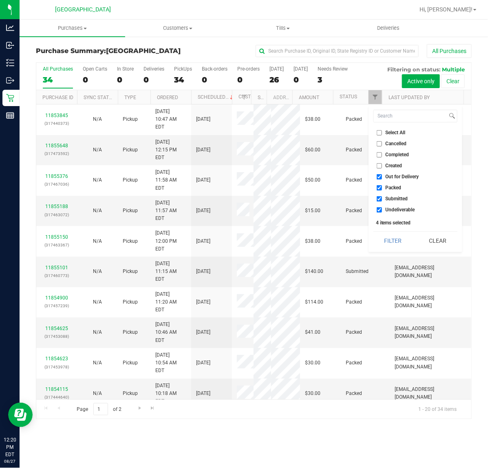
checkbox input "false"
click at [396, 188] on span "Packed" at bounding box center [394, 187] width 16 height 5
click at [382, 188] on input "Packed" at bounding box center [379, 187] width 5 height 5
checkbox input "false"
click at [396, 209] on span "Undeliverable" at bounding box center [400, 209] width 29 height 5
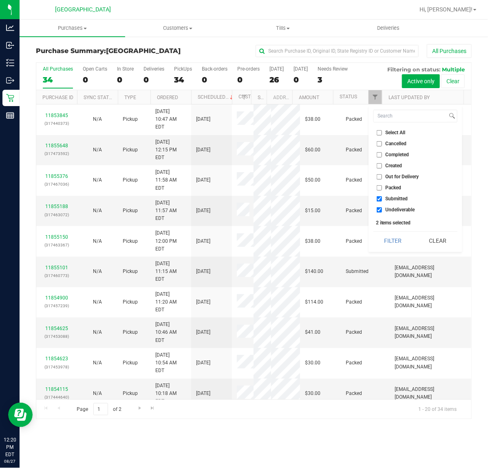
click at [382, 209] on input "Undeliverable" at bounding box center [379, 209] width 5 height 5
checkbox input "false"
click at [392, 249] on button "Filter" at bounding box center [393, 241] width 39 height 18
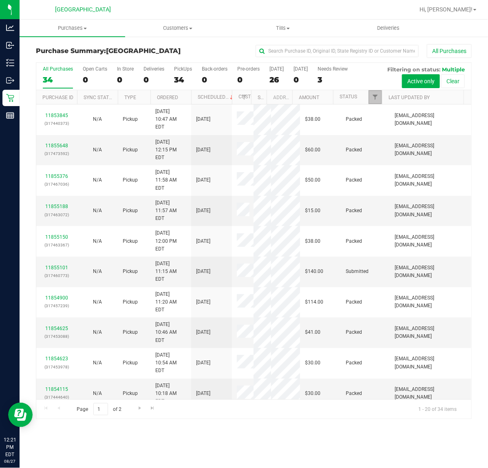
click at [375, 91] on link "Filter" at bounding box center [375, 97] width 13 height 14
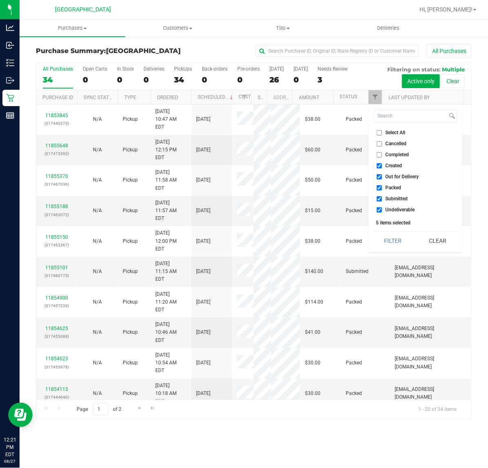
click at [383, 166] on label "Created" at bounding box center [390, 165] width 26 height 5
click at [382, 166] on input "Created" at bounding box center [379, 165] width 5 height 5
checkbox input "false"
click at [380, 174] on input "Out for Delivery" at bounding box center [379, 176] width 5 height 5
checkbox input "false"
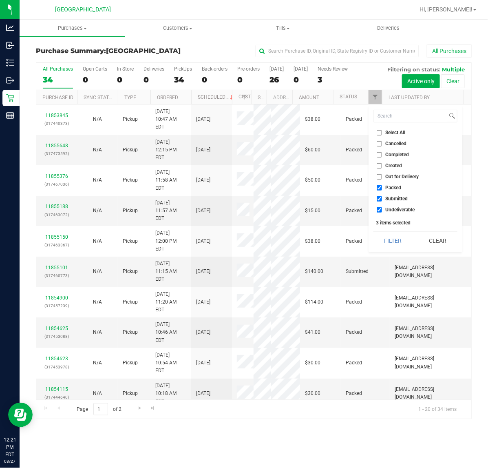
click at [380, 186] on input "Packed" at bounding box center [379, 187] width 5 height 5
checkbox input "false"
click at [380, 207] on input "Undeliverable" at bounding box center [379, 209] width 5 height 5
checkbox input "false"
click at [386, 241] on button "Filter" at bounding box center [393, 241] width 39 height 18
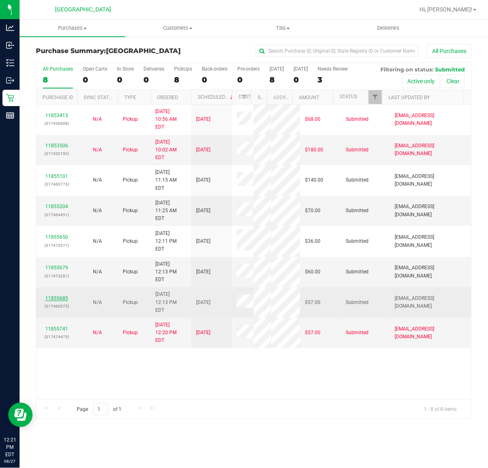
click at [51, 295] on link "11855685" at bounding box center [56, 298] width 23 height 6
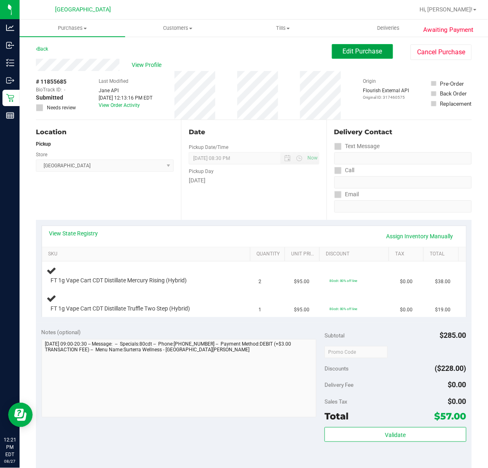
click at [348, 51] on span "Edit Purchase" at bounding box center [363, 51] width 40 height 8
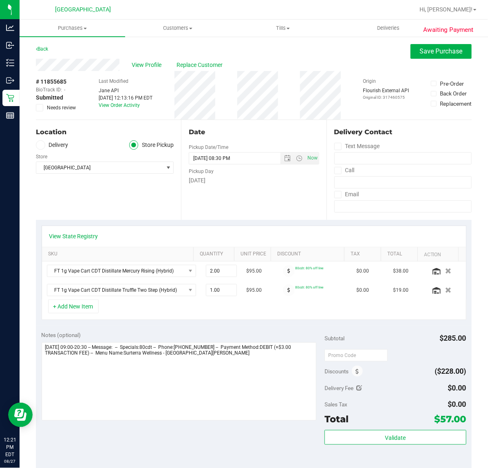
click at [41, 108] on icon at bounding box center [39, 108] width 5 height 0
click at [0, 0] on input "Needs review" at bounding box center [0, 0] width 0 height 0
click at [420, 53] on span "Save Purchase" at bounding box center [441, 51] width 43 height 8
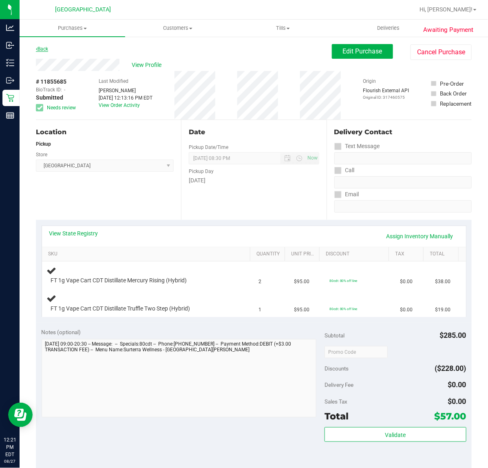
click at [45, 49] on link "Back" at bounding box center [42, 49] width 12 height 6
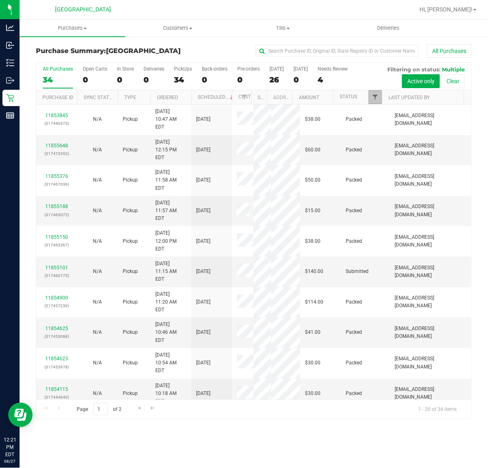
click at [375, 98] on span "Filter" at bounding box center [375, 97] width 7 height 7
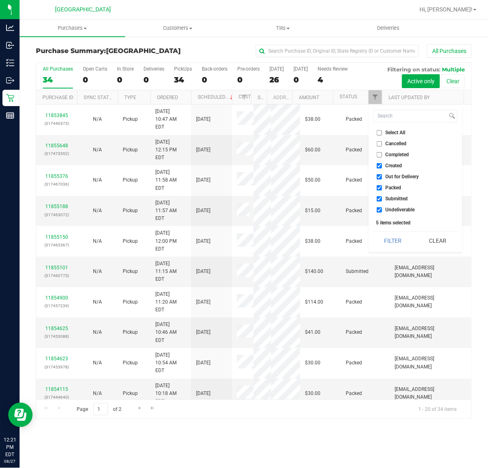
click at [386, 166] on span "Created" at bounding box center [394, 165] width 17 height 5
click at [382, 166] on input "Created" at bounding box center [379, 165] width 5 height 5
checkbox input "false"
click at [387, 172] on li "Out for Delivery" at bounding box center [416, 176] width 84 height 9
click at [389, 175] on span "Out for Delivery" at bounding box center [402, 176] width 33 height 5
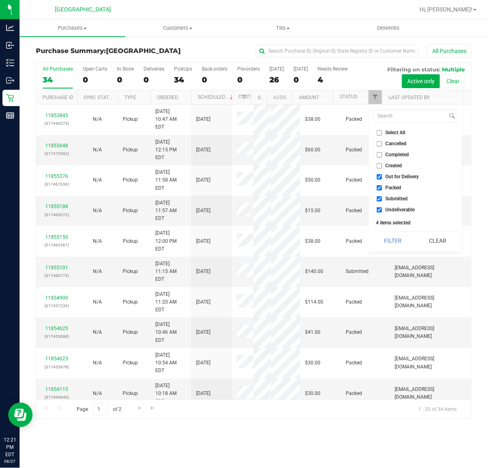
click at [382, 175] on input "Out for Delivery" at bounding box center [379, 176] width 5 height 5
checkbox input "false"
click at [389, 187] on span "Packed" at bounding box center [394, 187] width 16 height 5
click at [382, 187] on input "Packed" at bounding box center [379, 187] width 5 height 5
checkbox input "false"
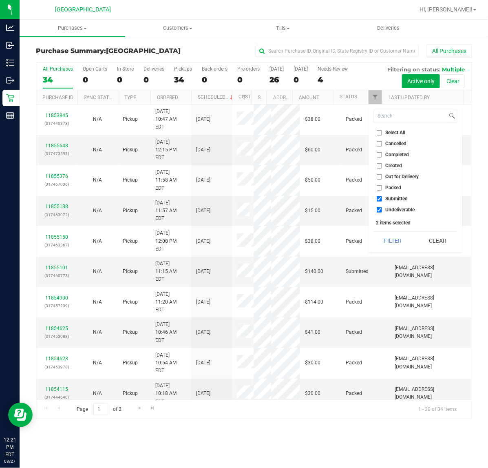
click at [386, 209] on span "Undeliverable" at bounding box center [400, 209] width 29 height 5
click at [382, 209] on input "Undeliverable" at bounding box center [379, 209] width 5 height 5
checkbox input "false"
click at [382, 236] on button "Filter" at bounding box center [393, 241] width 39 height 18
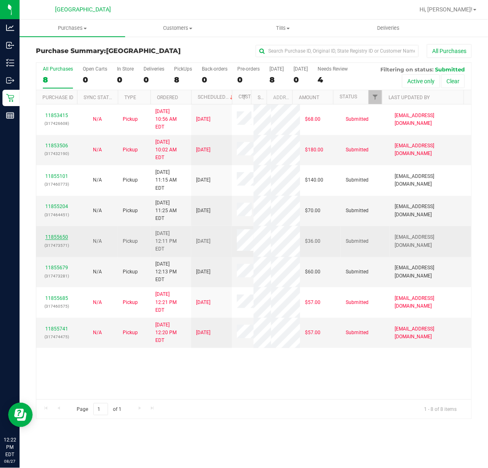
click at [64, 234] on link "11855650" at bounding box center [56, 237] width 23 height 6
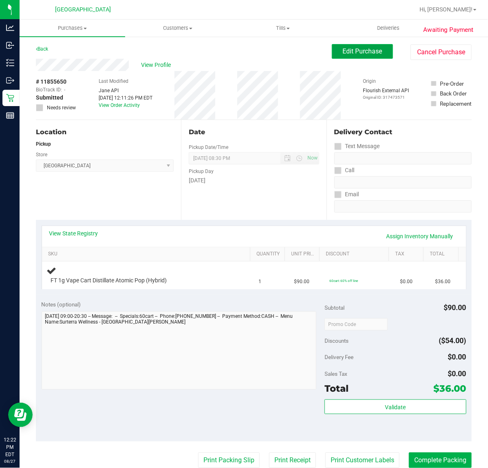
click at [360, 52] on span "Edit Purchase" at bounding box center [363, 51] width 40 height 8
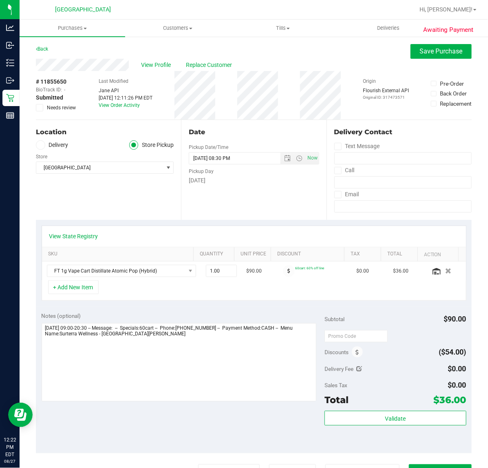
click at [38, 108] on icon at bounding box center [39, 108] width 5 height 0
click at [0, 0] on input "Needs review" at bounding box center [0, 0] width 0 height 0
click at [414, 55] on button "Save Purchase" at bounding box center [441, 51] width 61 height 15
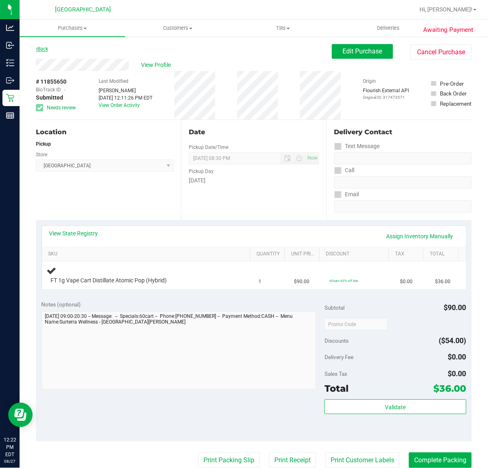
click at [42, 46] on link "Back" at bounding box center [42, 49] width 12 height 6
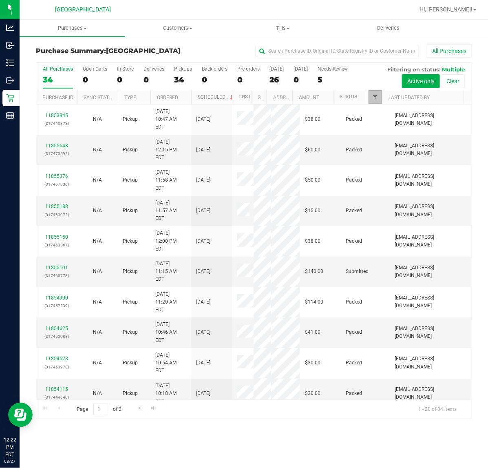
click at [376, 95] on span "Filter" at bounding box center [375, 97] width 7 height 7
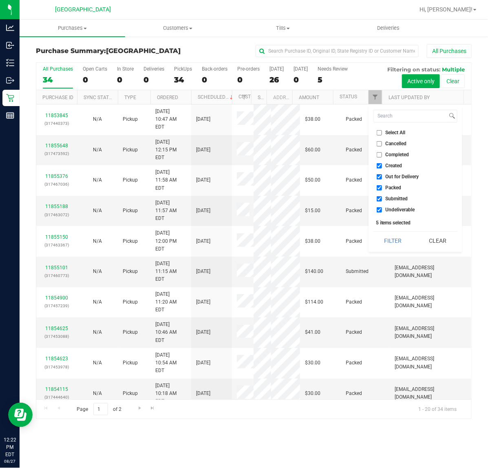
click at [394, 166] on span "Created" at bounding box center [394, 165] width 17 height 5
click at [382, 166] on input "Created" at bounding box center [379, 165] width 5 height 5
checkbox input "false"
click at [397, 178] on span "Out for Delivery" at bounding box center [402, 176] width 33 height 5
click at [382, 178] on input "Out for Delivery" at bounding box center [379, 176] width 5 height 5
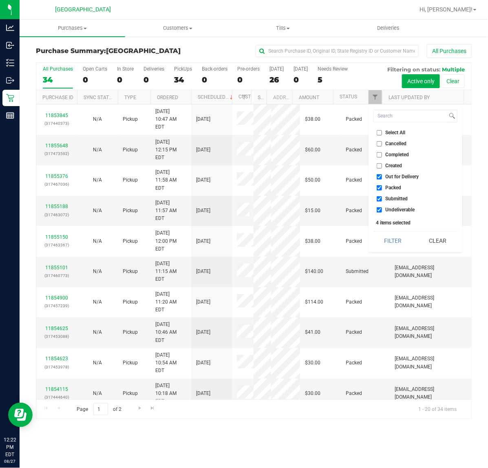
checkbox input "false"
click at [396, 190] on span "Packed" at bounding box center [394, 187] width 16 height 5
click at [382, 190] on input "Packed" at bounding box center [379, 187] width 5 height 5
checkbox input "false"
click at [394, 211] on span "Undeliverable" at bounding box center [400, 209] width 29 height 5
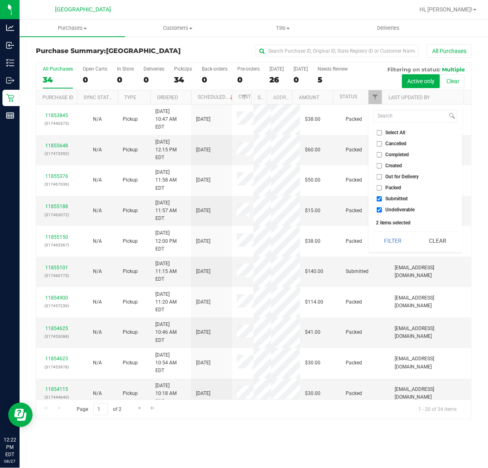
click at [382, 211] on input "Undeliverable" at bounding box center [379, 209] width 5 height 5
checkbox input "false"
click at [387, 239] on button "Filter" at bounding box center [393, 241] width 39 height 18
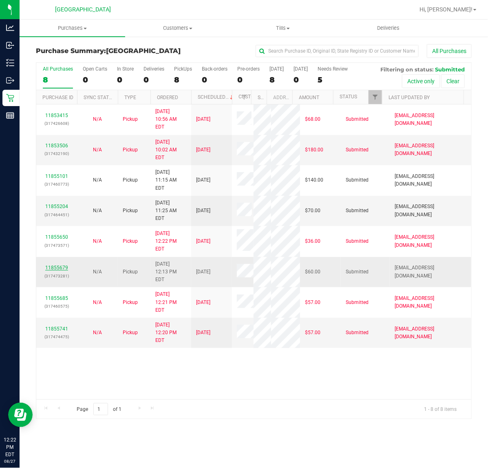
click at [52, 265] on link "11855679" at bounding box center [56, 268] width 23 height 6
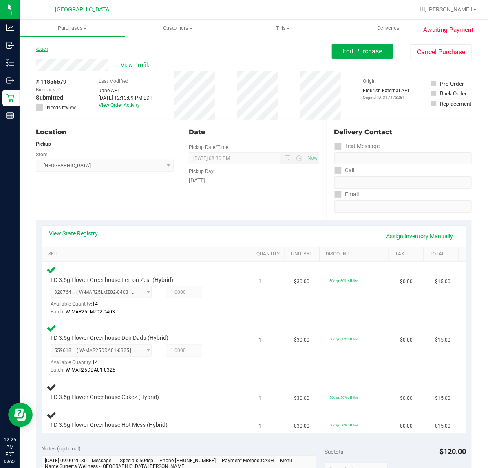
click at [36, 49] on icon at bounding box center [37, 48] width 2 height 5
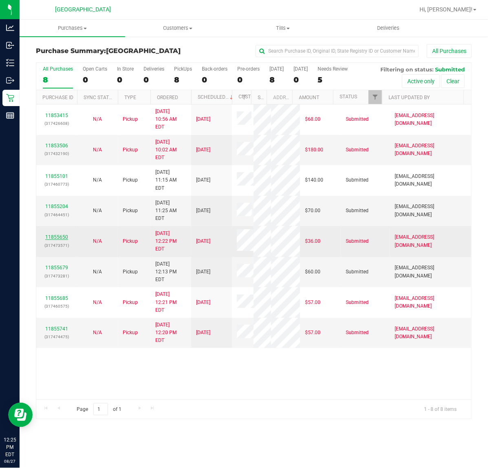
click at [52, 234] on link "11855650" at bounding box center [56, 237] width 23 height 6
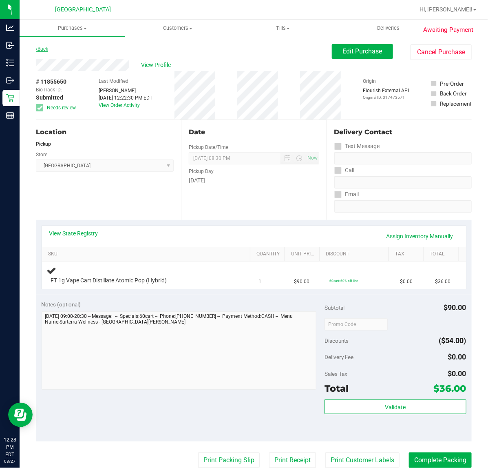
click at [43, 47] on link "Back" at bounding box center [42, 49] width 12 height 6
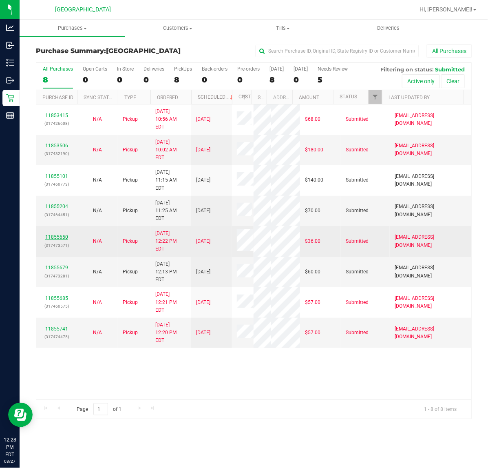
click at [65, 234] on link "11855650" at bounding box center [56, 237] width 23 height 6
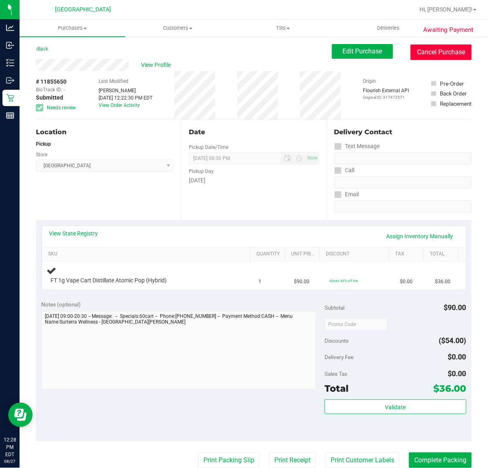
click at [417, 56] on button "Cancel Purchase" at bounding box center [441, 51] width 61 height 15
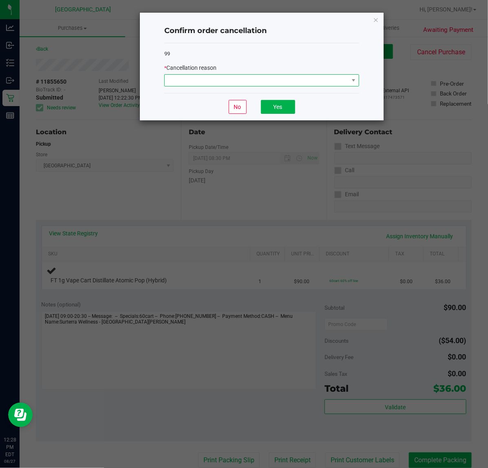
click at [268, 77] on span at bounding box center [257, 80] width 184 height 11
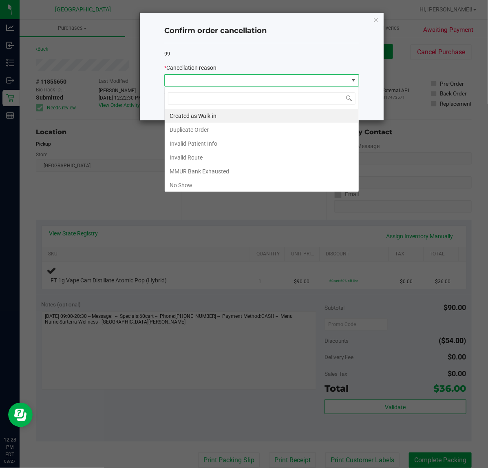
scroll to position [13, 195]
click at [223, 127] on li "Duplicate Order" at bounding box center [262, 130] width 194 height 14
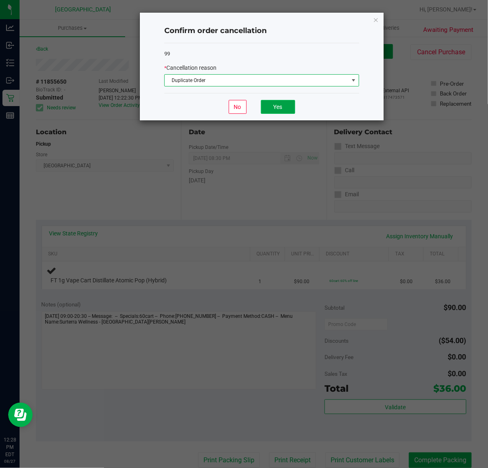
click at [292, 109] on button "Yes" at bounding box center [278, 107] width 34 height 14
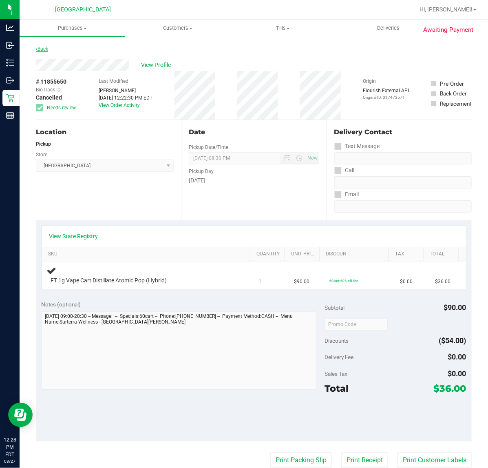
click at [42, 50] on link "Back" at bounding box center [42, 49] width 12 height 6
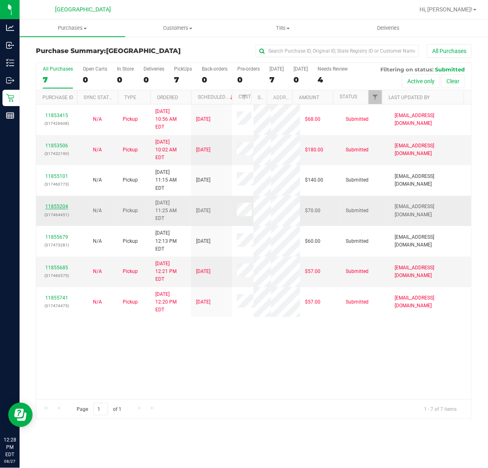
click at [64, 203] on link "11855204" at bounding box center [56, 206] width 23 height 6
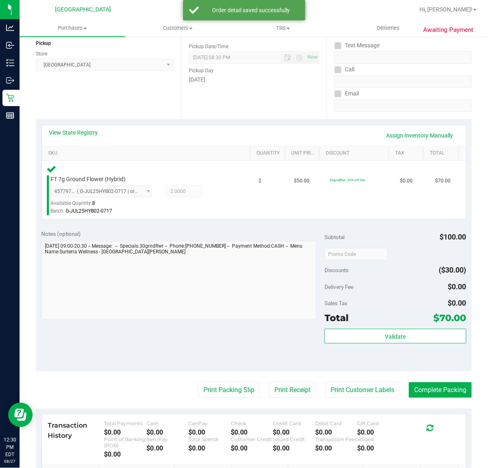
scroll to position [102, 0]
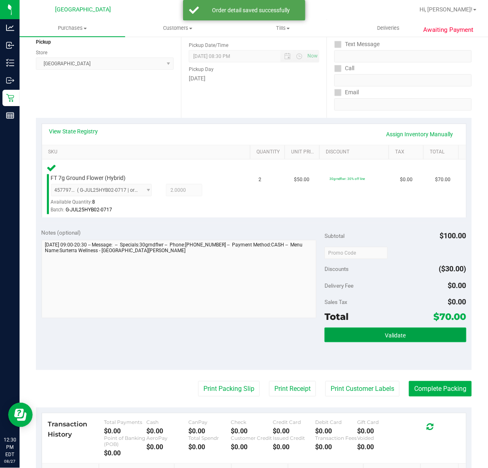
click at [400, 327] on button "Validate" at bounding box center [396, 334] width 142 height 15
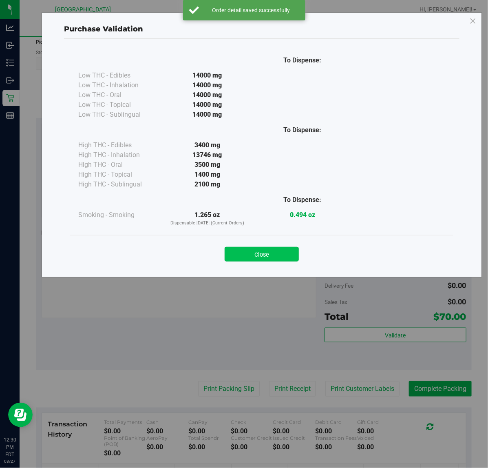
click at [246, 256] on button "Close" at bounding box center [262, 254] width 74 height 15
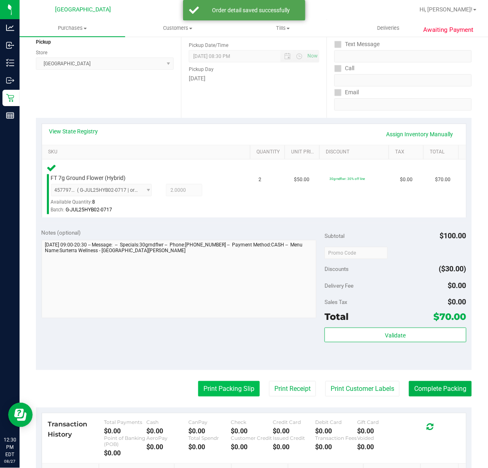
click at [219, 384] on button "Print Packing Slip" at bounding box center [229, 388] width 62 height 15
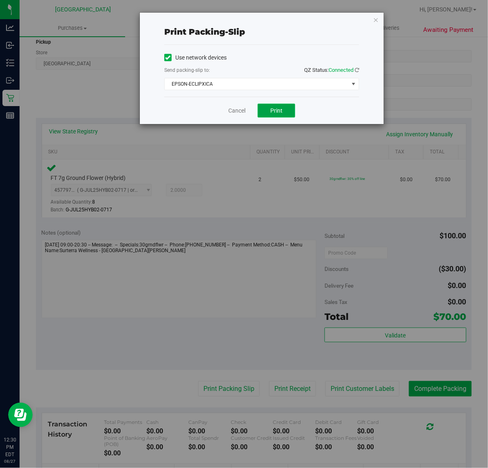
click at [272, 109] on span "Print" at bounding box center [276, 110] width 12 height 7
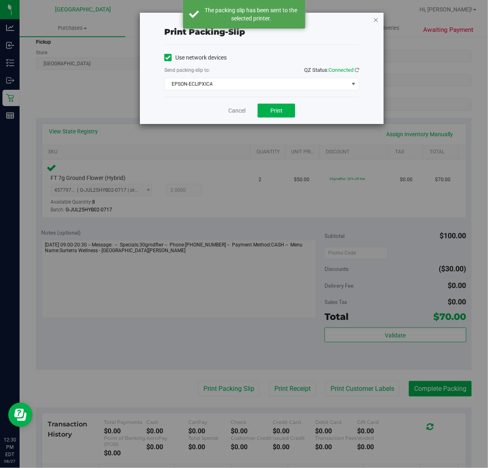
click at [375, 19] on icon "button" at bounding box center [376, 20] width 6 height 10
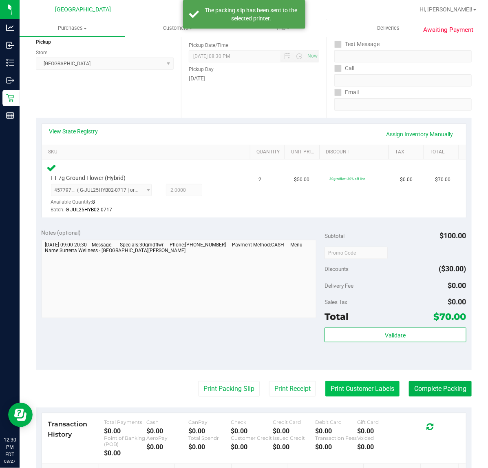
click at [361, 390] on button "Print Customer Labels" at bounding box center [362, 388] width 74 height 15
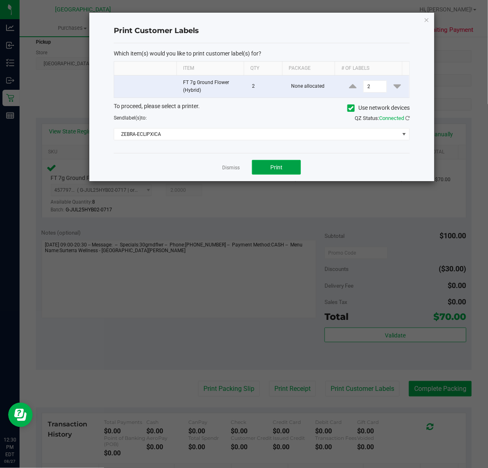
click at [281, 166] on span "Print" at bounding box center [276, 167] width 12 height 7
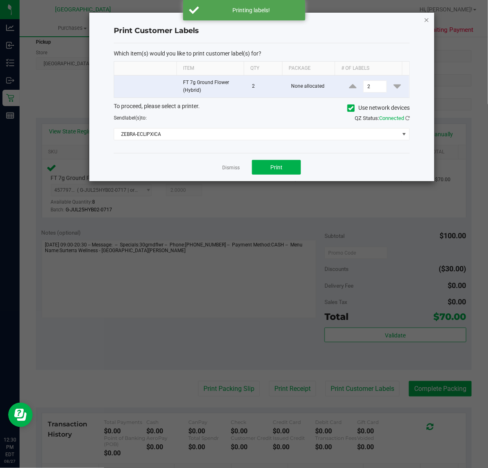
click at [427, 20] on icon "button" at bounding box center [427, 20] width 6 height 10
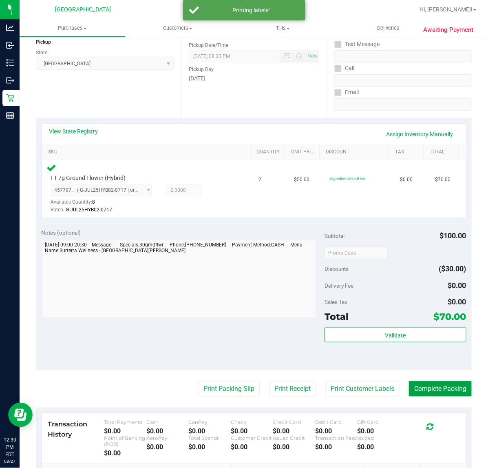
click at [431, 391] on button "Complete Packing" at bounding box center [440, 388] width 63 height 15
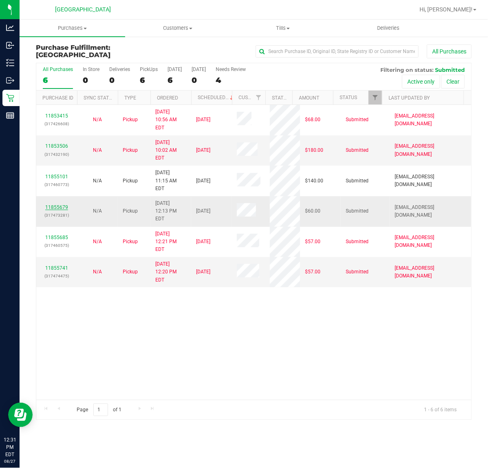
click at [57, 204] on link "11855679" at bounding box center [56, 207] width 23 height 6
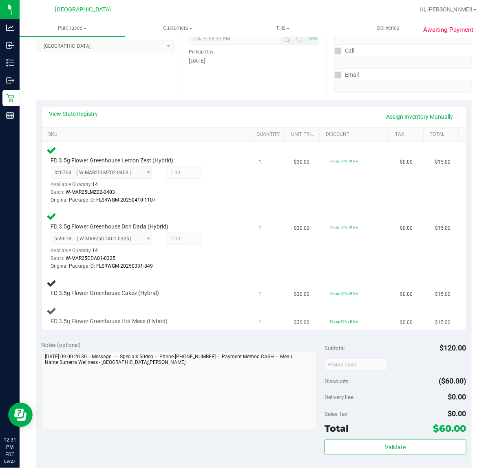
scroll to position [102, 0]
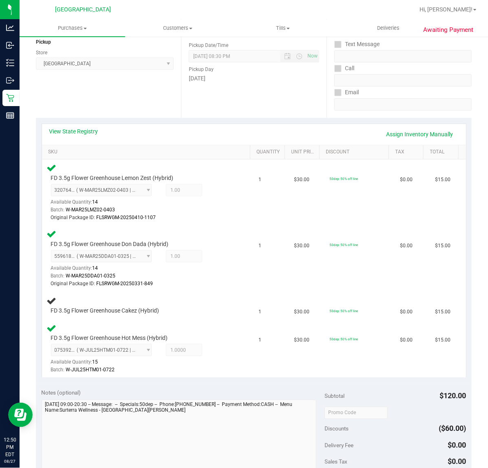
click at [129, 109] on div "Location Pickup Store Port St. Lucie WC Select Store Bonita Springs WC Boynton …" at bounding box center [108, 68] width 145 height 100
click at [172, 315] on td "FD 3.5g Flower Greenhouse Cakez (Hybrid)" at bounding box center [148, 306] width 212 height 28
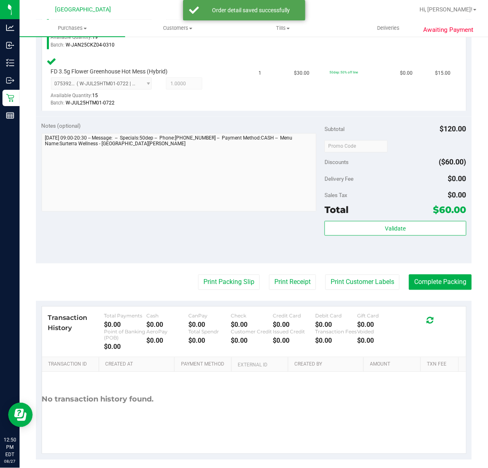
scroll to position [408, 0]
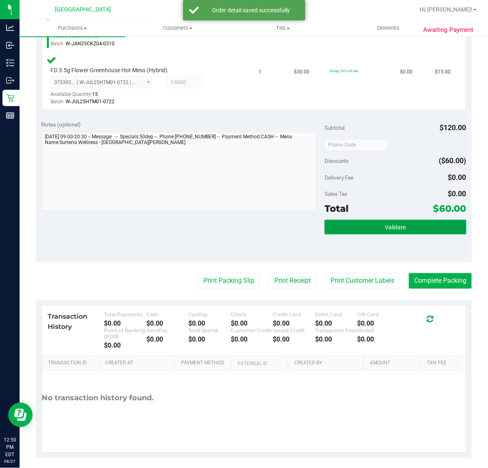
click at [364, 226] on button "Validate" at bounding box center [396, 227] width 142 height 15
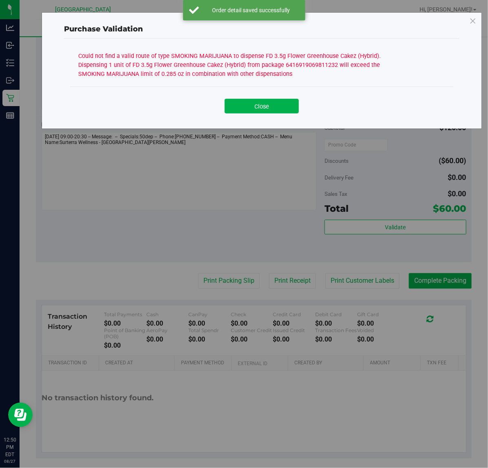
click at [223, 273] on div "Purchase Validation Could not find a valid route of type SMOKING MARIJUANA to d…" at bounding box center [247, 234] width 494 height 468
click at [271, 112] on button "Close" at bounding box center [262, 106] width 74 height 15
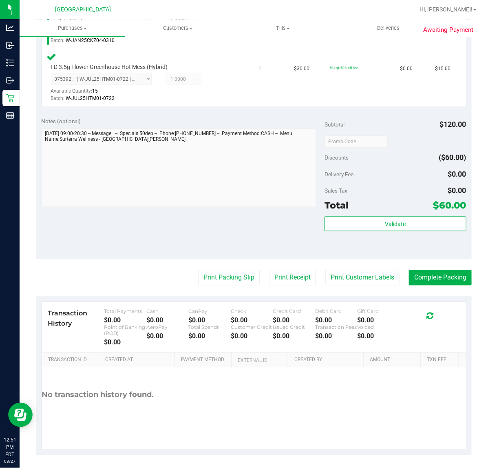
scroll to position [412, 0]
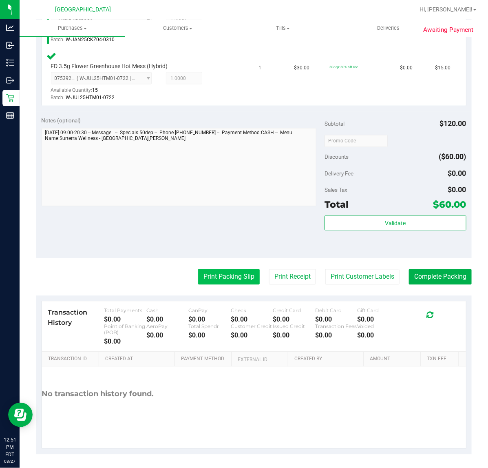
click at [227, 271] on button "Print Packing Slip" at bounding box center [229, 276] width 62 height 15
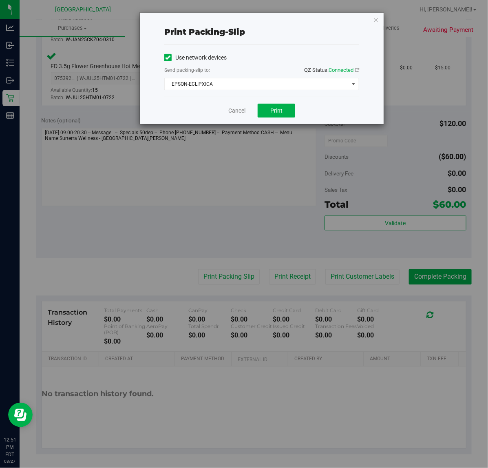
click at [268, 102] on div "Cancel Print" at bounding box center [261, 110] width 195 height 27
click at [272, 119] on div "Cancel Print" at bounding box center [261, 110] width 195 height 27
click at [275, 113] on span "Print" at bounding box center [276, 110] width 12 height 7
click at [353, 215] on div "Print packing-slip Use network devices Send packing-slip to: QZ Status: Connect…" at bounding box center [247, 234] width 494 height 468
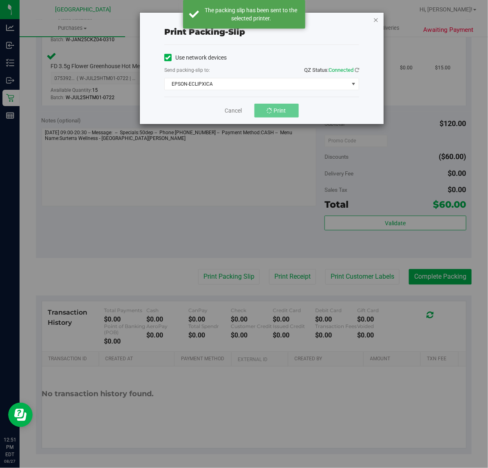
click at [375, 21] on icon "button" at bounding box center [376, 20] width 6 height 10
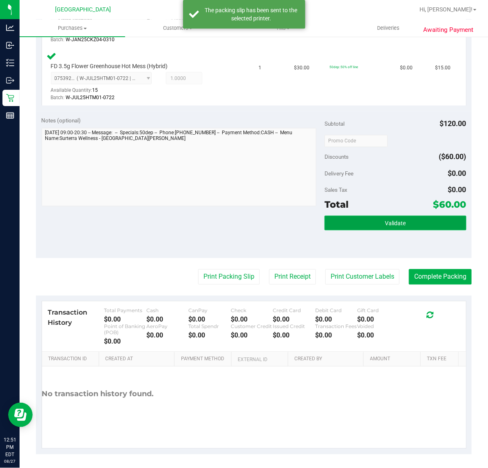
click at [403, 219] on button "Validate" at bounding box center [396, 223] width 142 height 15
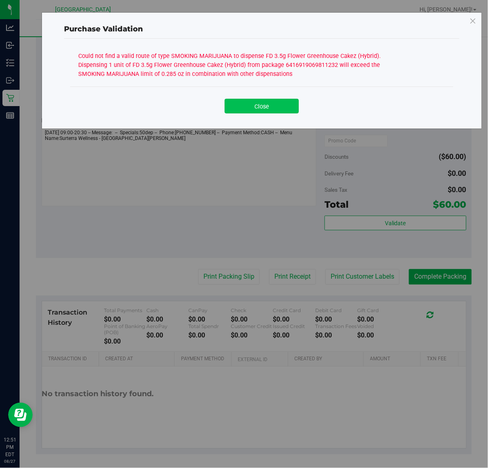
click at [278, 101] on button "Close" at bounding box center [262, 106] width 74 height 15
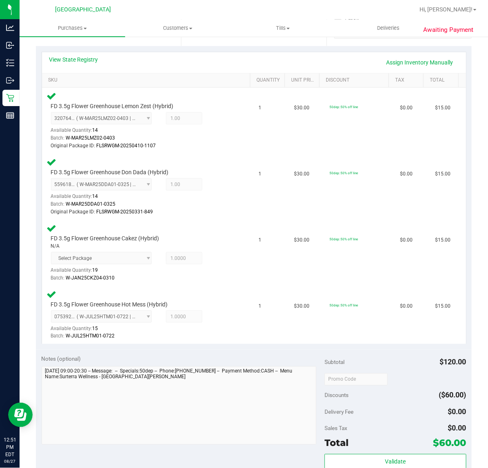
scroll to position [157, 0]
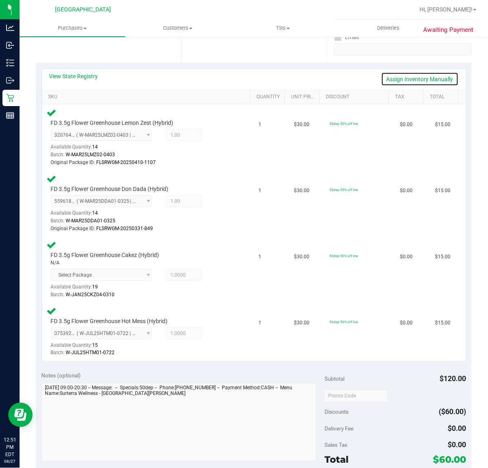
click at [406, 80] on link "Assign Inventory Manually" at bounding box center [419, 79] width 77 height 14
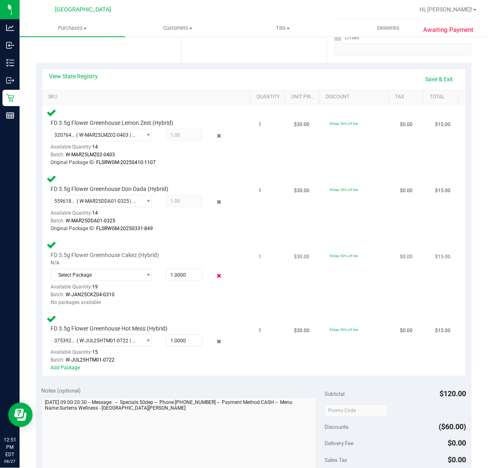
click at [215, 272] on icon at bounding box center [219, 275] width 9 height 9
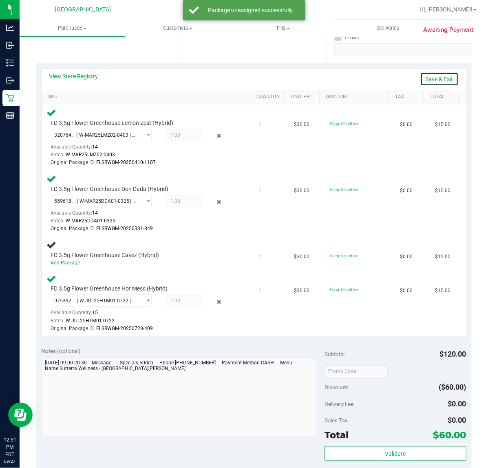
click at [434, 79] on link "Save & Exit" at bounding box center [439, 79] width 38 height 14
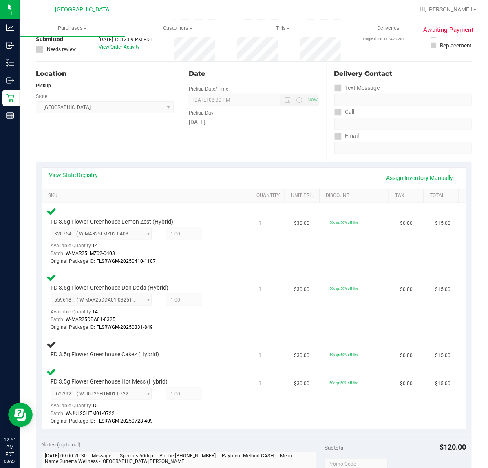
scroll to position [4, 0]
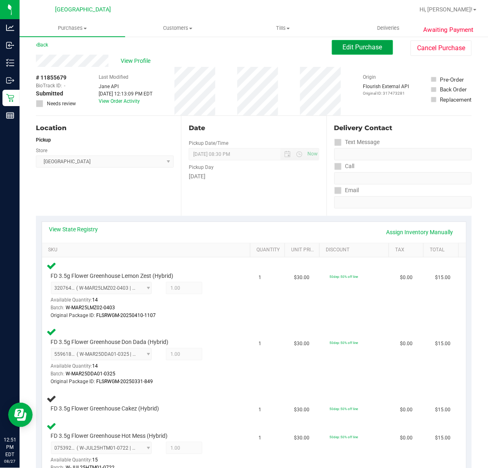
click at [376, 42] on button "Edit Purchase" at bounding box center [362, 47] width 61 height 15
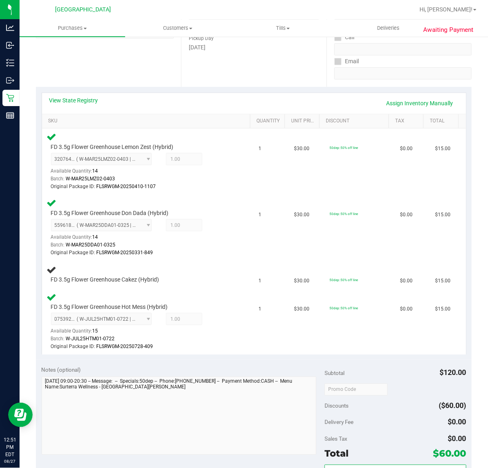
scroll to position [157, 0]
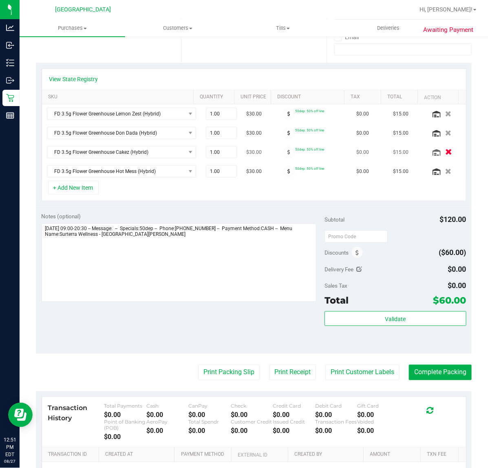
click at [445, 152] on icon "button" at bounding box center [448, 152] width 7 height 6
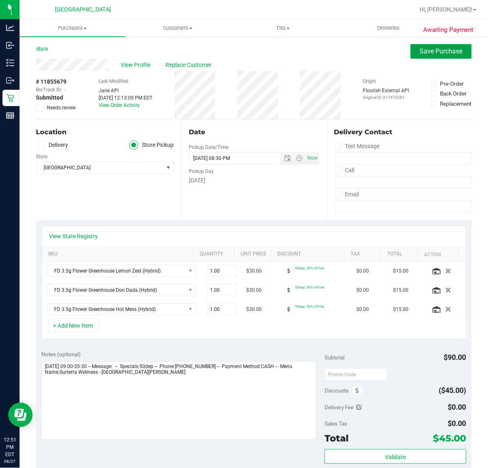
click at [440, 56] on button "Save Purchase" at bounding box center [441, 51] width 61 height 15
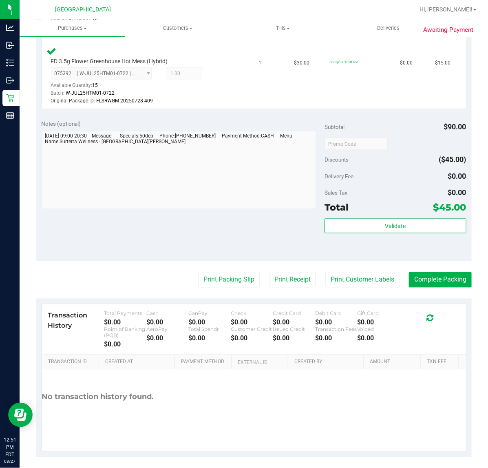
scroll to position [354, 0]
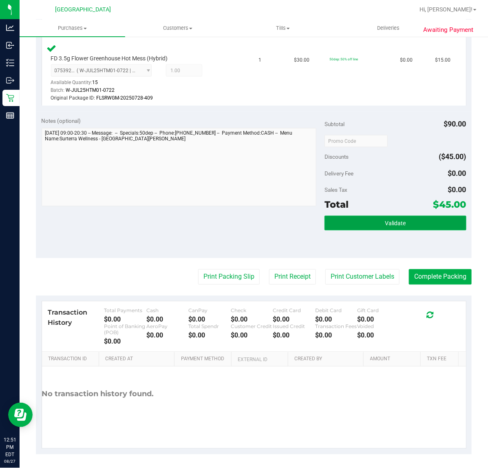
click at [345, 223] on button "Validate" at bounding box center [396, 223] width 142 height 15
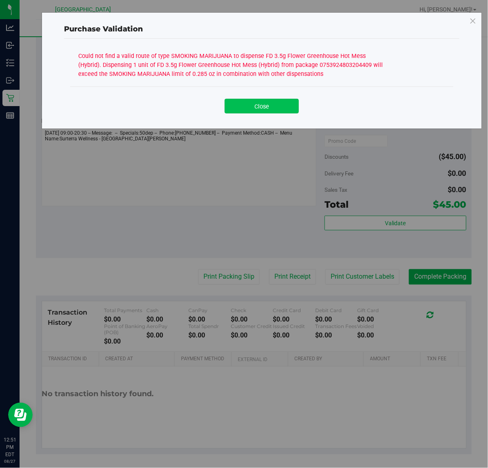
click at [253, 113] on button "Close" at bounding box center [262, 106] width 74 height 15
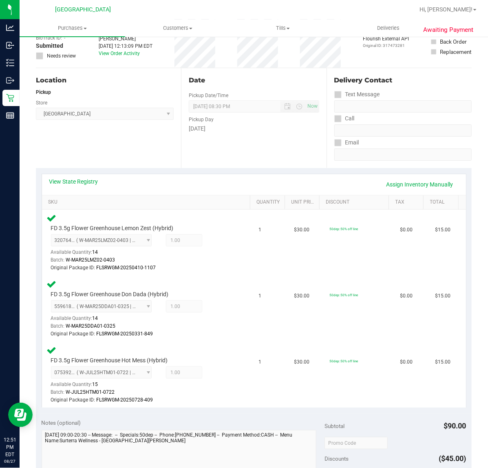
scroll to position [0, 0]
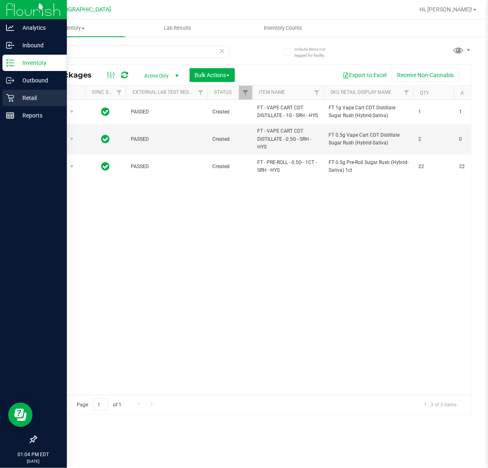
click at [20, 104] on div "Retail" at bounding box center [34, 98] width 64 height 16
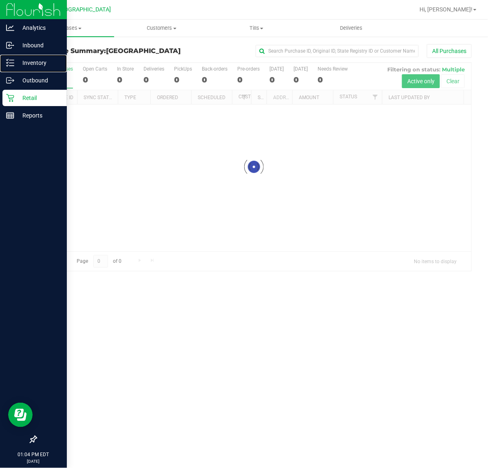
click at [27, 61] on p "Inventory" at bounding box center [38, 63] width 49 height 10
